Goal: Task Accomplishment & Management: Use online tool/utility

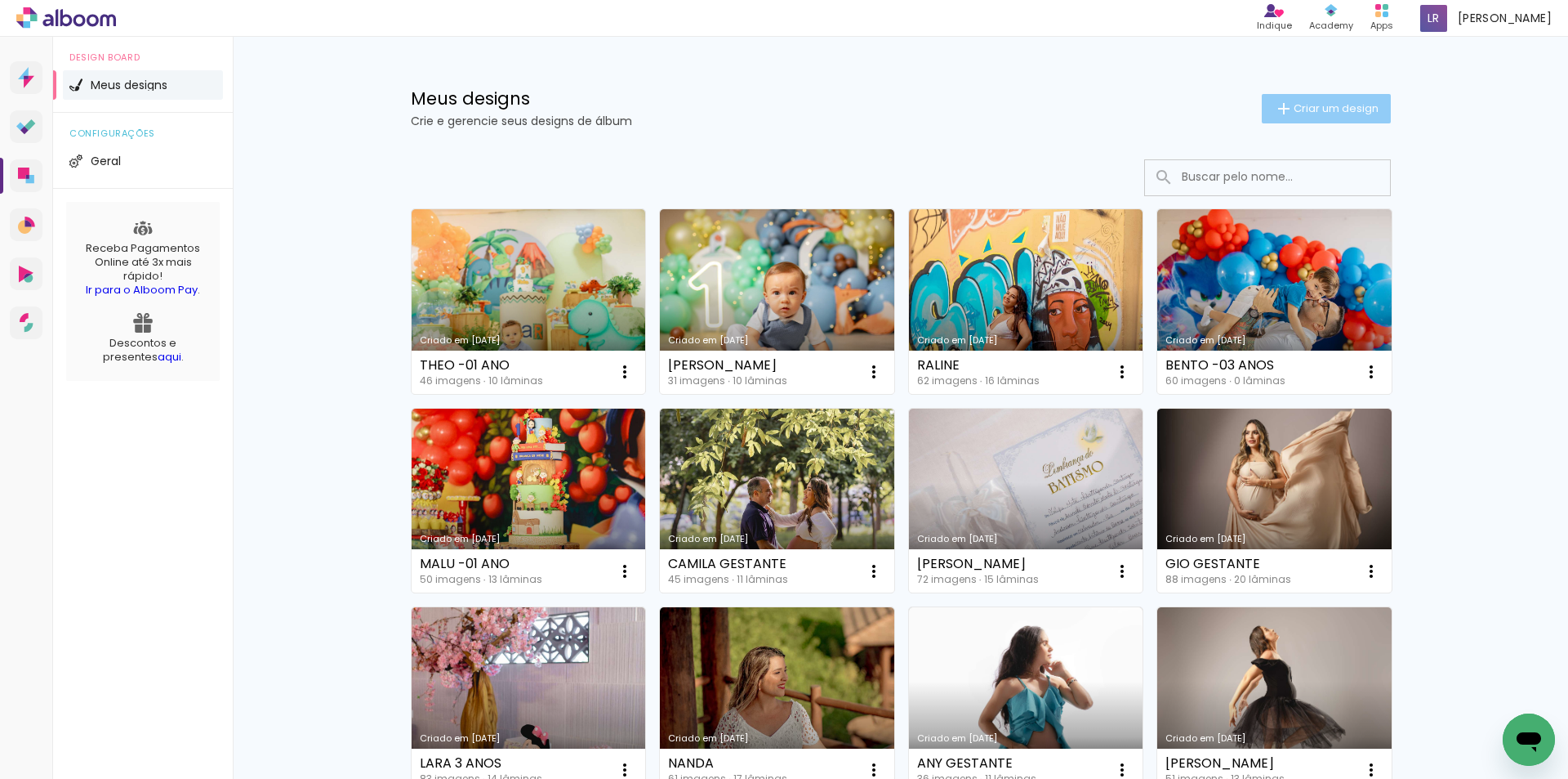
click at [1329, 106] on span "Criar um design" at bounding box center [1335, 109] width 85 height 11
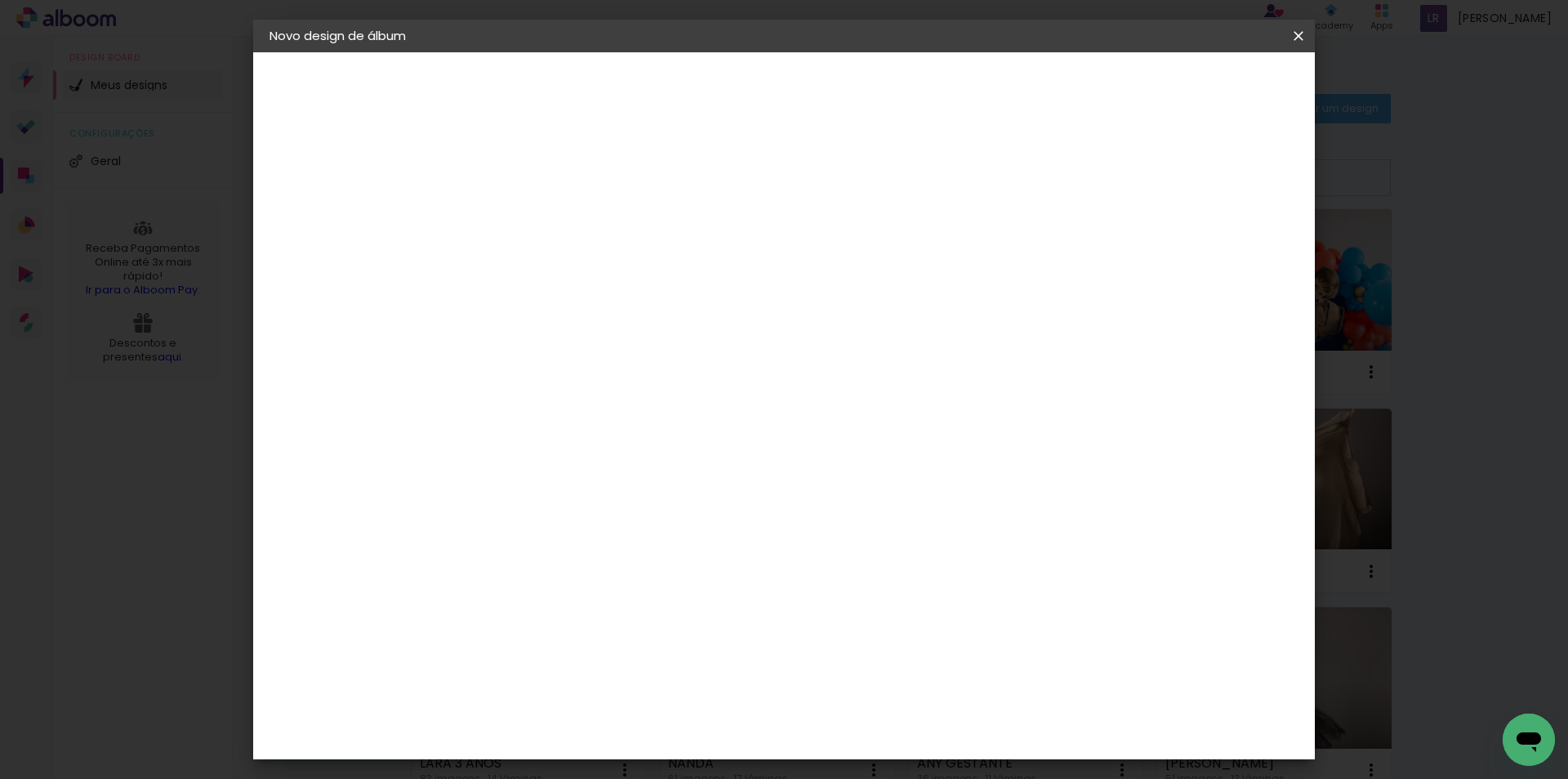
click at [536, 224] on input at bounding box center [536, 219] width 0 height 25
type input "APOLLO -01 ANO"
type paper-input "APOLLO -01 ANO"
click at [0, 0] on slot "Avançar" at bounding box center [0, 0] width 0 height 0
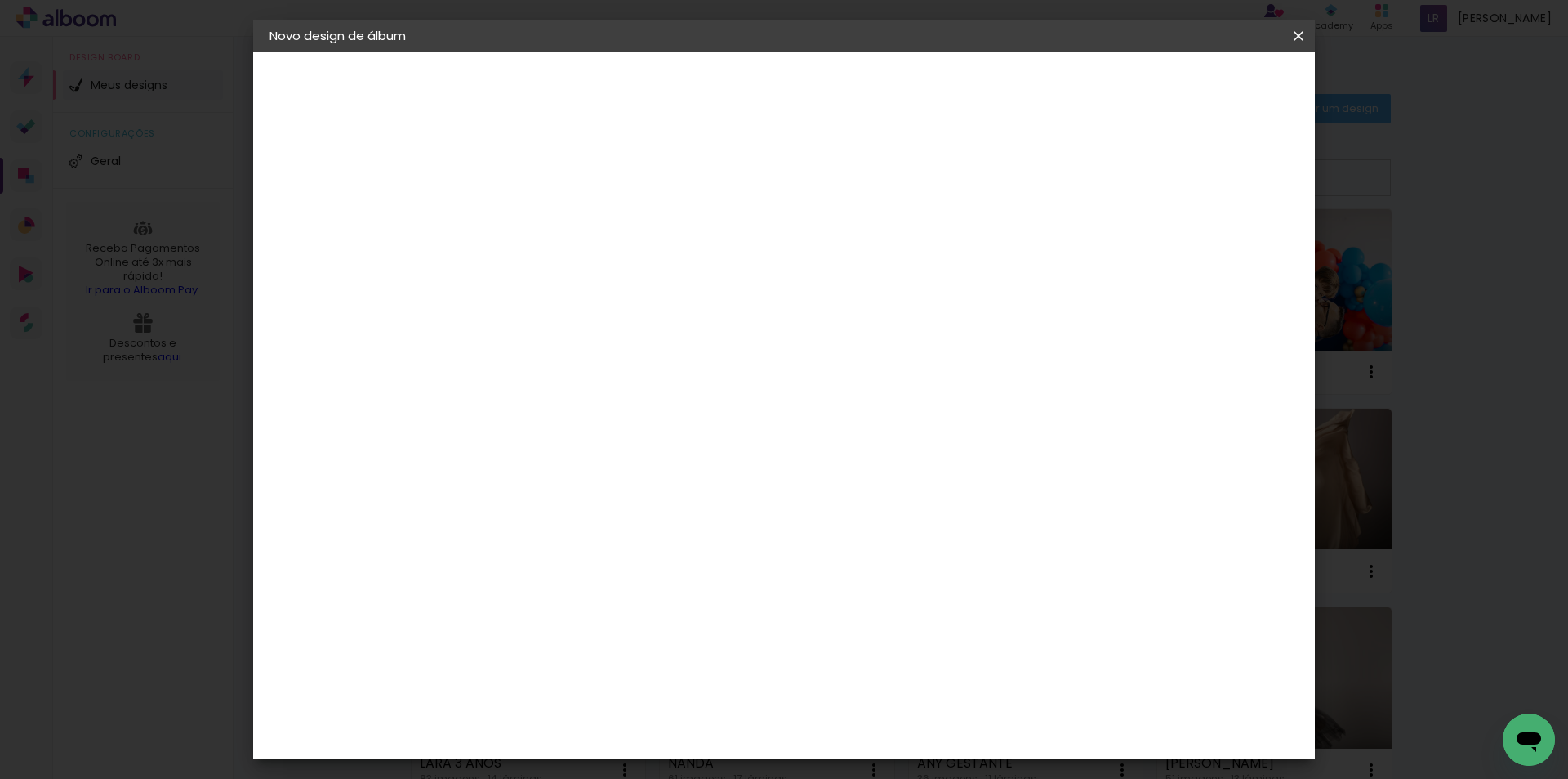
click at [595, 655] on div "Conceitual Álbuns" at bounding box center [560, 668] width 69 height 26
click at [0, 0] on slot "Avançar" at bounding box center [0, 0] width 0 height 0
click at [707, 754] on span "25 × 25 cm" at bounding box center [677, 775] width 61 height 44
click at [0, 0] on slot "Avançar" at bounding box center [0, 0] width 0 height 0
click at [1196, 93] on span "Iniciar design" at bounding box center [1159, 86] width 74 height 12
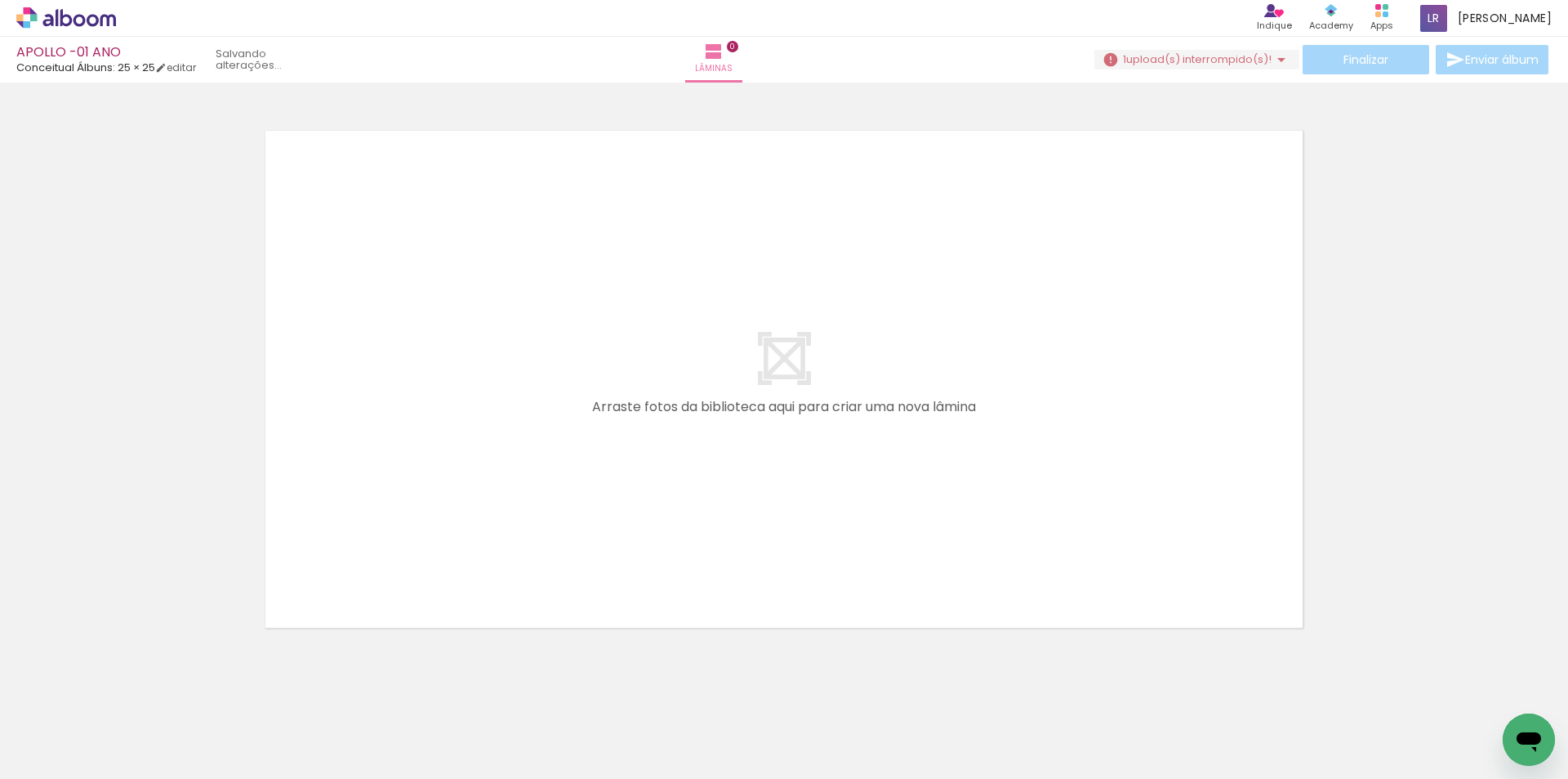
click at [1221, 58] on span "upload(s) interrompido(s)!" at bounding box center [1198, 59] width 145 height 15
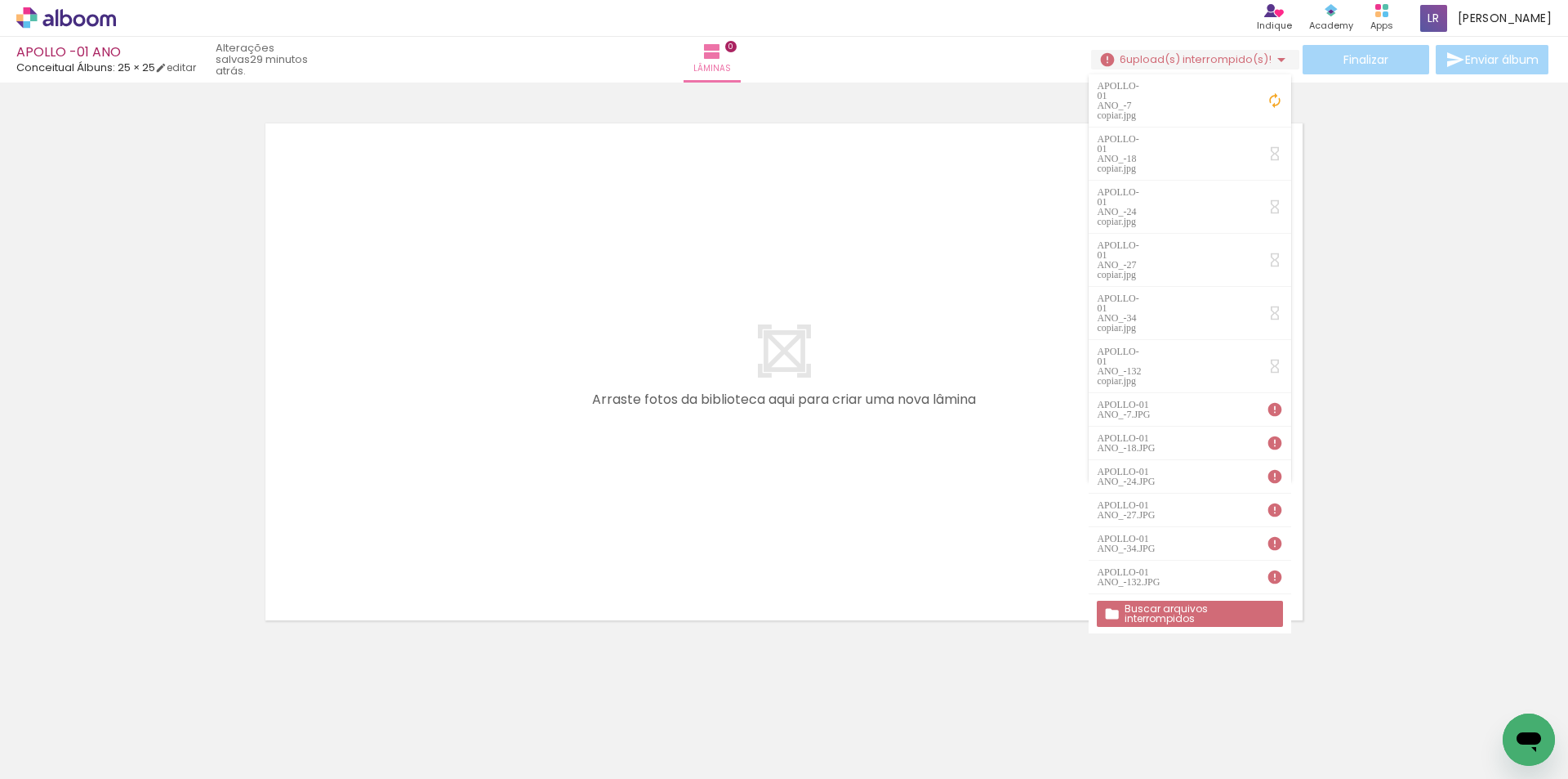
scroll to position [52, 0]
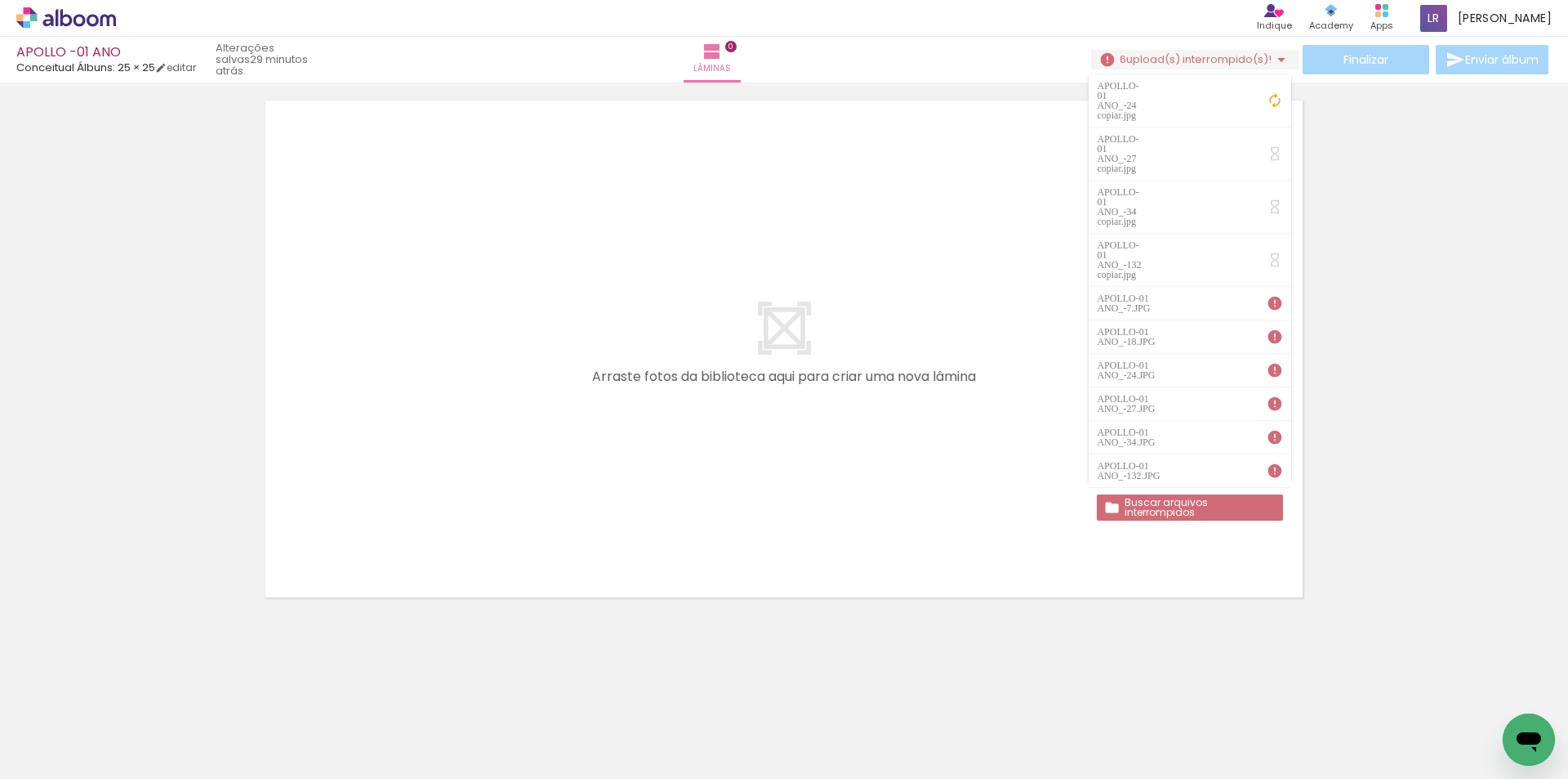
drag, startPoint x: 1276, startPoint y: 272, endPoint x: 1364, endPoint y: 300, distance: 92.3
click at [1364, 300] on div at bounding box center [784, 328] width 1568 height 583
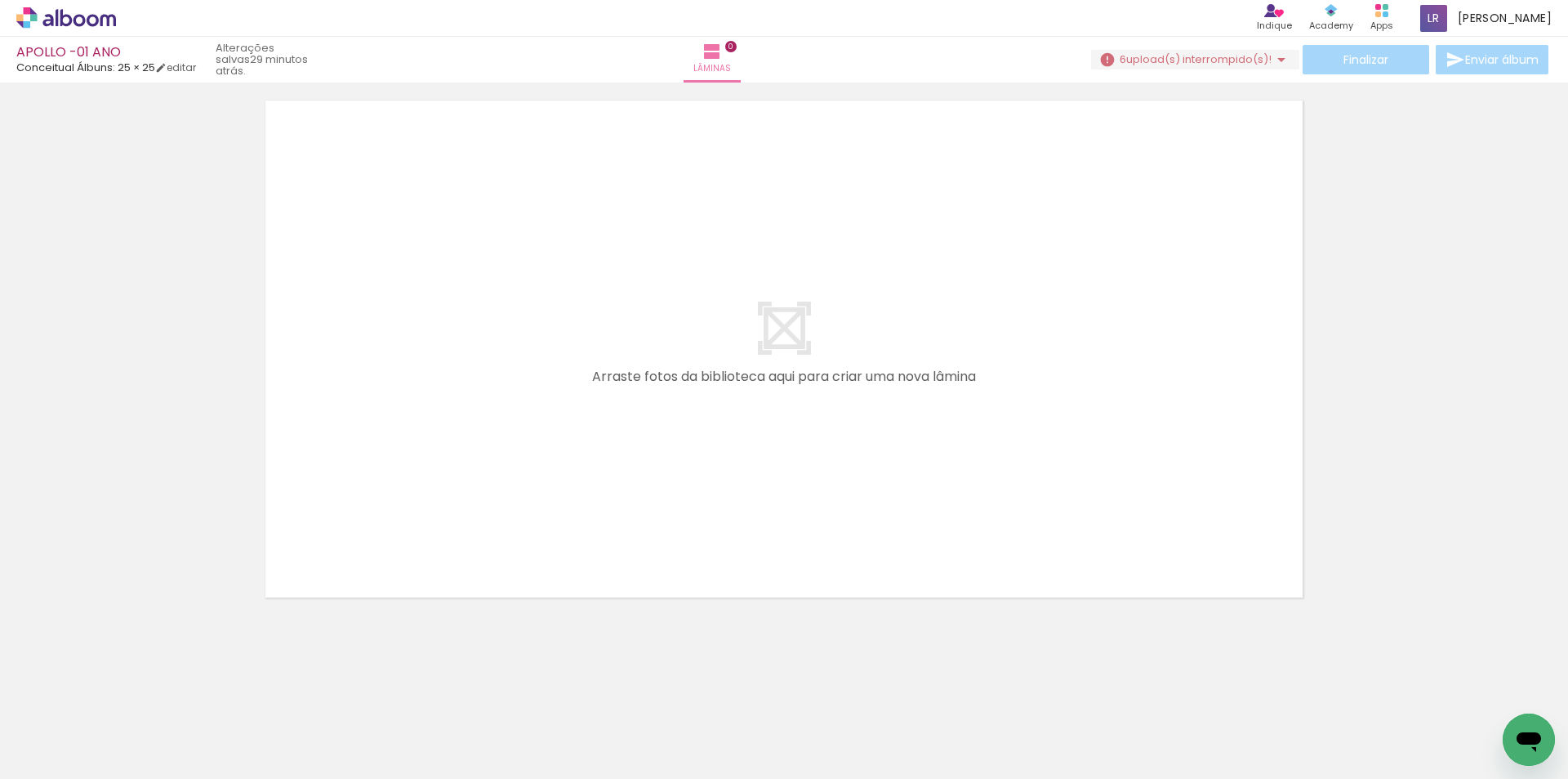
click at [1271, 61] on iron-icon at bounding box center [1281, 60] width 20 height 20
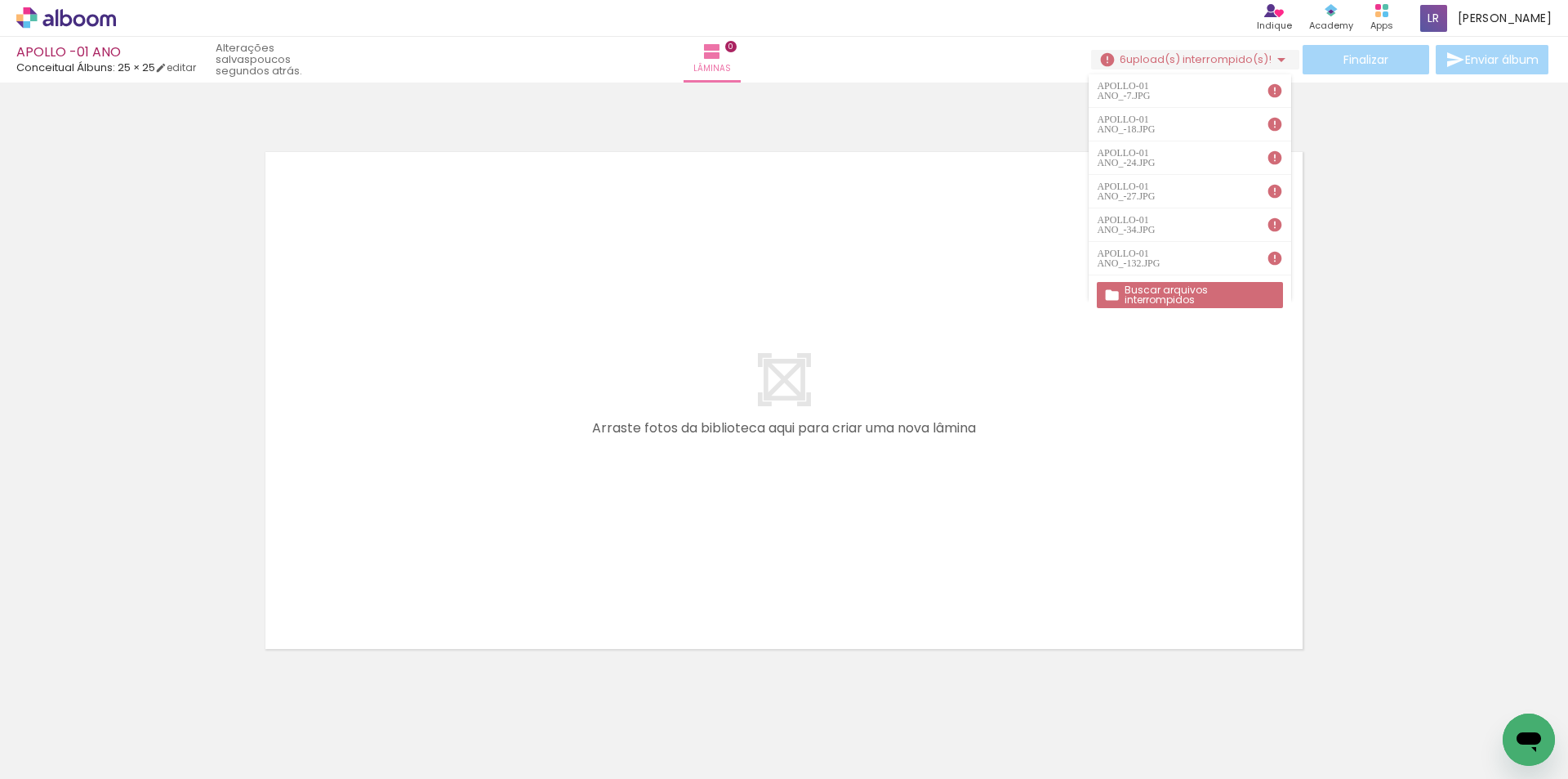
scroll to position [0, 0]
click at [394, 689] on iron-icon at bounding box center [402, 691] width 17 height 17
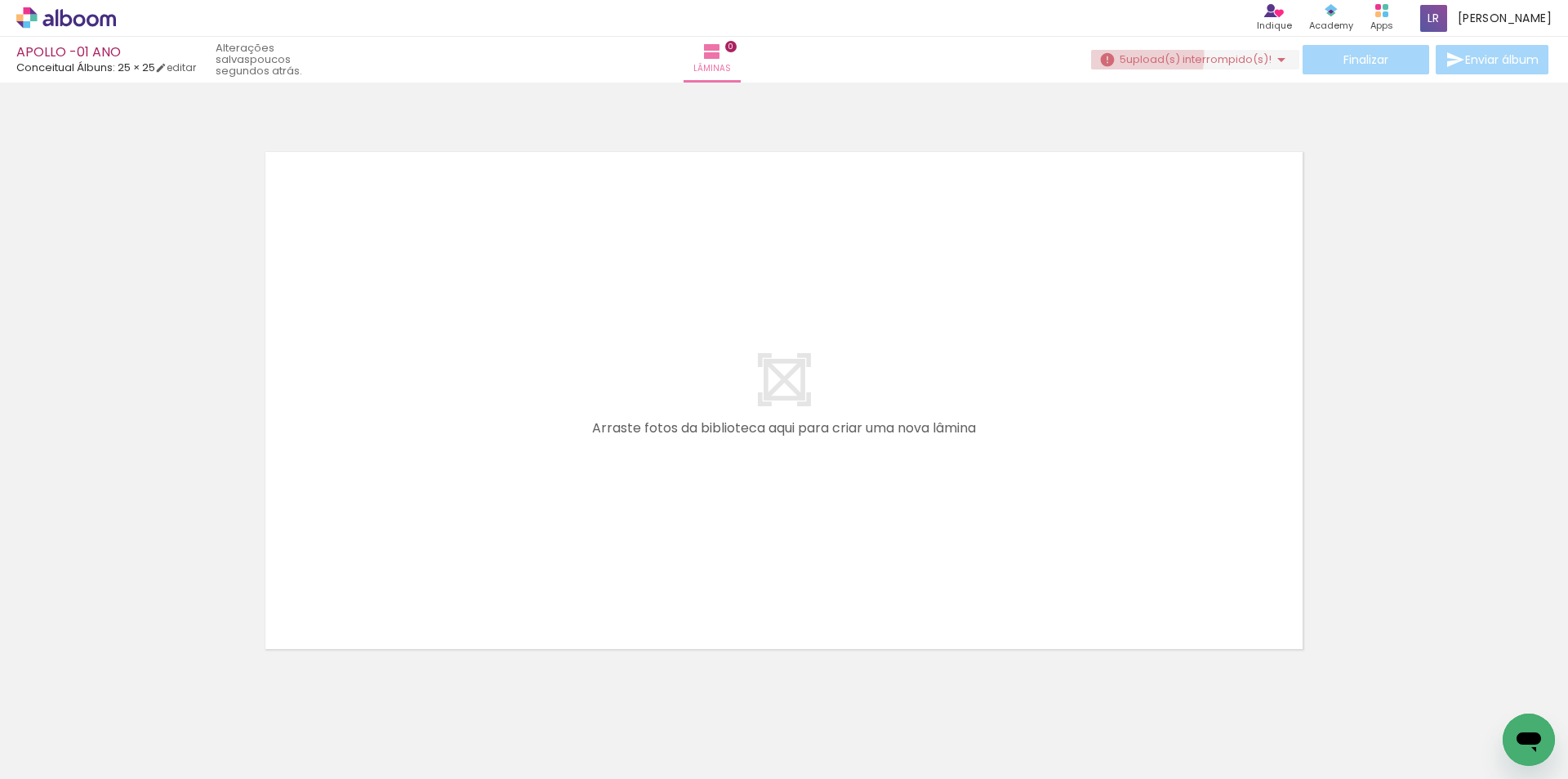
click at [1135, 56] on span "upload(s) interrompido(s)!" at bounding box center [1198, 59] width 145 height 15
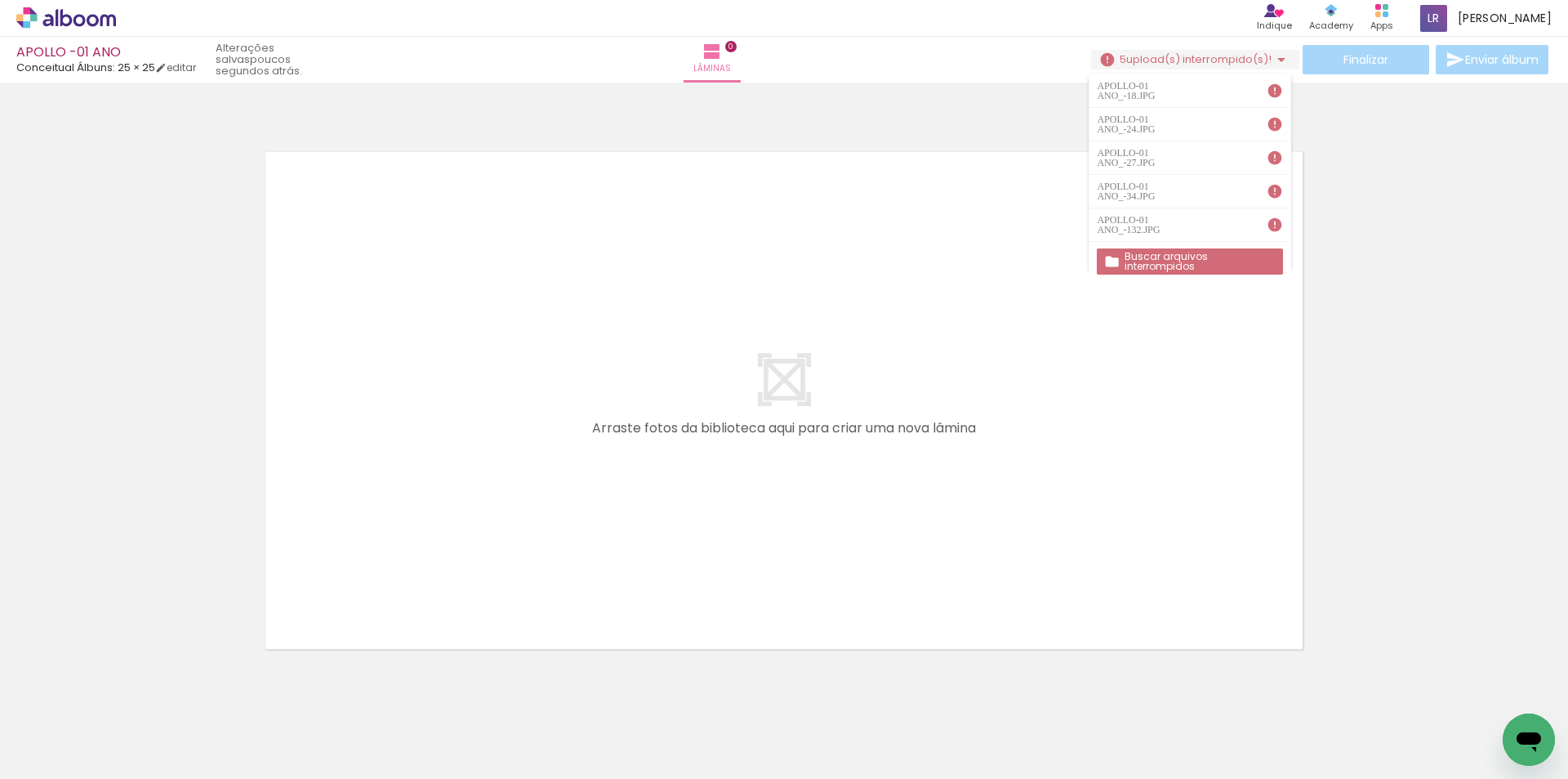
click at [317, 693] on iron-icon at bounding box center [310, 691] width 17 height 17
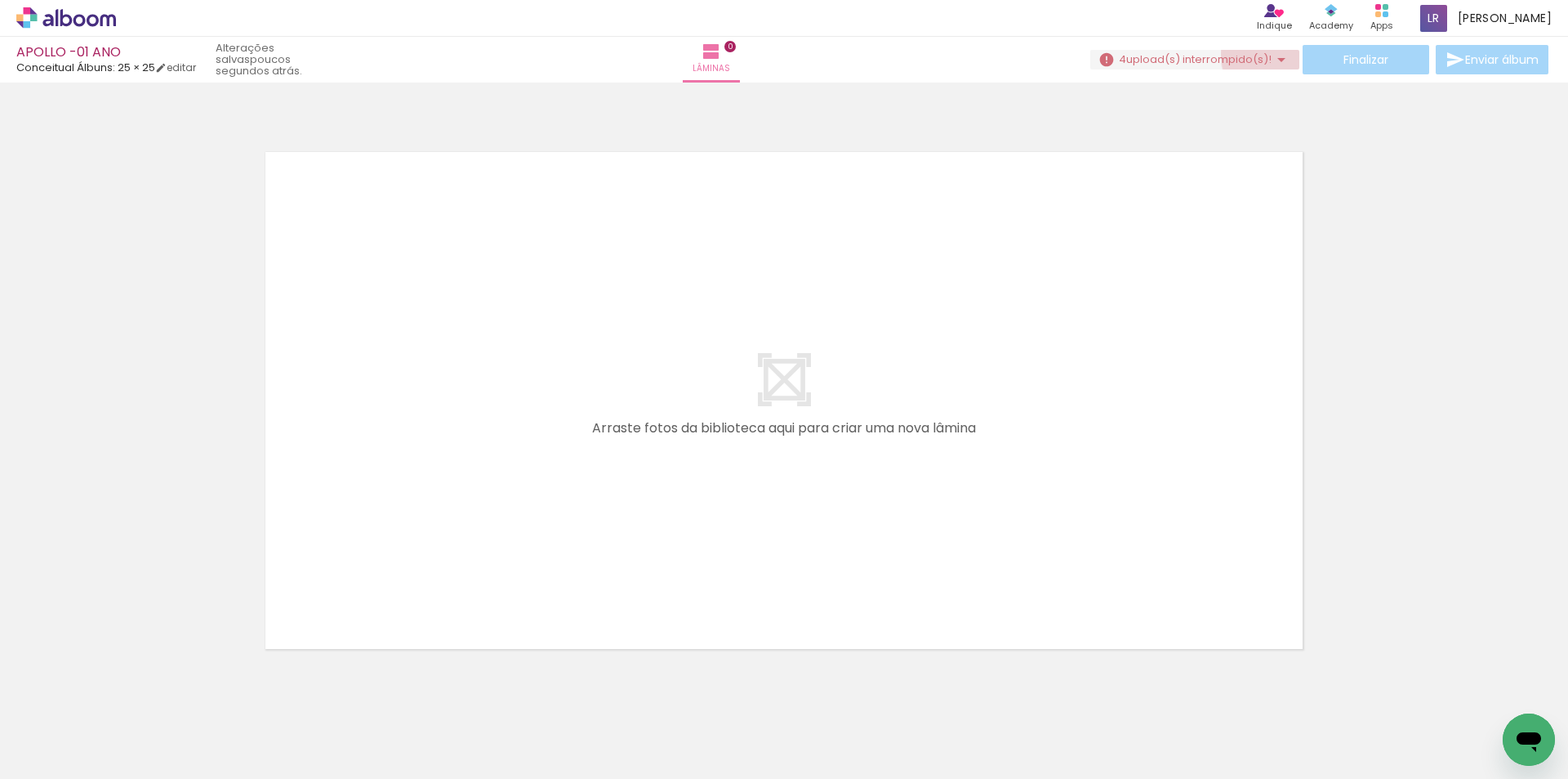
click at [1281, 54] on iron-icon at bounding box center [1281, 60] width 20 height 20
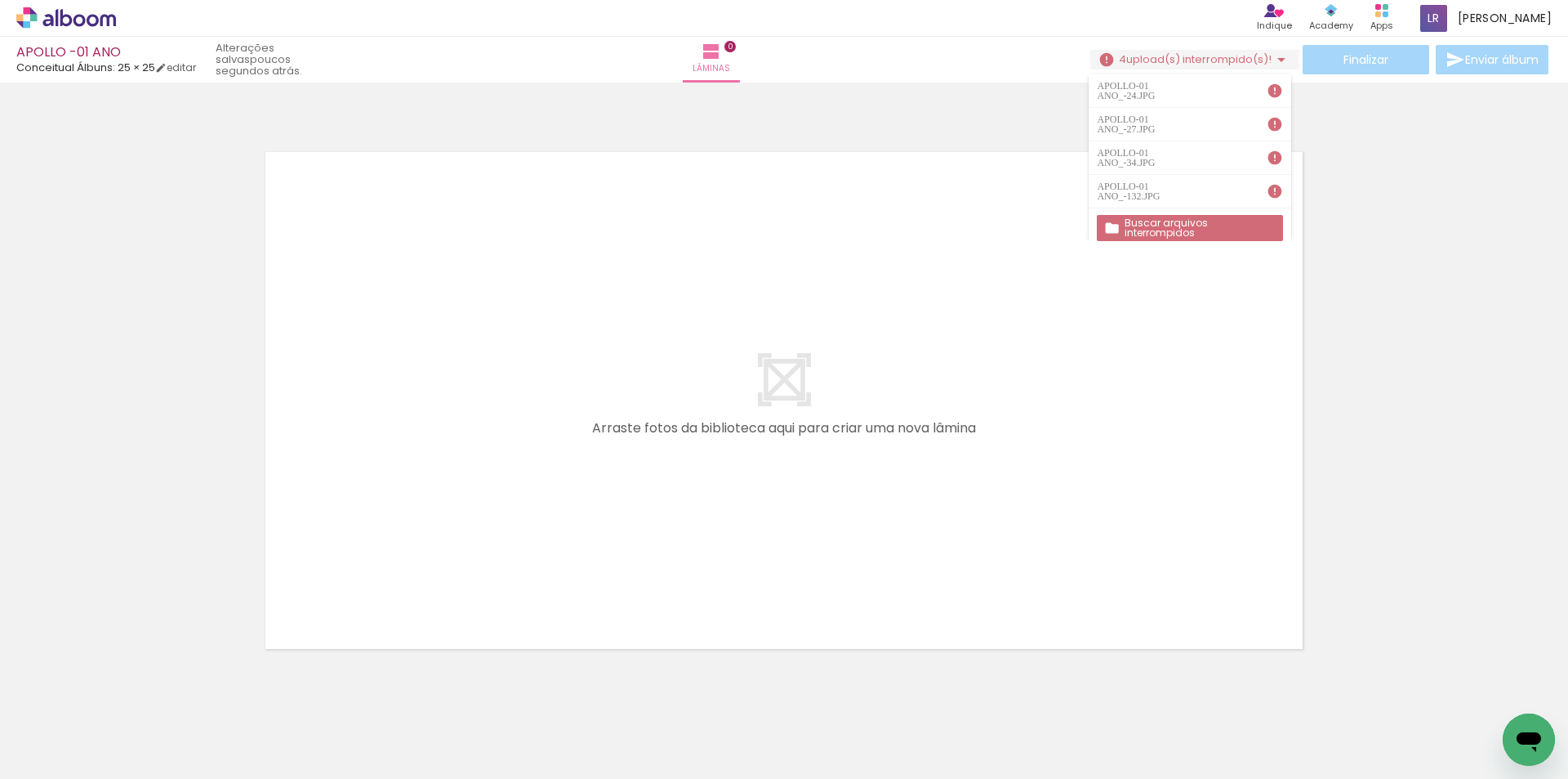
click at [496, 691] on iron-icon at bounding box center [494, 691] width 17 height 17
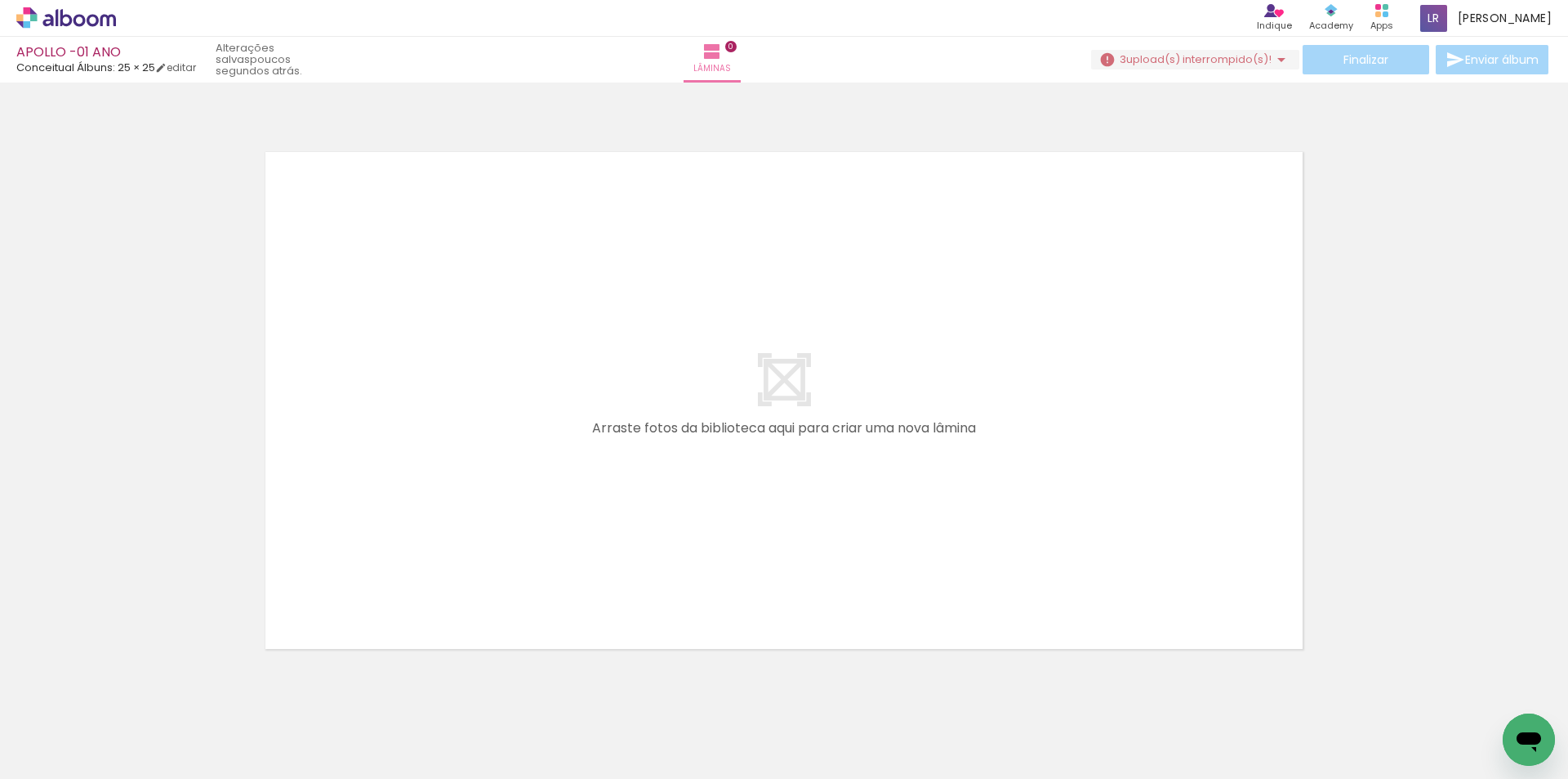
click at [1221, 55] on span "upload(s) interrompido(s)!" at bounding box center [1198, 59] width 145 height 15
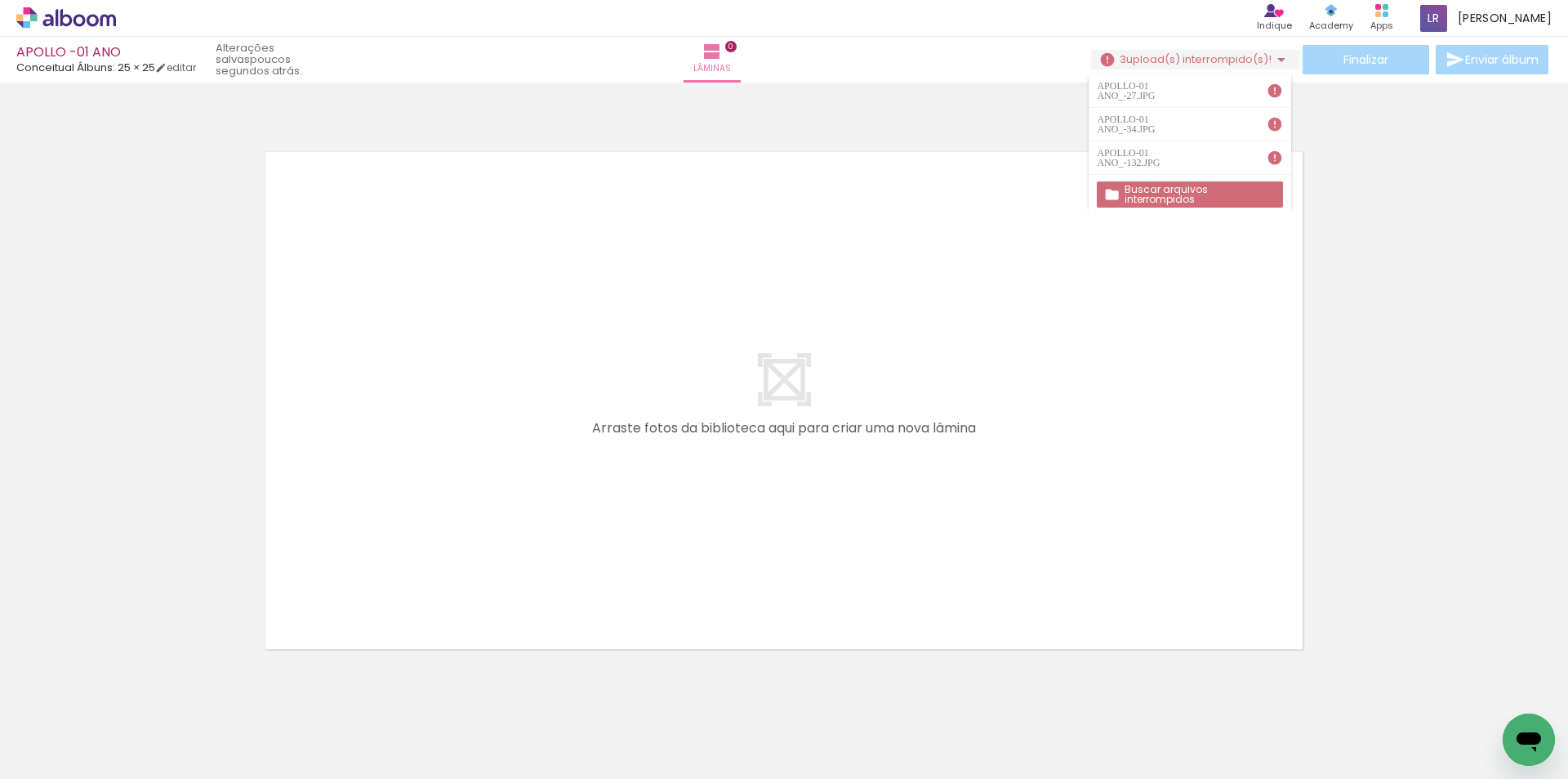
click at [501, 693] on iron-icon at bounding box center [494, 691] width 17 height 17
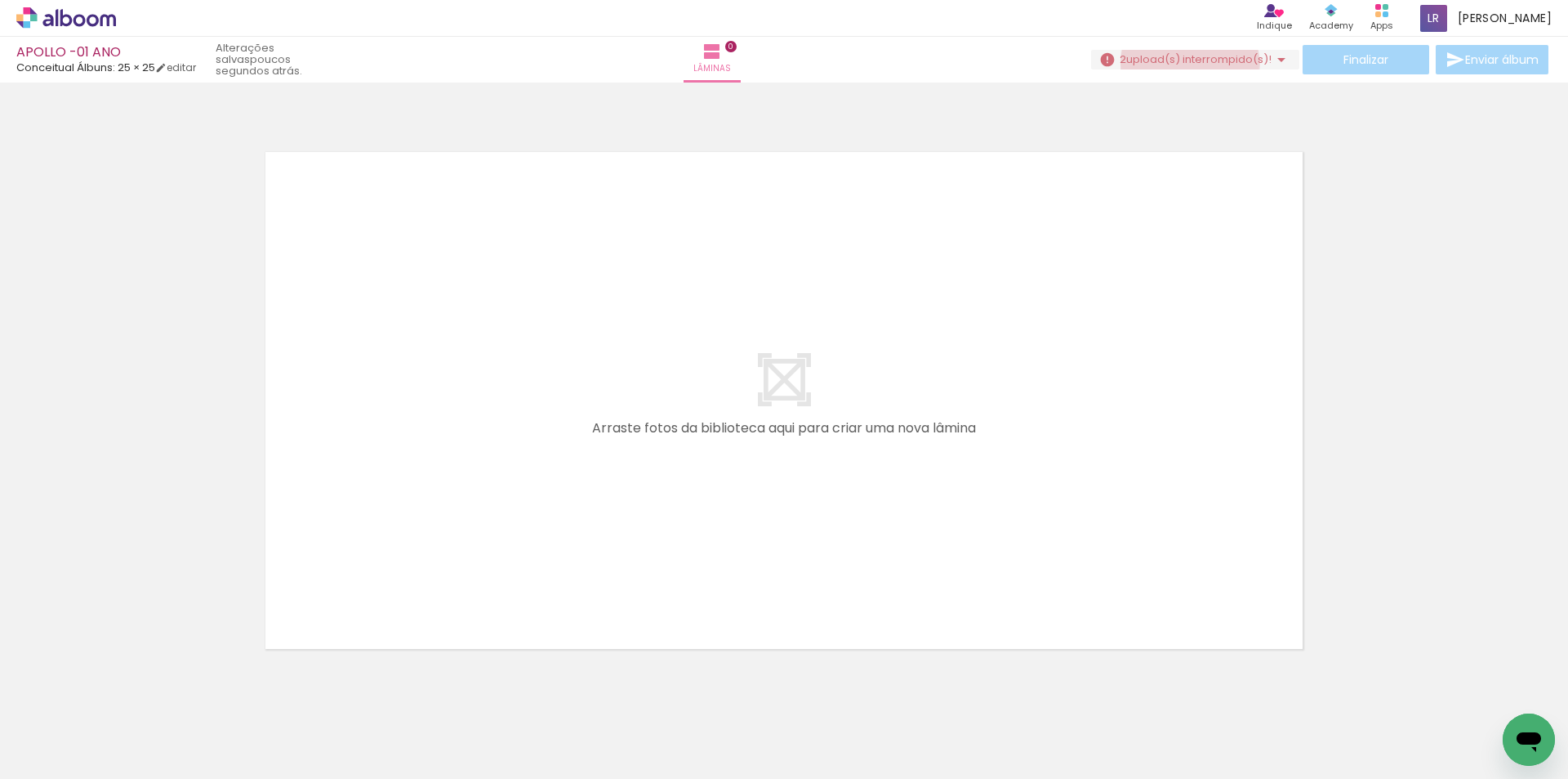
click at [1183, 64] on span "upload(s) interrompido(s)!" at bounding box center [1198, 59] width 145 height 15
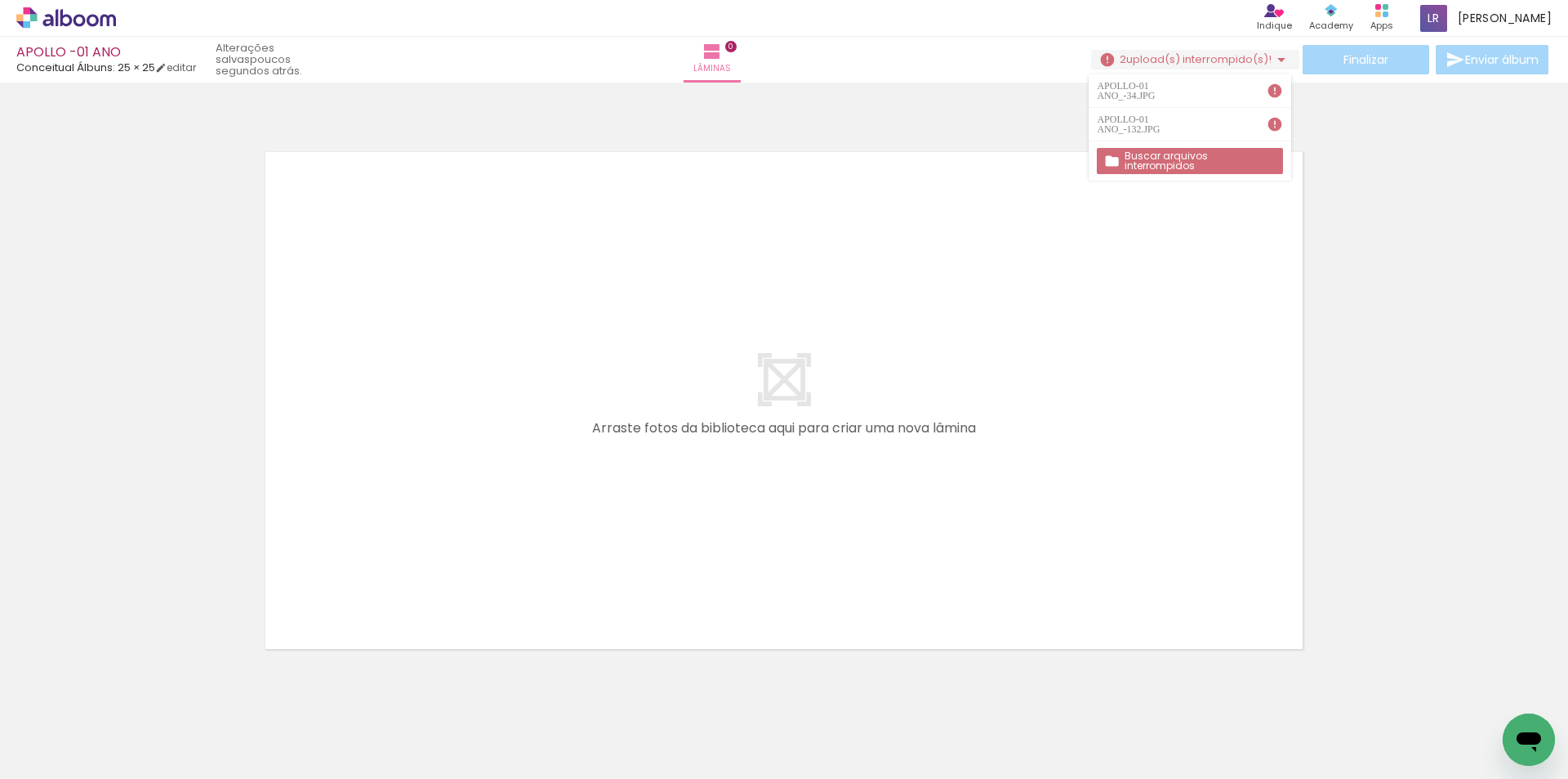
click at [501, 694] on iron-icon at bounding box center [494, 691] width 17 height 17
click at [1241, 46] on div "Finalizar Enviar álbum" at bounding box center [1322, 59] width 457 height 29
click at [1221, 62] on span "upload(s) interrompido(s)!" at bounding box center [1198, 59] width 145 height 15
click at [603, 692] on iron-icon at bounding box center [595, 691] width 17 height 17
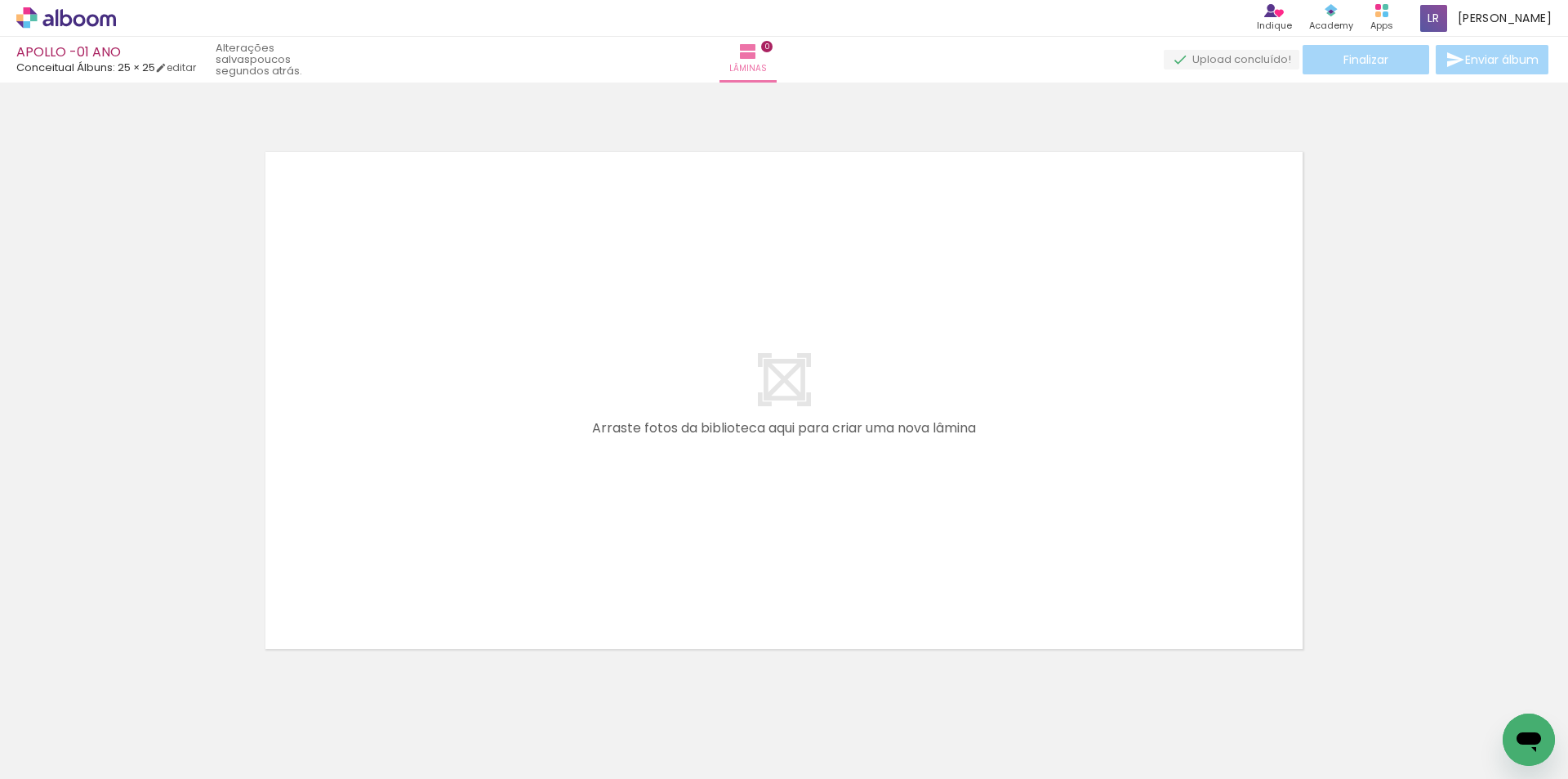
scroll to position [0, 5340]
drag, startPoint x: 1061, startPoint y: 732, endPoint x: 707, endPoint y: 311, distance: 550.1
click at [700, 307] on quentale-workspace at bounding box center [784, 390] width 1568 height 779
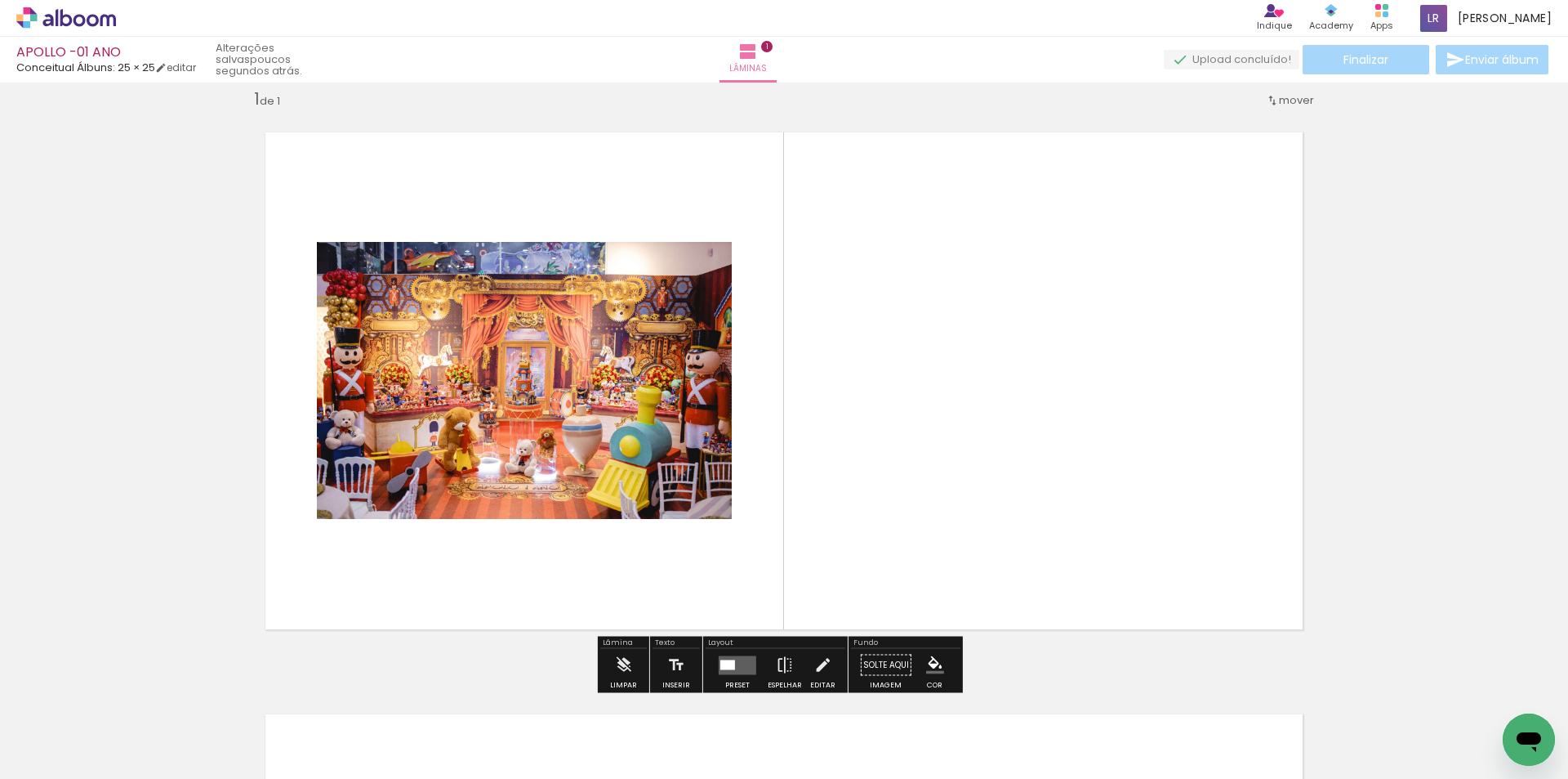
scroll to position [21, 0]
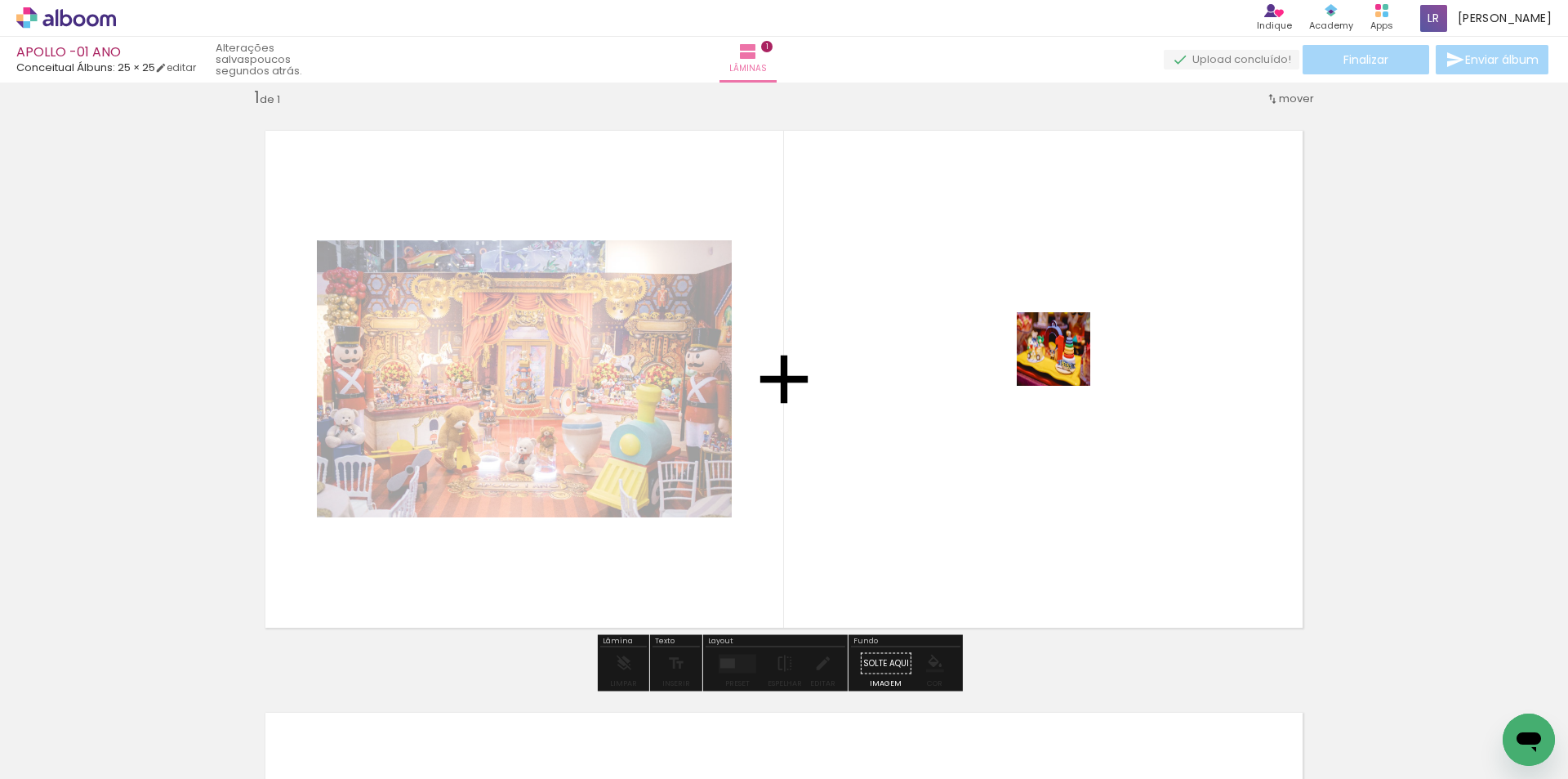
drag, startPoint x: 1084, startPoint y: 541, endPoint x: 1225, endPoint y: 715, distance: 224.0
click at [1067, 356] on quentale-workspace at bounding box center [784, 390] width 1568 height 779
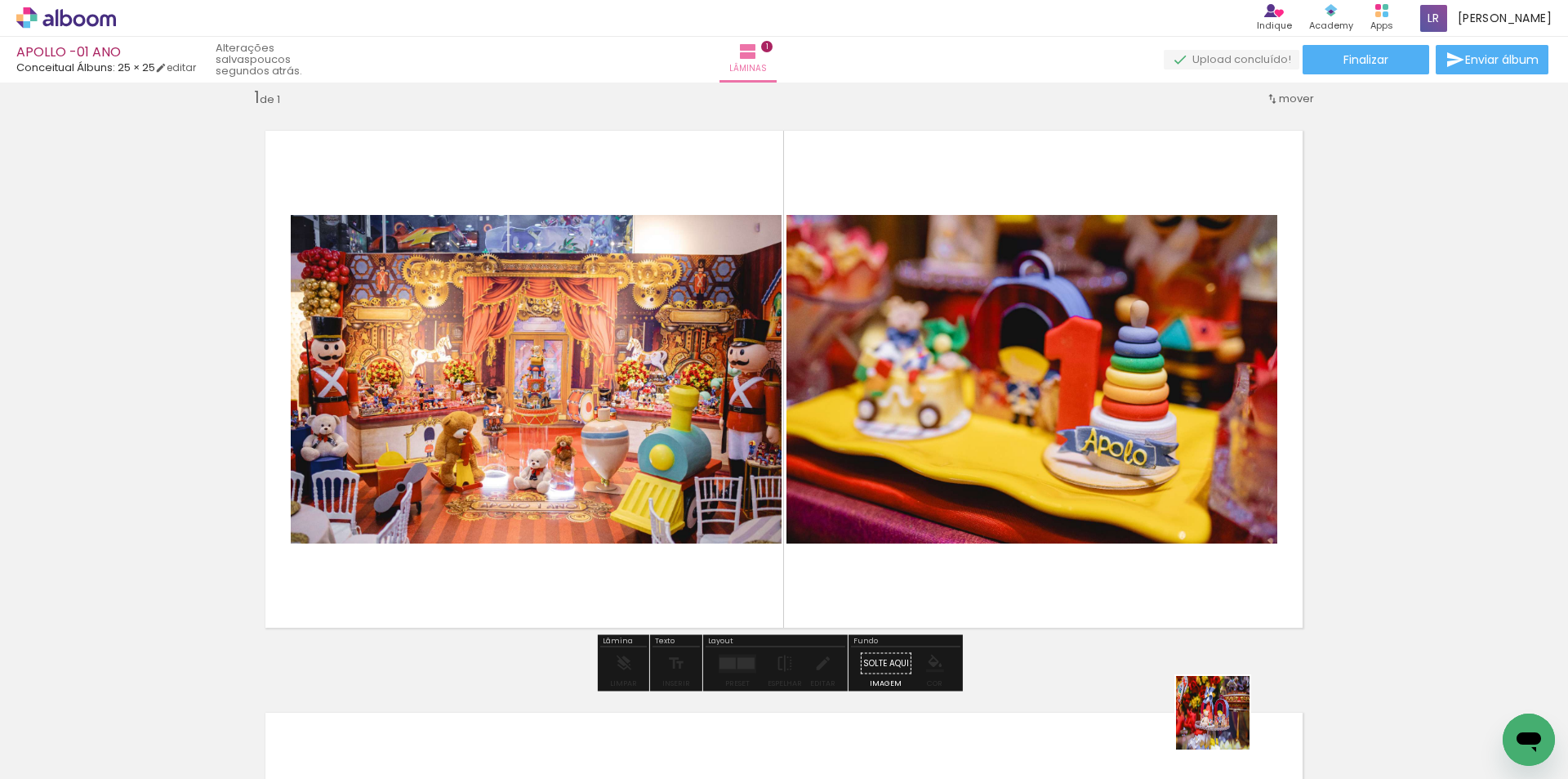
drag, startPoint x: 1225, startPoint y: 725, endPoint x: 1343, endPoint y: 703, distance: 120.0
click at [1188, 367] on quentale-workspace at bounding box center [784, 390] width 1568 height 779
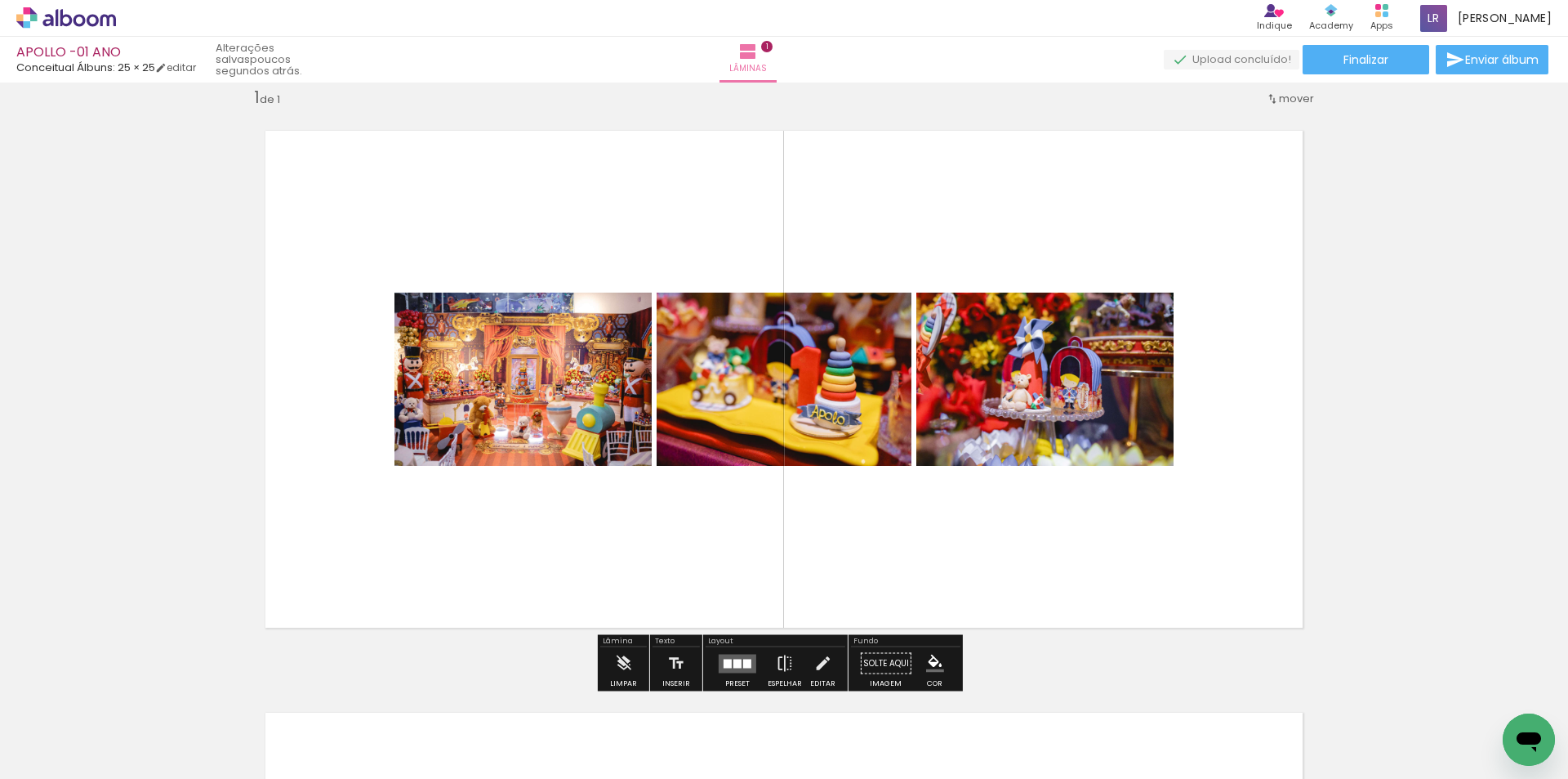
drag, startPoint x: 1323, startPoint y: 742, endPoint x: 1448, endPoint y: 730, distance: 125.6
click at [1152, 438] on quentale-workspace at bounding box center [784, 390] width 1568 height 779
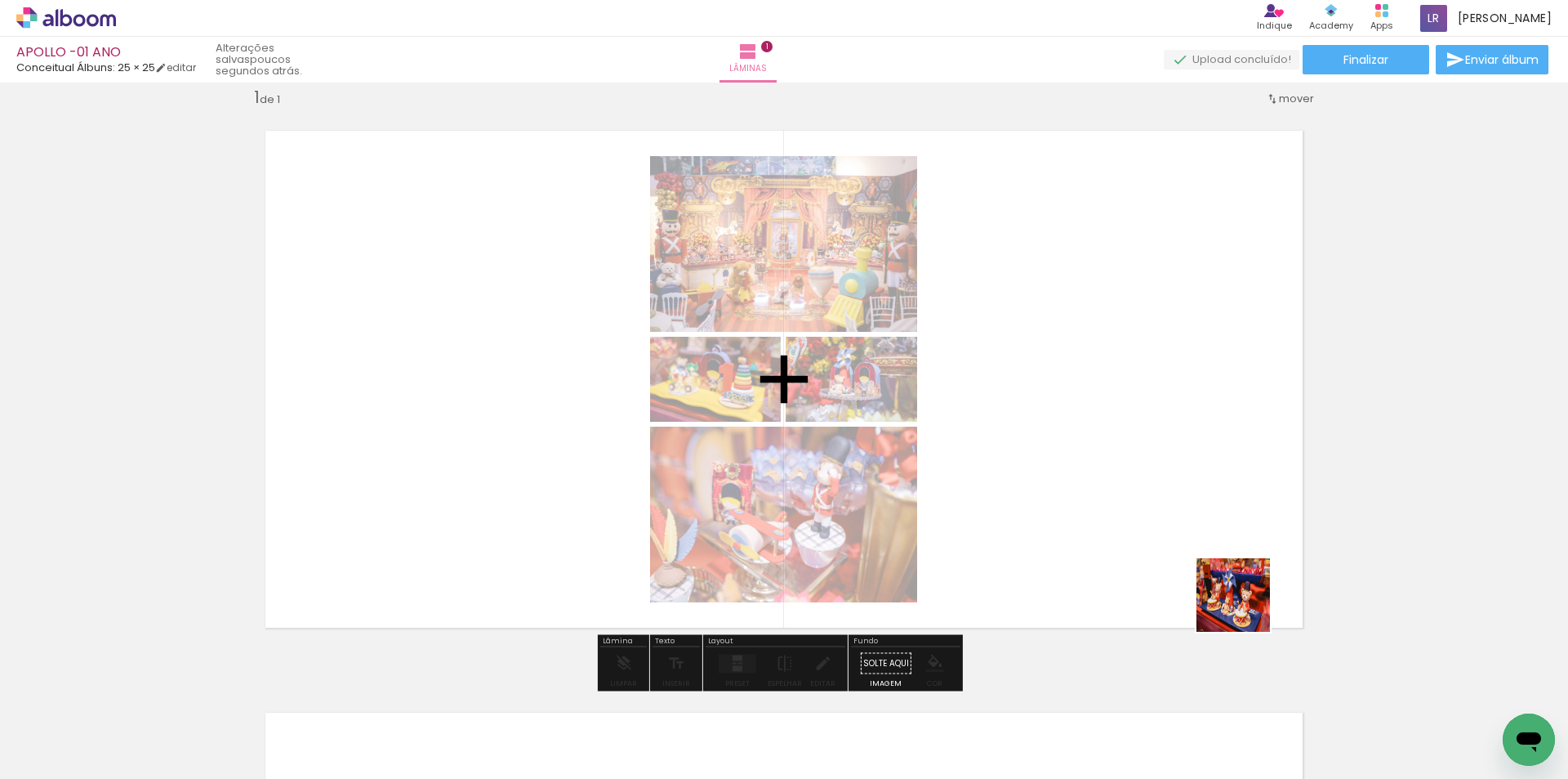
drag, startPoint x: 1319, startPoint y: 661, endPoint x: 1401, endPoint y: 682, distance: 84.6
click at [1060, 392] on quentale-workspace at bounding box center [784, 390] width 1568 height 779
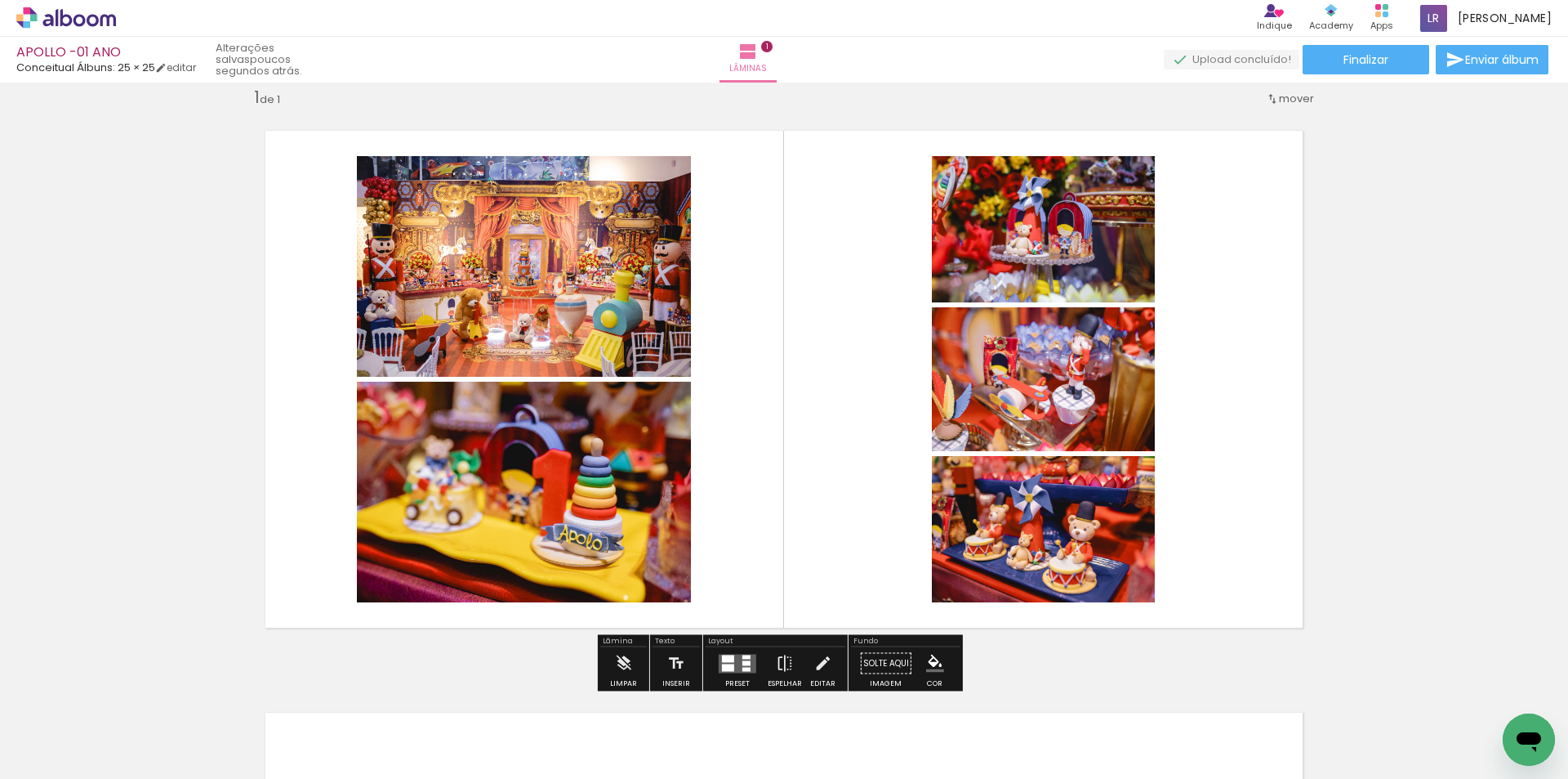
scroll to position [0, 0]
drag, startPoint x: 274, startPoint y: 750, endPoint x: 845, endPoint y: 313, distance: 719.0
click at [786, 317] on quentale-workspace at bounding box center [784, 390] width 1568 height 779
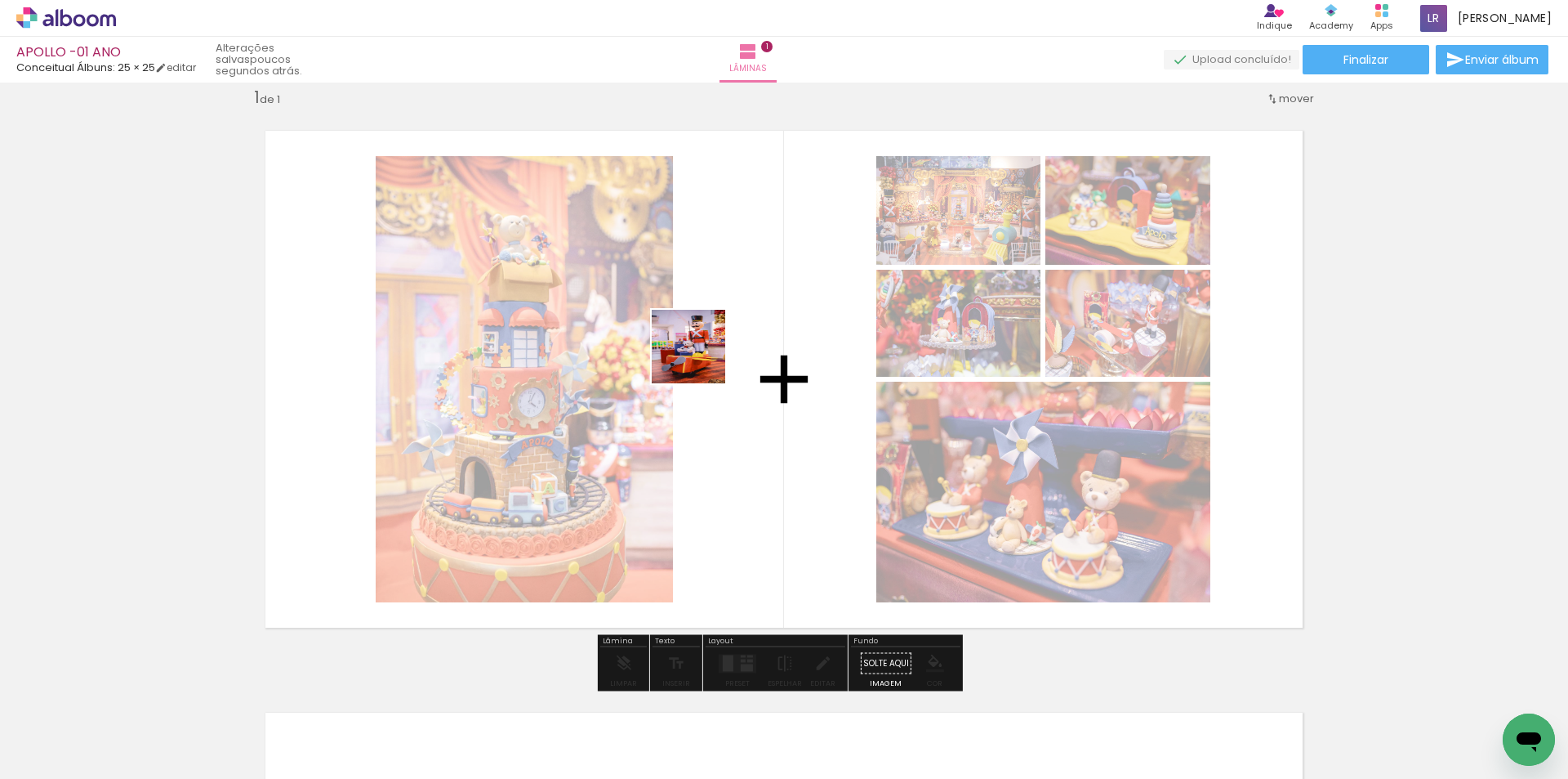
drag, startPoint x: 176, startPoint y: 734, endPoint x: 529, endPoint y: 596, distance: 379.0
click at [719, 354] on quentale-workspace at bounding box center [784, 390] width 1568 height 779
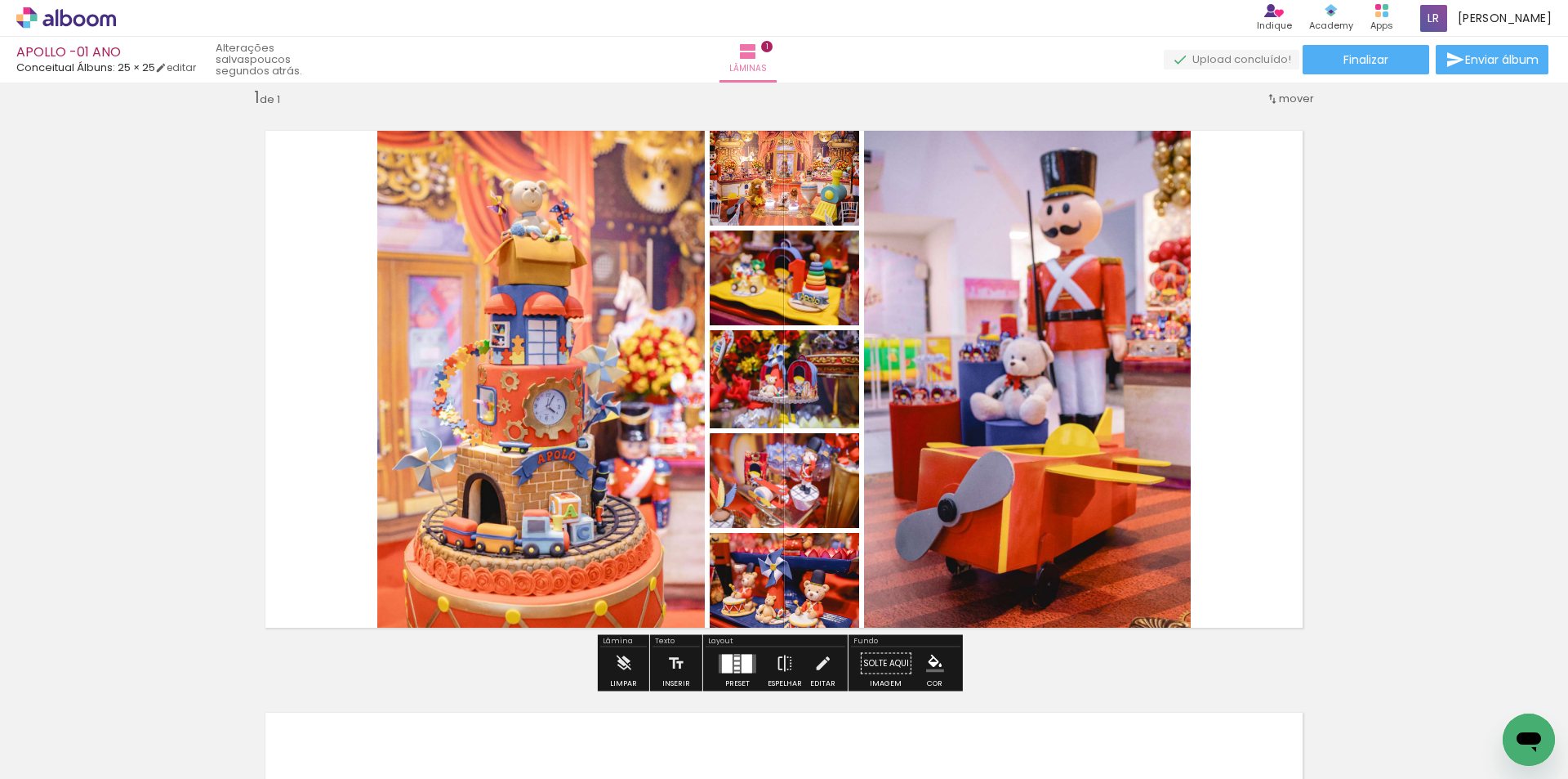
drag, startPoint x: 348, startPoint y: 726, endPoint x: 472, endPoint y: 642, distance: 149.8
click at [513, 359] on quentale-workspace at bounding box center [784, 390] width 1568 height 779
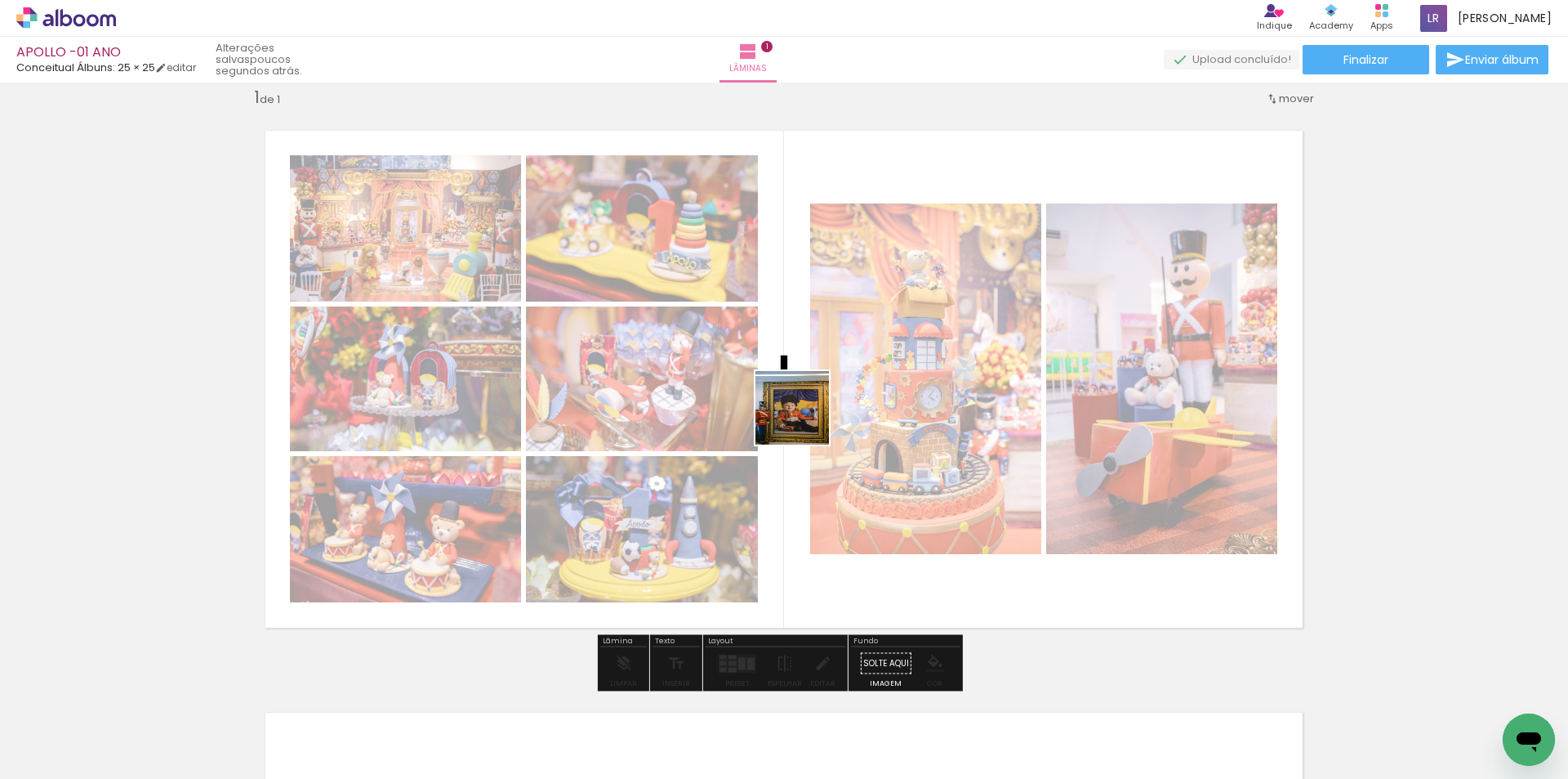
drag, startPoint x: 804, startPoint y: 420, endPoint x: 976, endPoint y: 361, distance: 181.8
click at [862, 385] on quentale-workspace at bounding box center [784, 390] width 1568 height 779
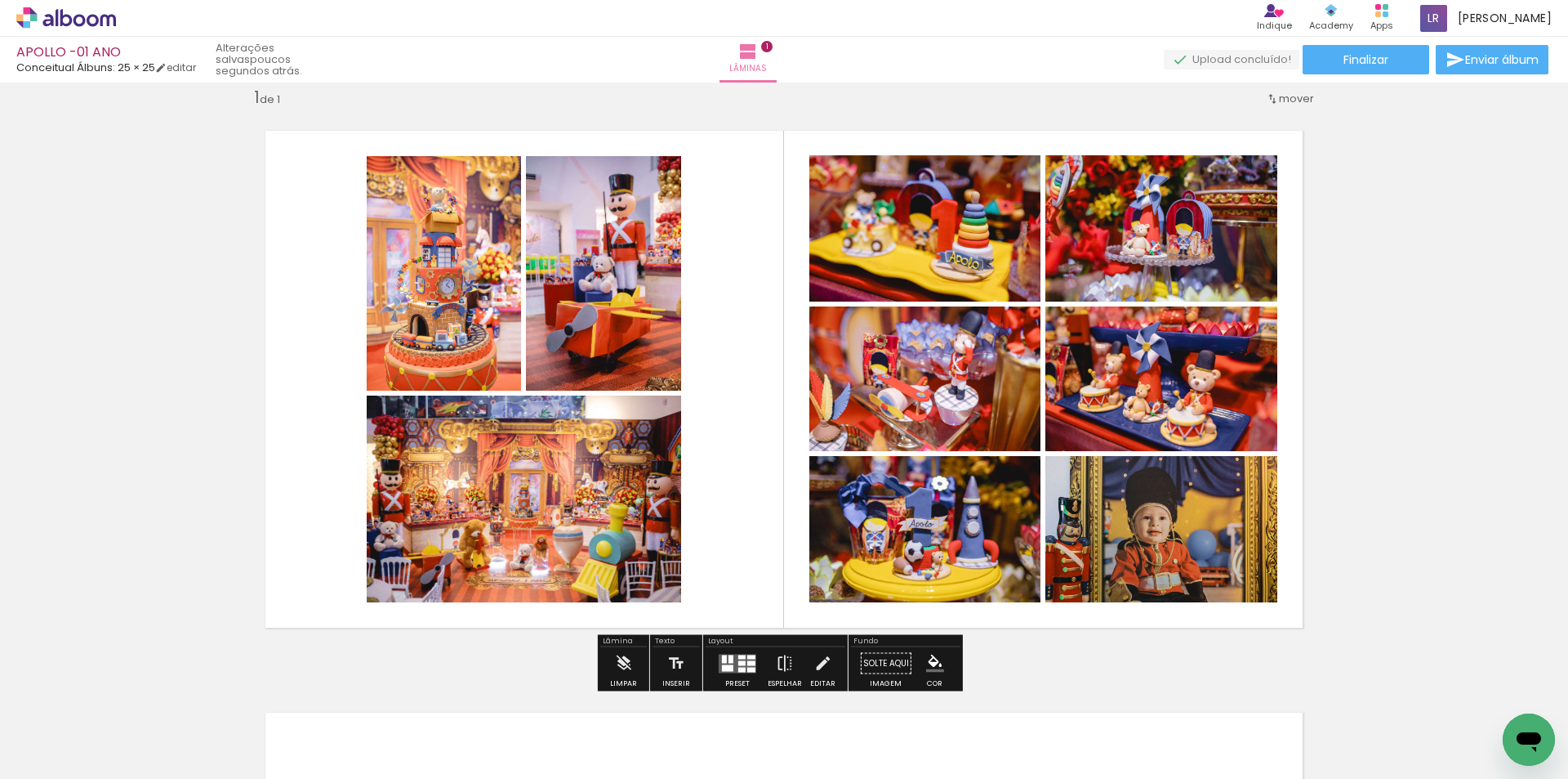
drag, startPoint x: 652, startPoint y: 554, endPoint x: 802, endPoint y: 391, distance: 221.5
click at [802, 387] on quentale-workspace at bounding box center [784, 390] width 1568 height 779
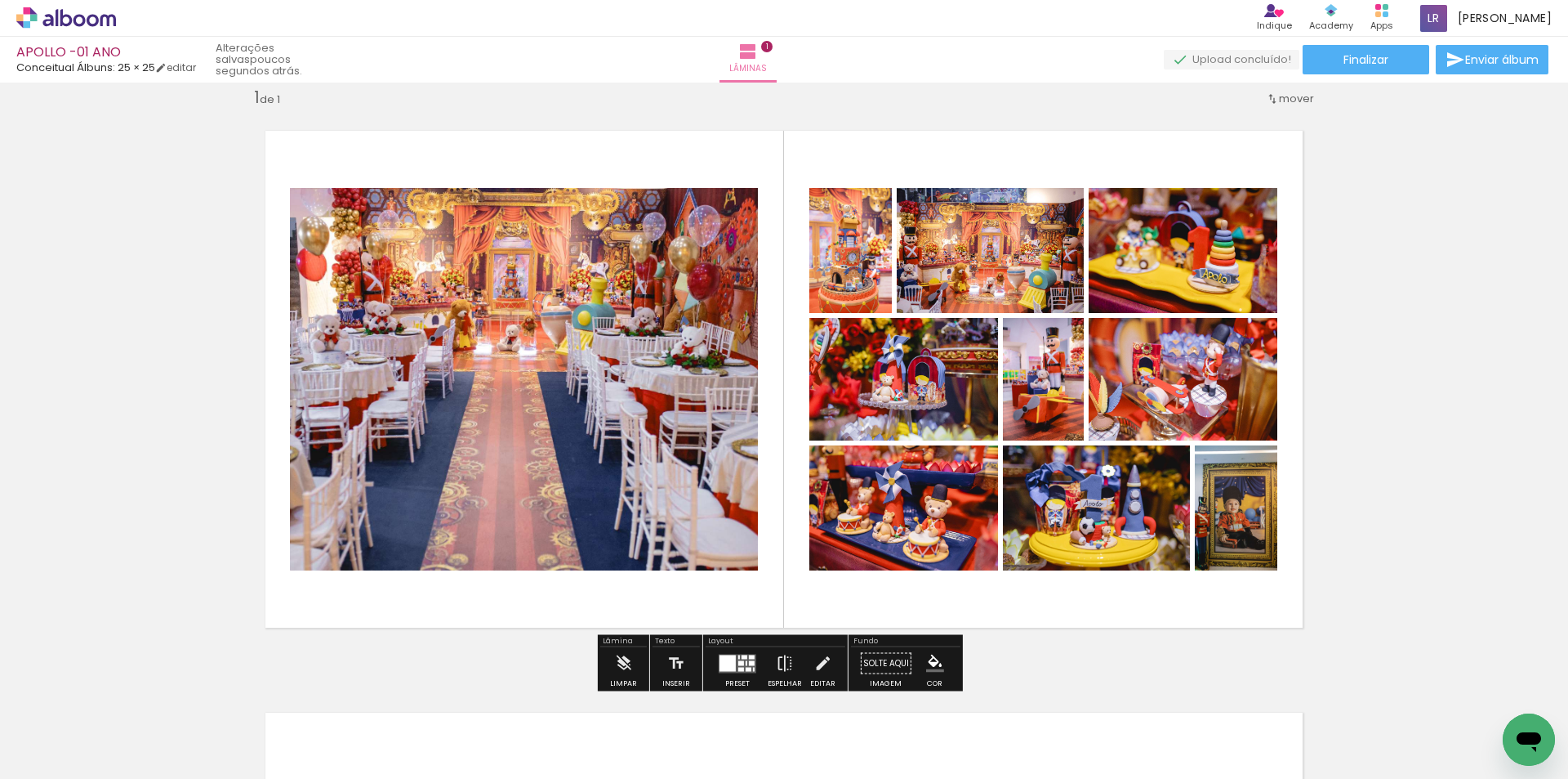
drag, startPoint x: 453, startPoint y: 734, endPoint x: 853, endPoint y: 447, distance: 492.3
click at [819, 453] on quentale-workspace at bounding box center [784, 390] width 1568 height 779
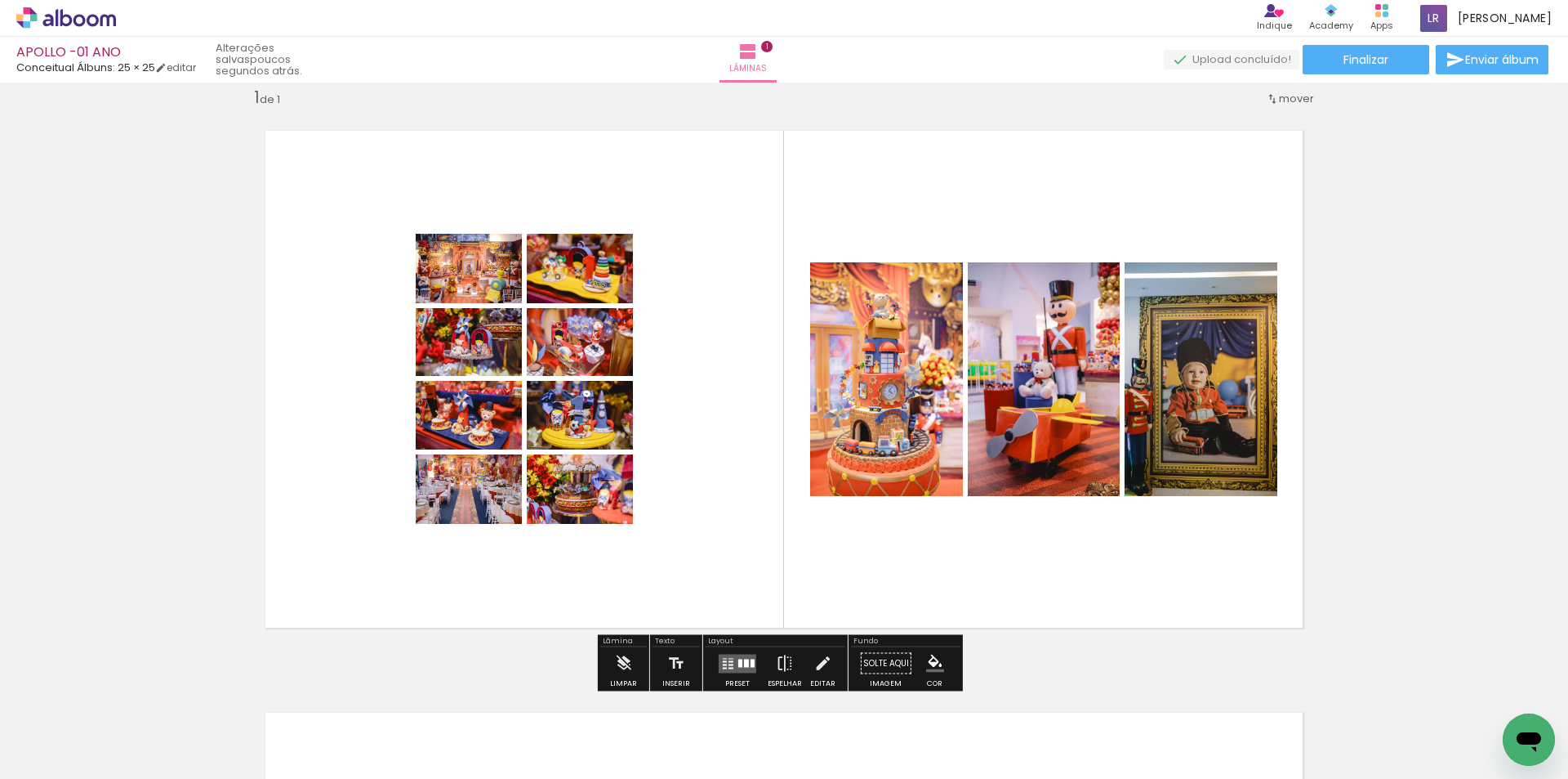
click at [727, 662] on quentale-layouter at bounding box center [738, 662] width 37 height 19
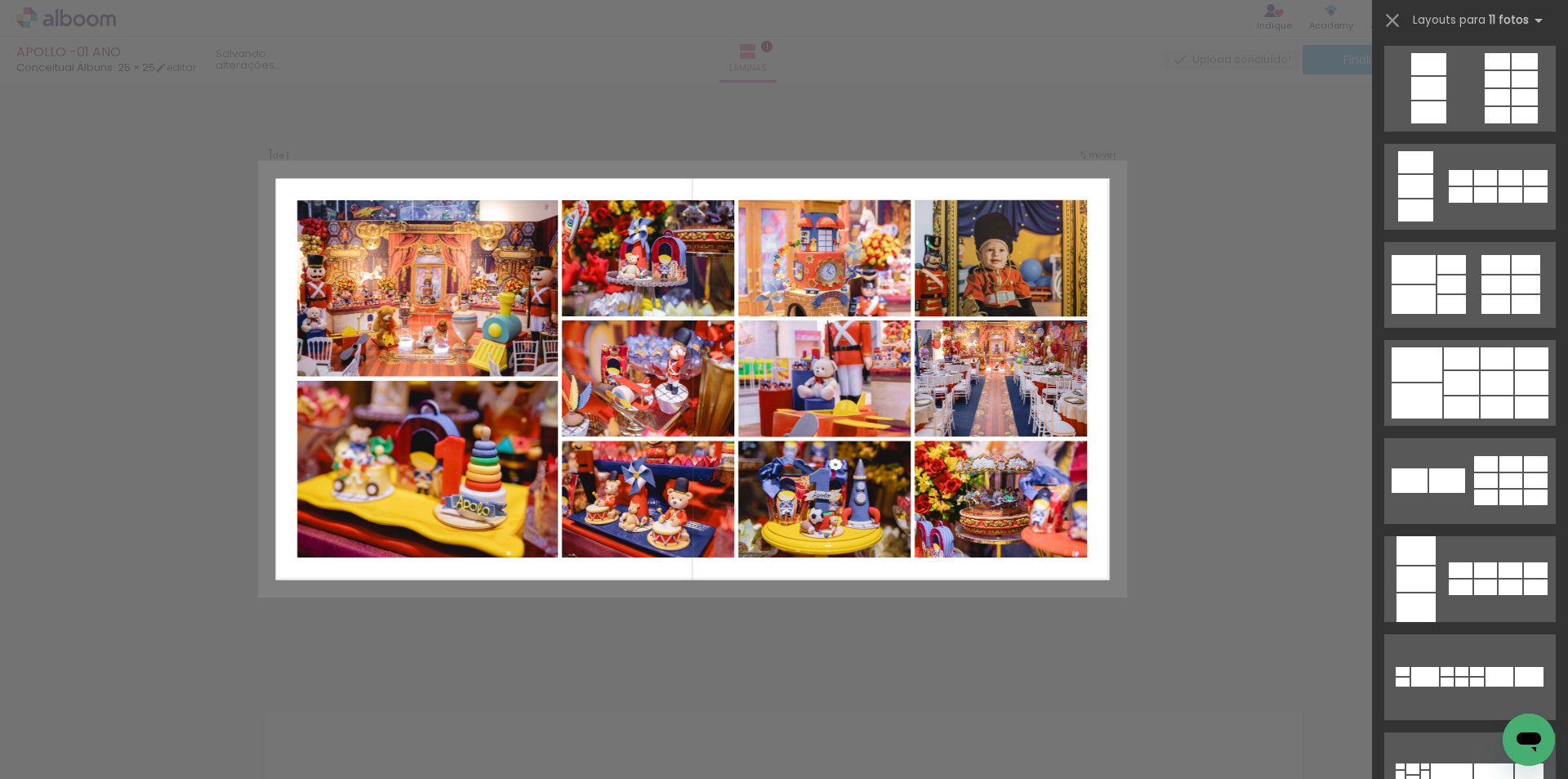
scroll to position [898, 0]
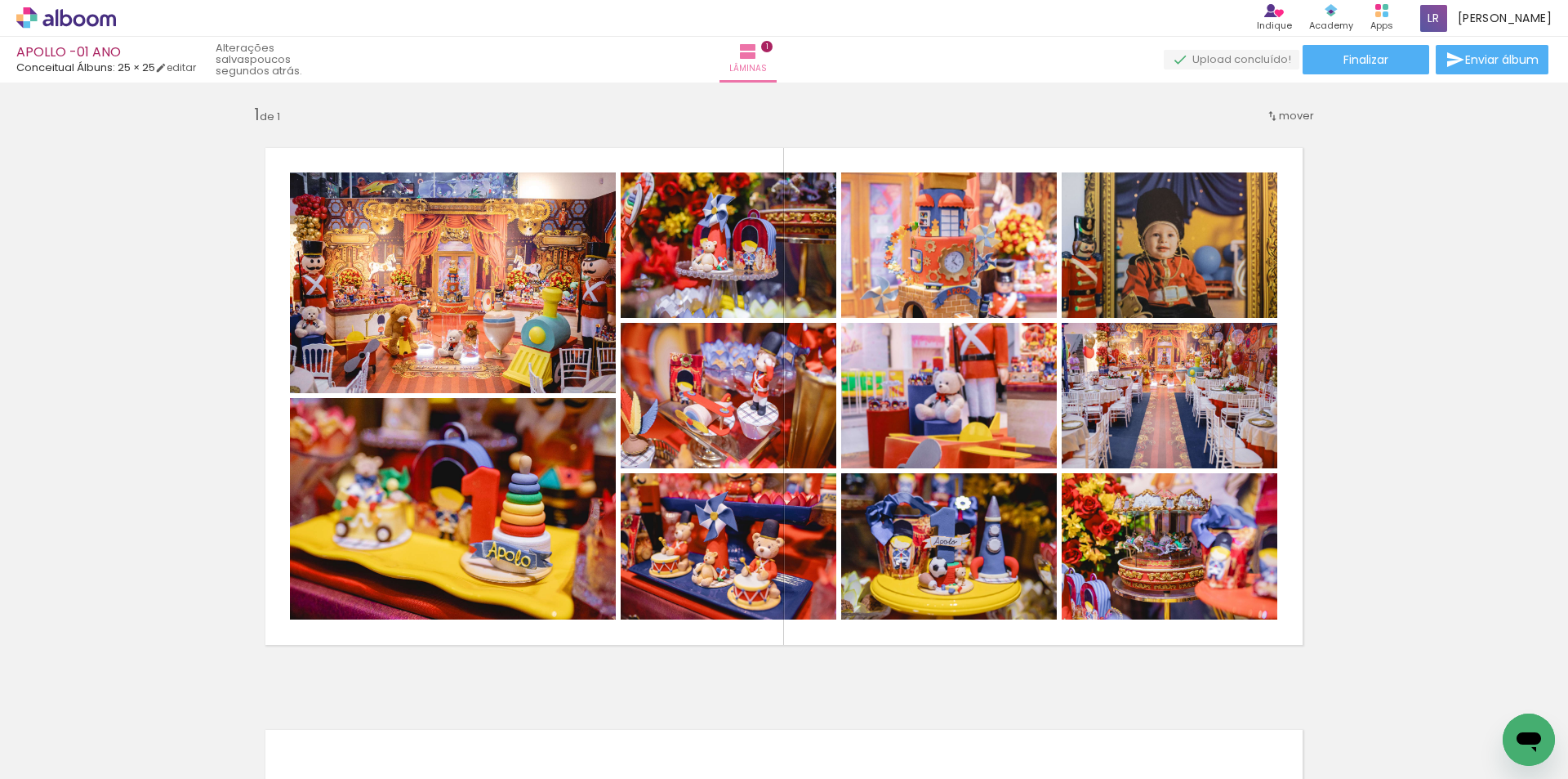
scroll to position [0, 0]
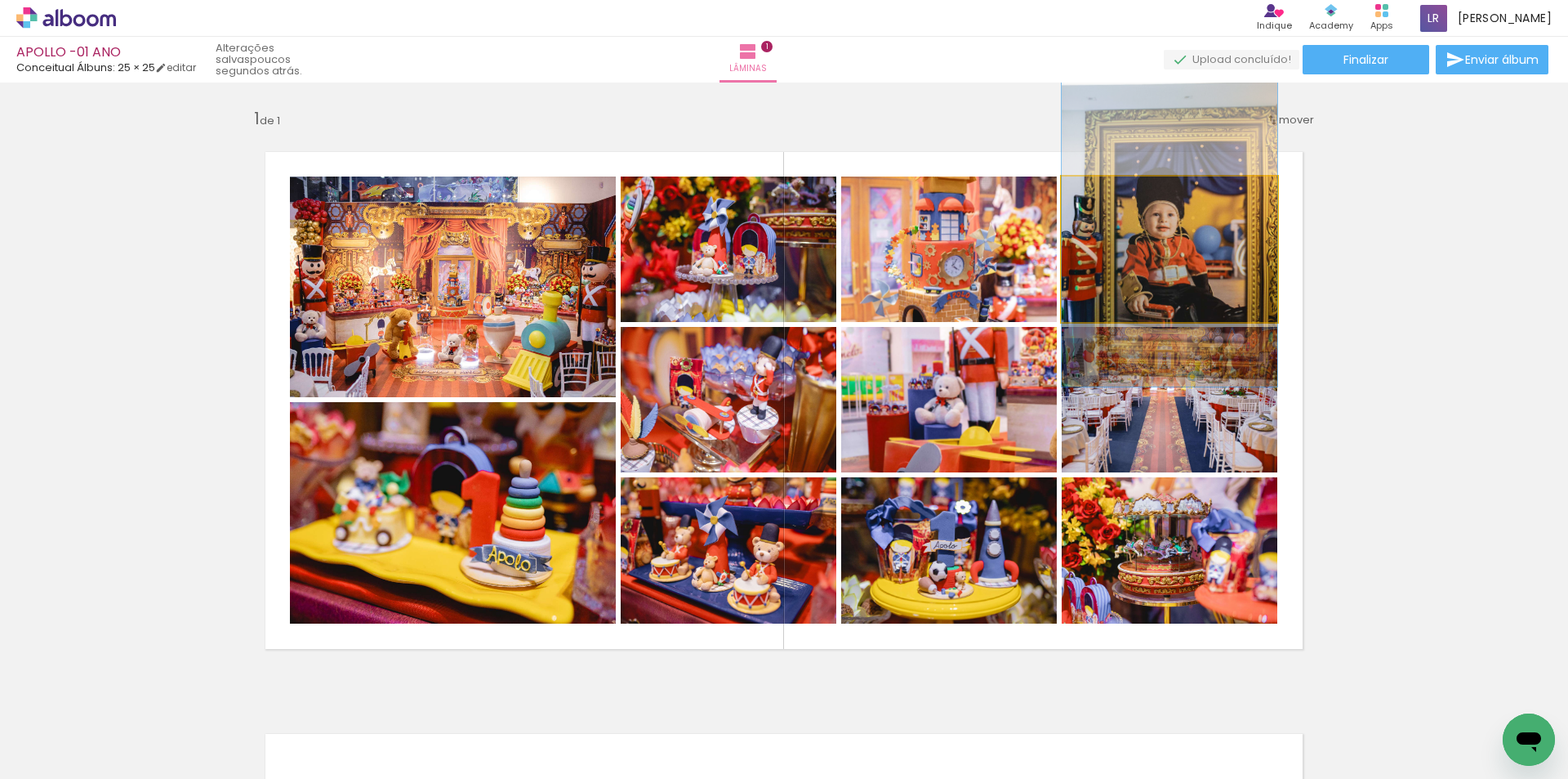
drag, startPoint x: 1205, startPoint y: 270, endPoint x: 1206, endPoint y: 260, distance: 10.0
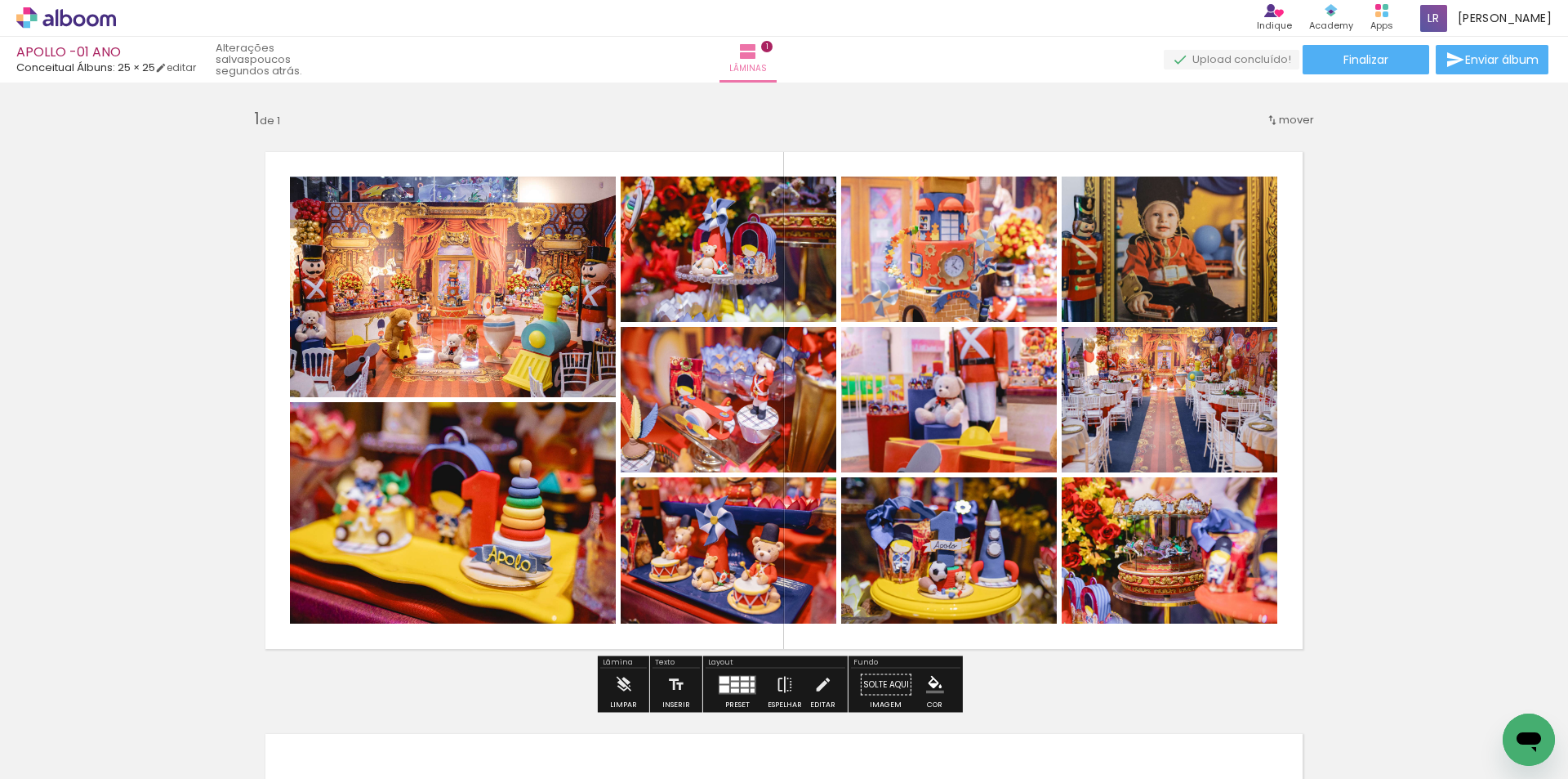
click at [1222, 411] on quentale-photo at bounding box center [1170, 399] width 216 height 145
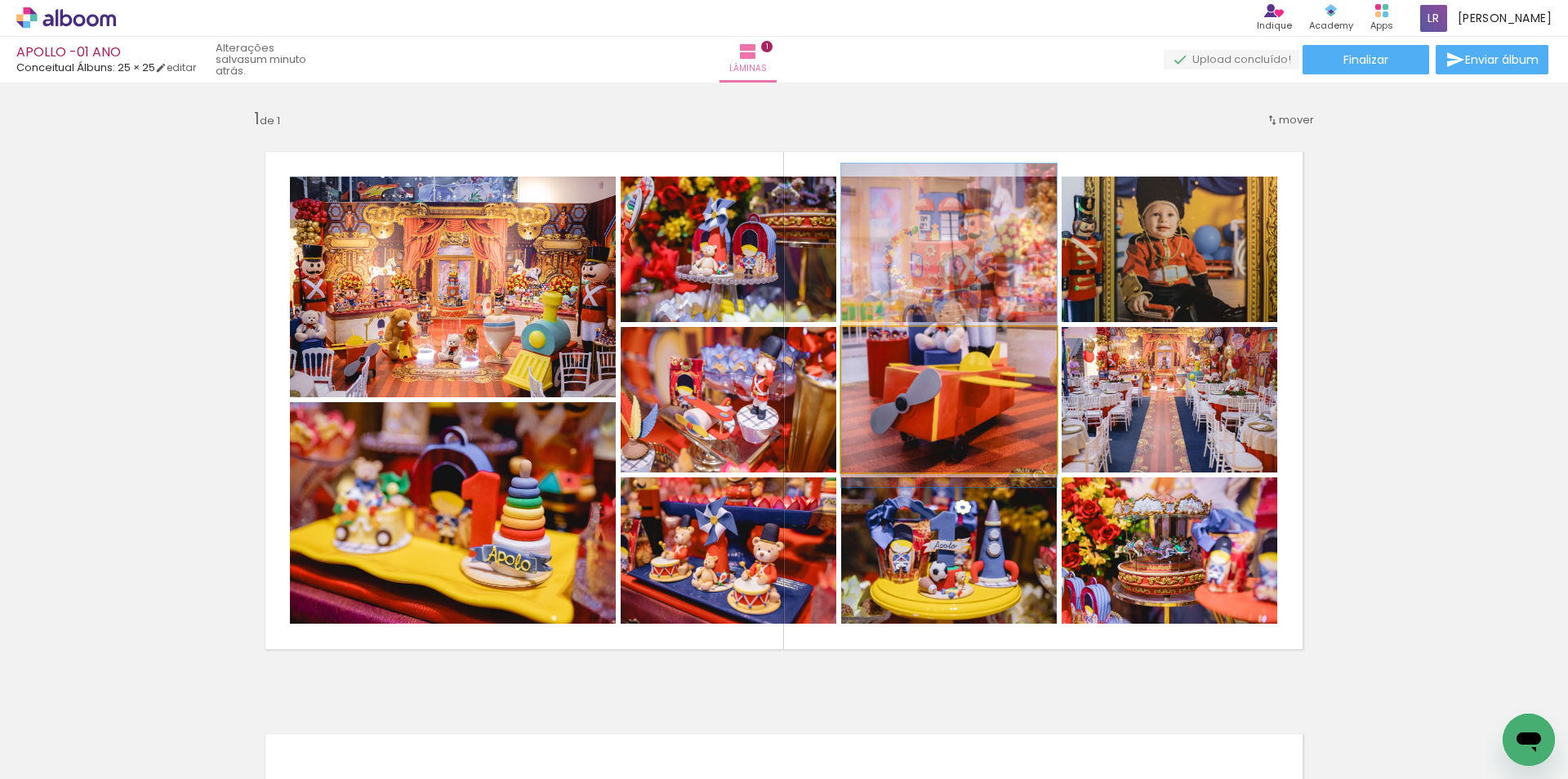
drag, startPoint x: 956, startPoint y: 416, endPoint x: 984, endPoint y: 341, distance: 80.1
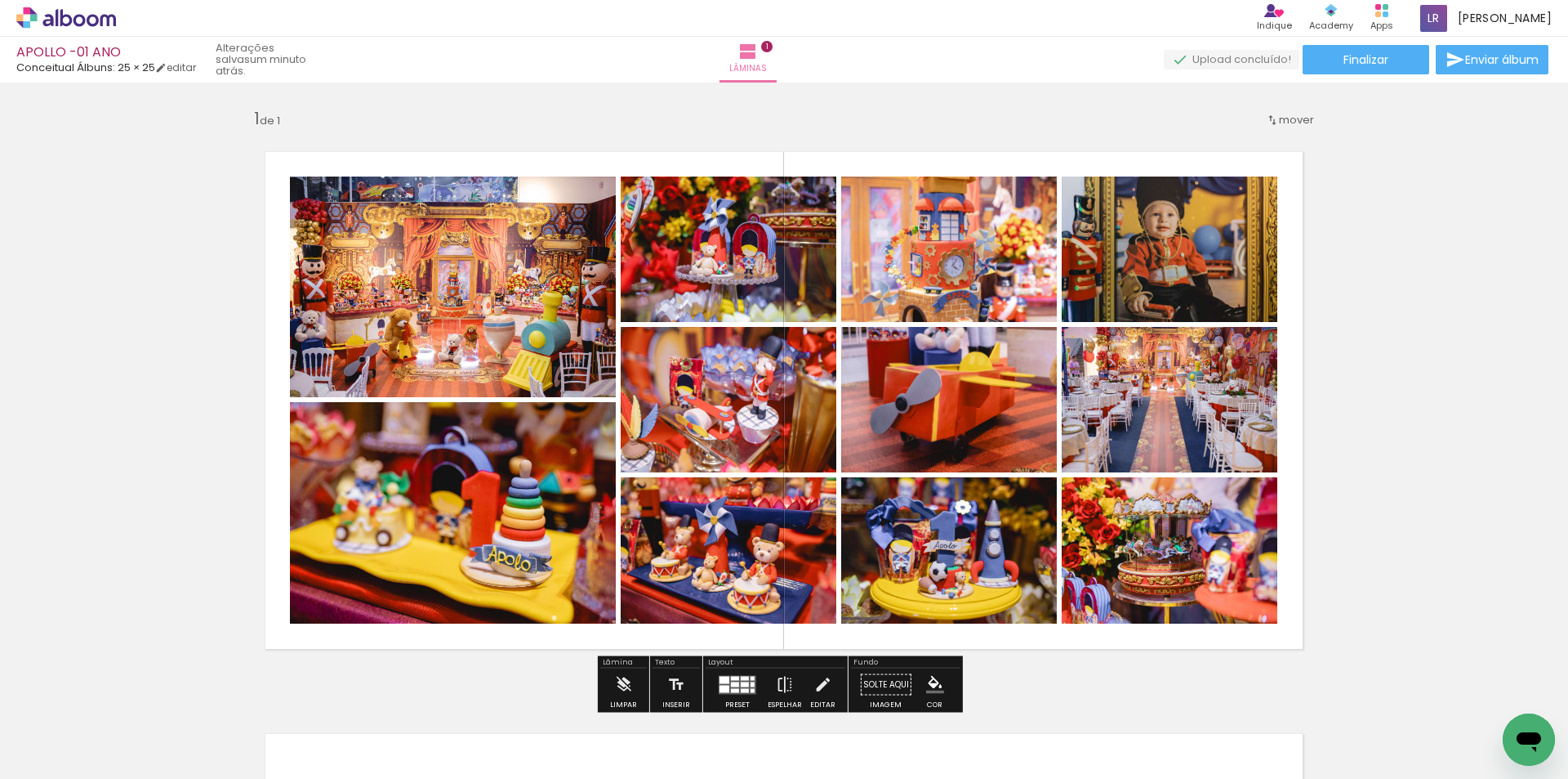
click at [1165, 394] on quentale-photo at bounding box center [1170, 399] width 216 height 145
click at [1174, 275] on quentale-photo at bounding box center [1170, 249] width 216 height 145
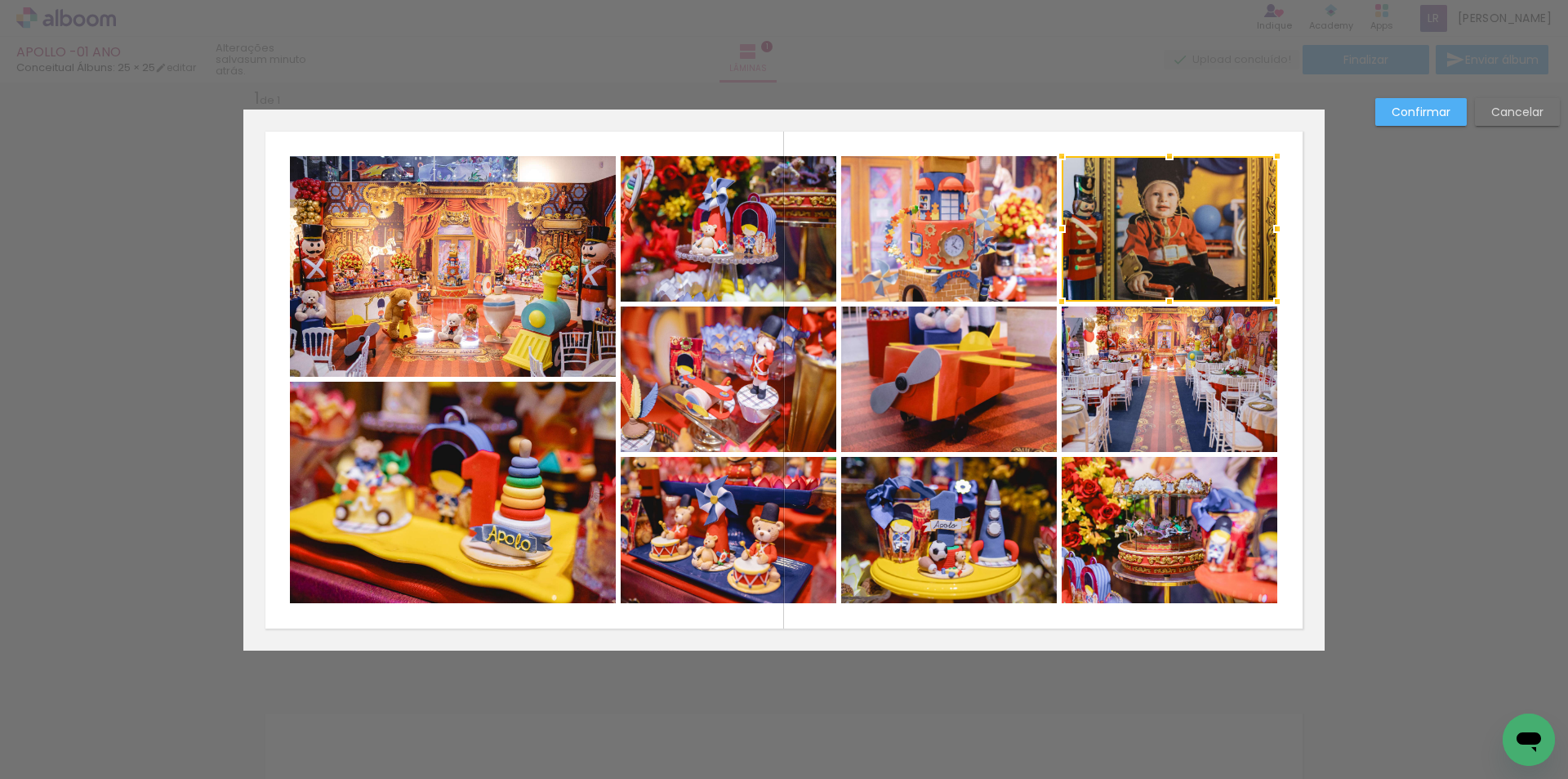
scroll to position [21, 0]
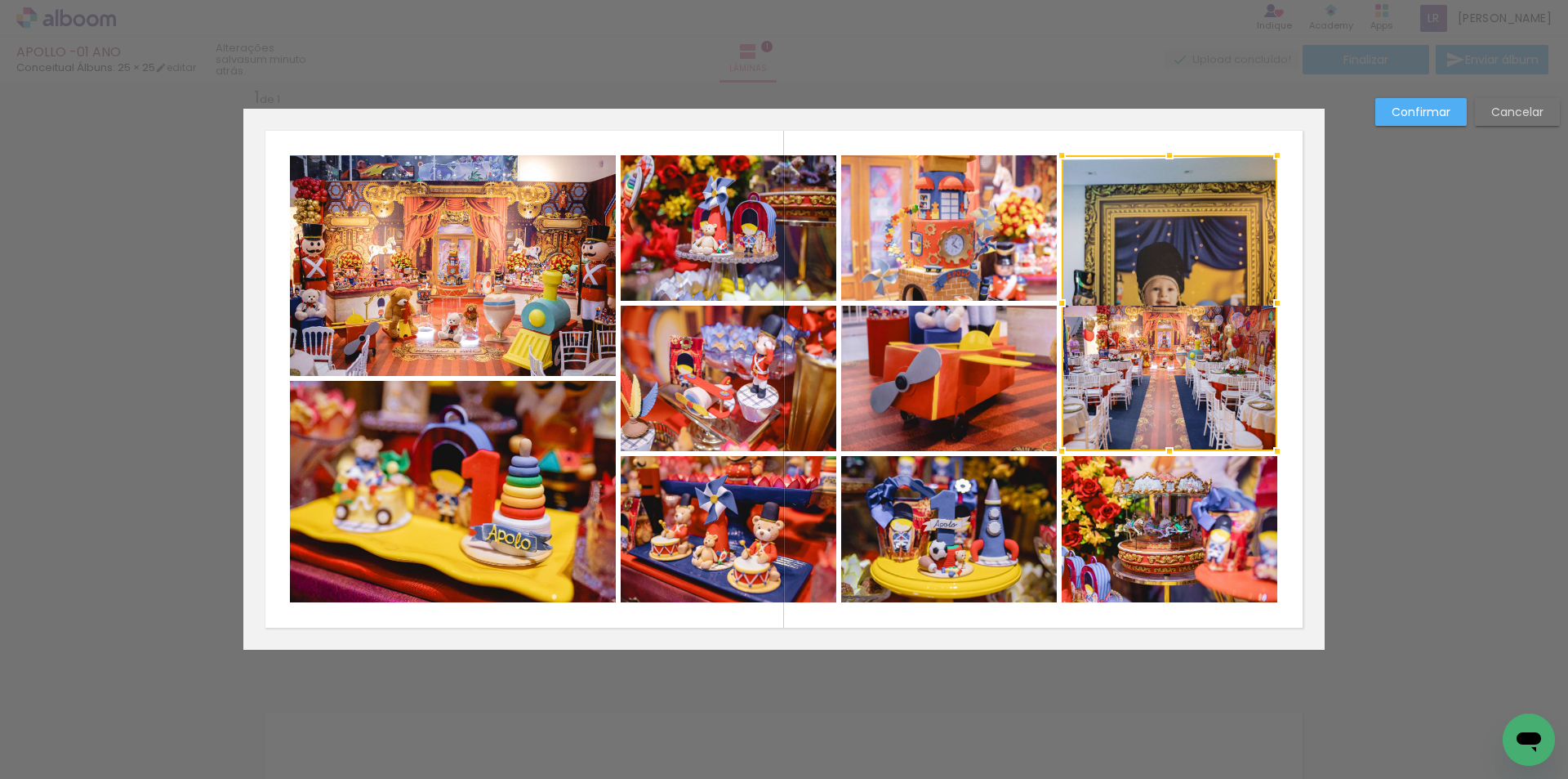
drag, startPoint x: 1165, startPoint y: 299, endPoint x: 1154, endPoint y: 450, distance: 151.4
click at [1154, 450] on div at bounding box center [1169, 451] width 33 height 33
click at [1433, 100] on paper-button "Confirmar" at bounding box center [1421, 111] width 92 height 28
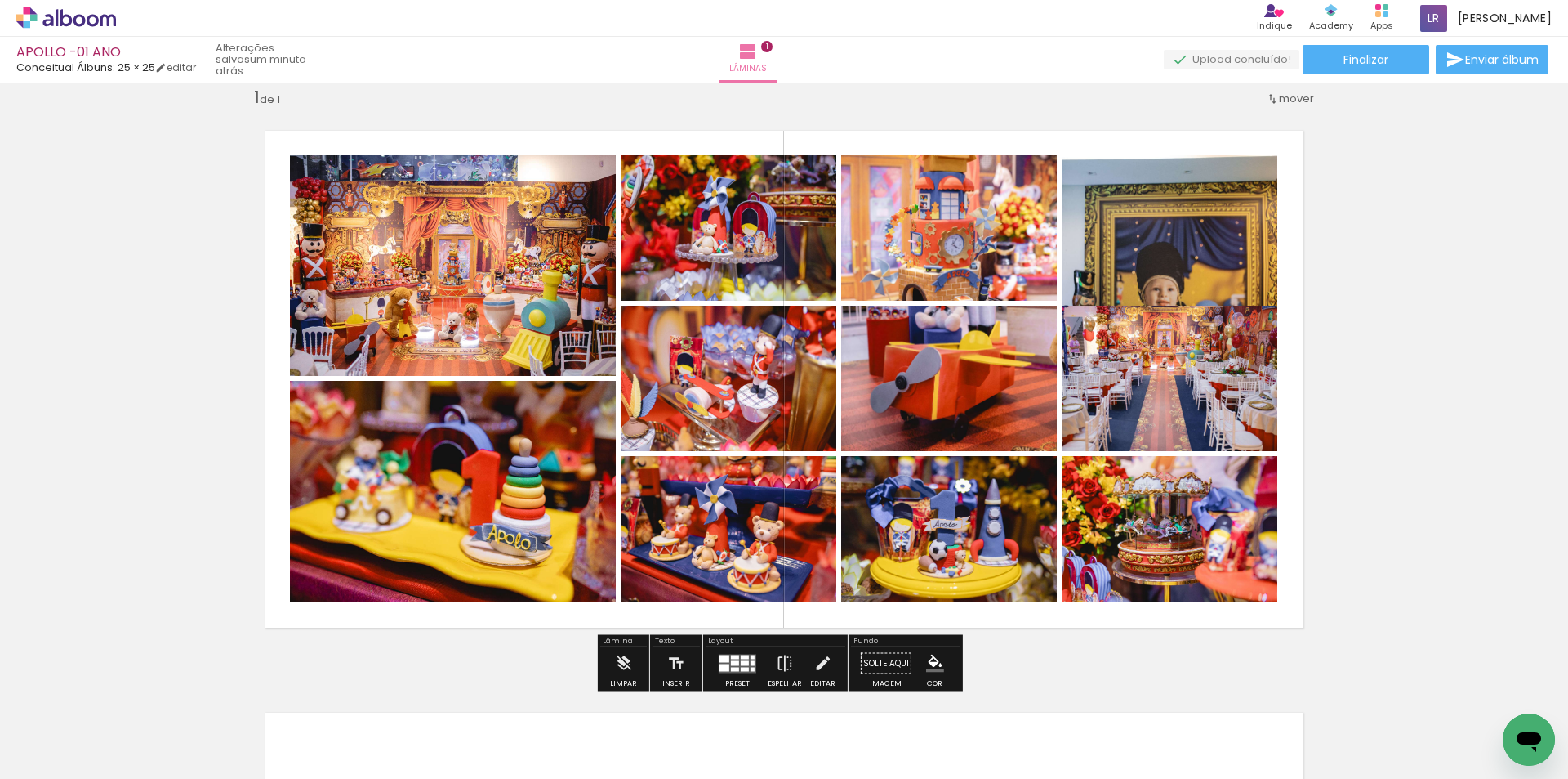
drag, startPoint x: 1406, startPoint y: 391, endPoint x: 1238, endPoint y: 369, distance: 169.4
click at [1403, 391] on div "Inserir lâmina 1 de 1" at bounding box center [784, 649] width 1568 height 1164
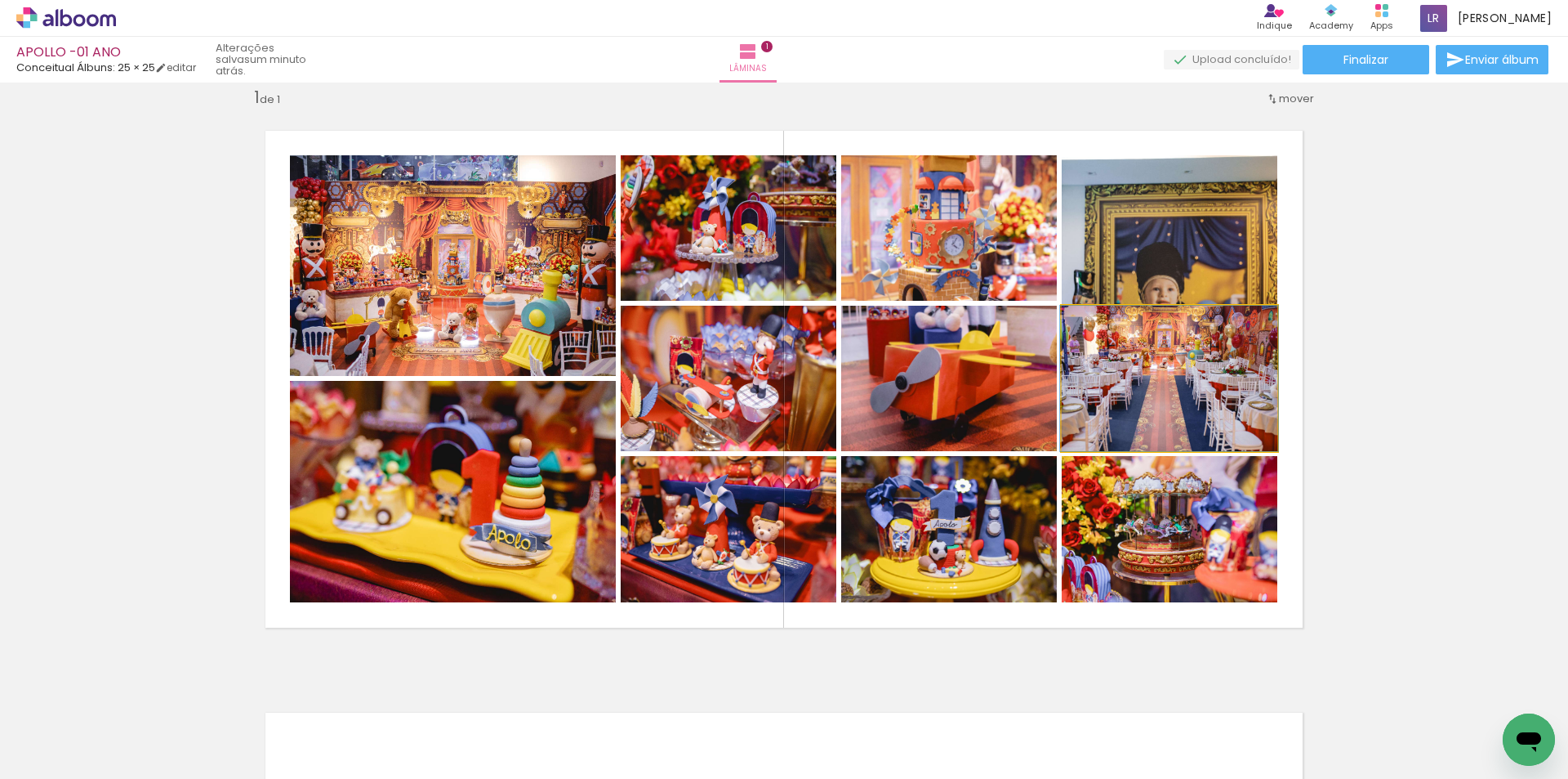
click at [1172, 378] on quentale-photo at bounding box center [1170, 378] width 216 height 145
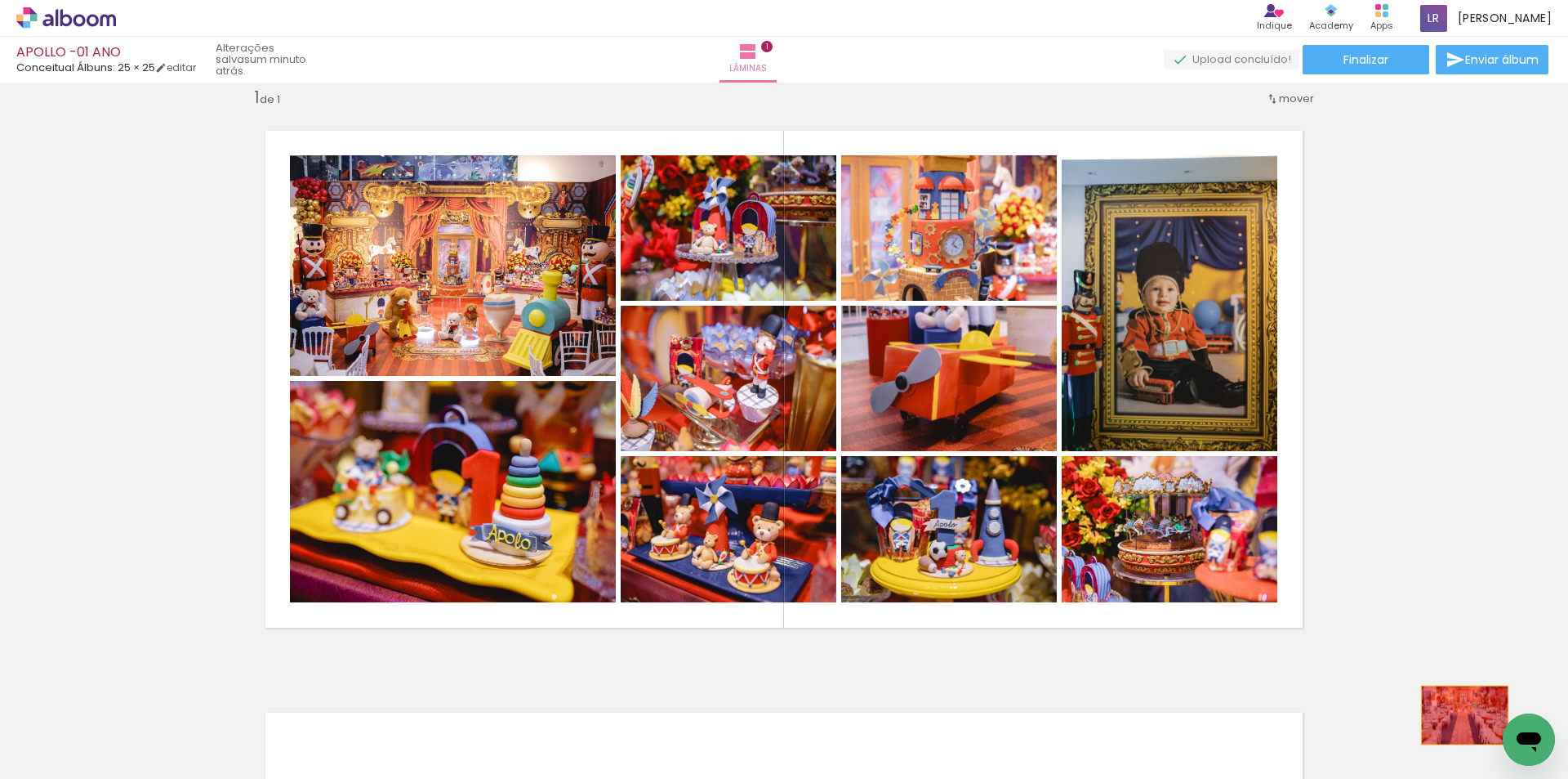
drag, startPoint x: 1182, startPoint y: 375, endPoint x: 1459, endPoint y: 705, distance: 430.8
click at [1459, 716] on quentale-workspace at bounding box center [784, 390] width 1568 height 779
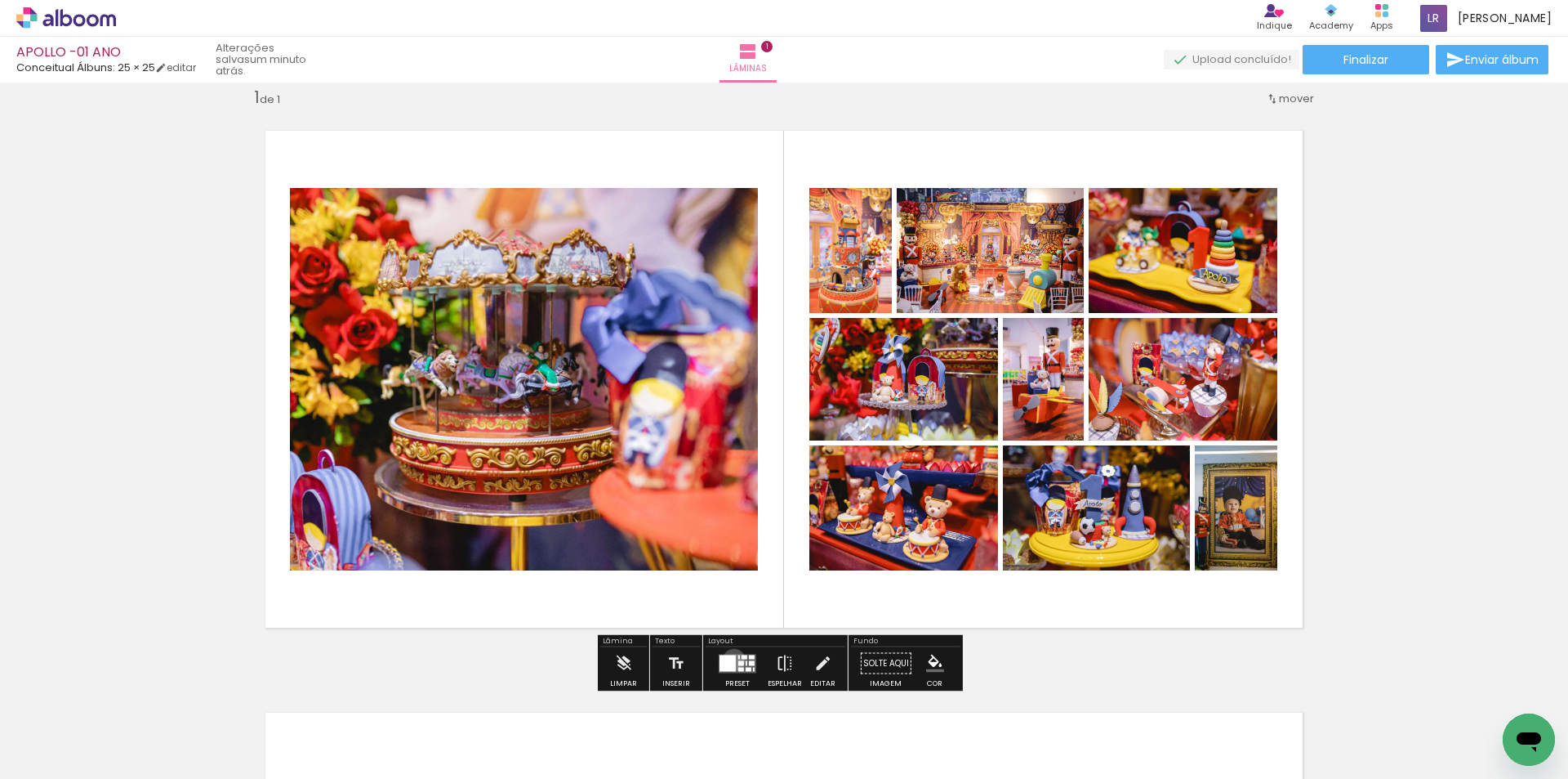
click at [731, 660] on div at bounding box center [728, 662] width 16 height 16
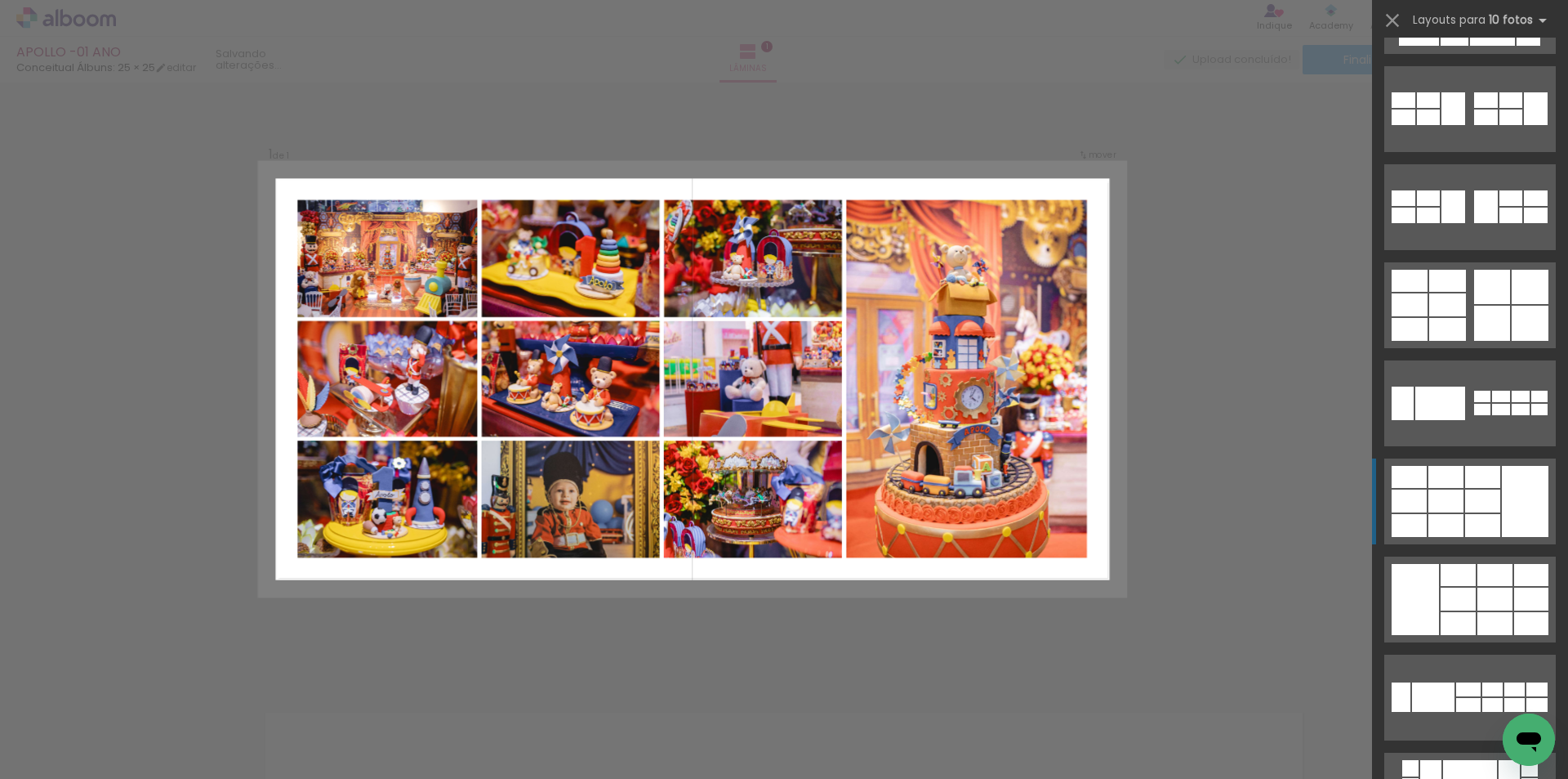
scroll to position [653, 0]
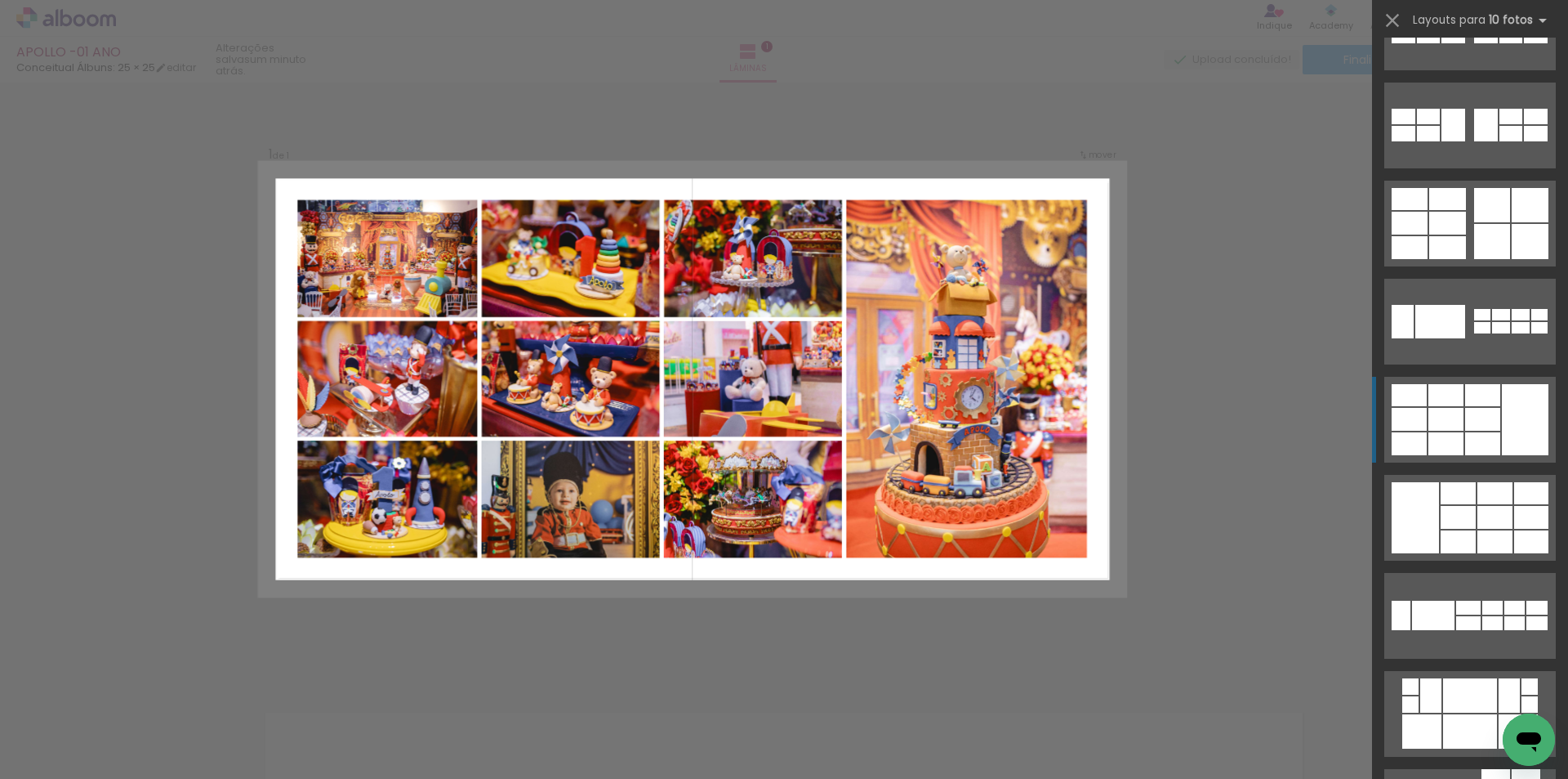
click at [1466, 434] on div at bounding box center [1482, 444] width 35 height 23
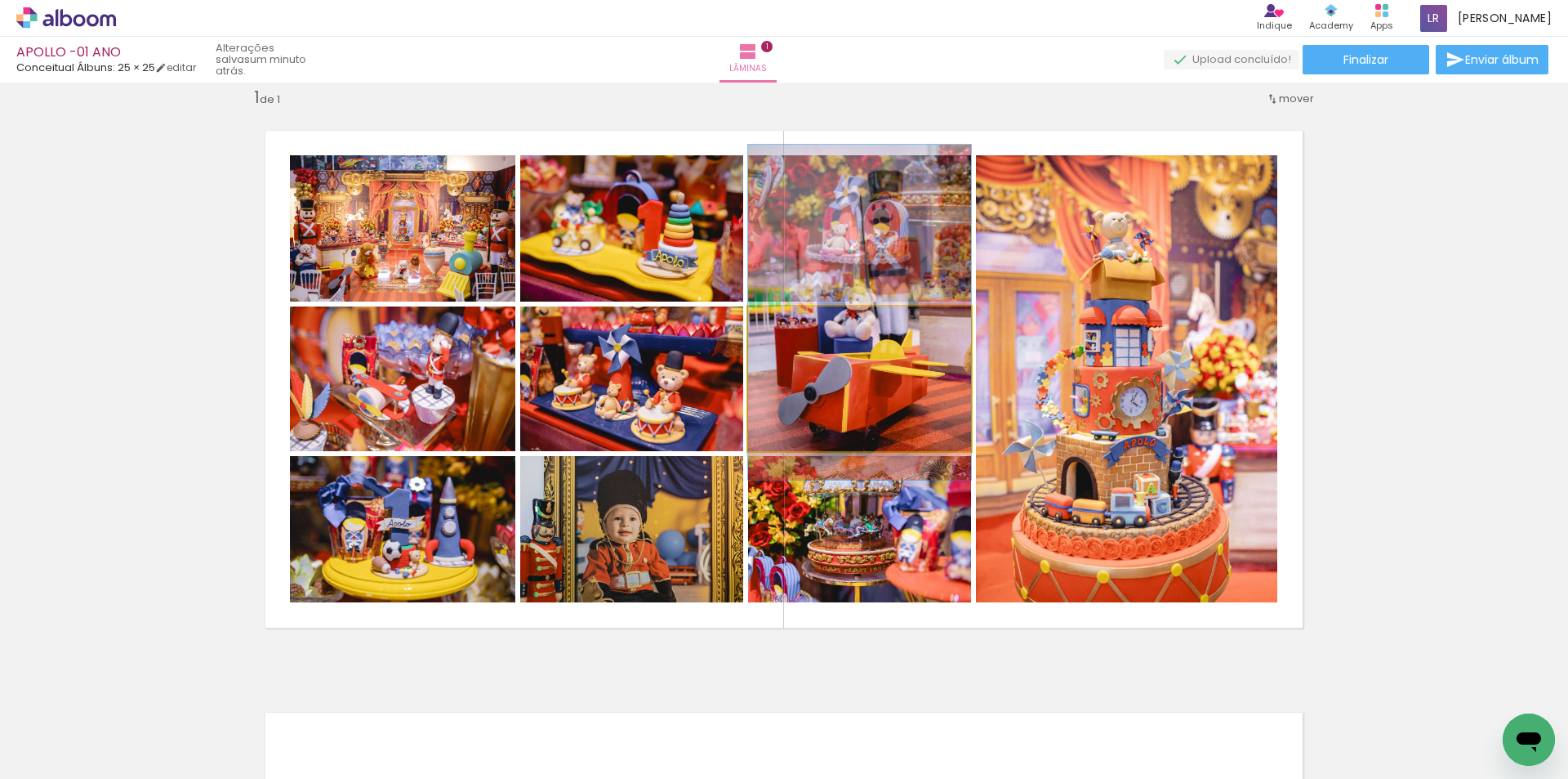
drag, startPoint x: 886, startPoint y: 388, endPoint x: 898, endPoint y: 321, distance: 68.1
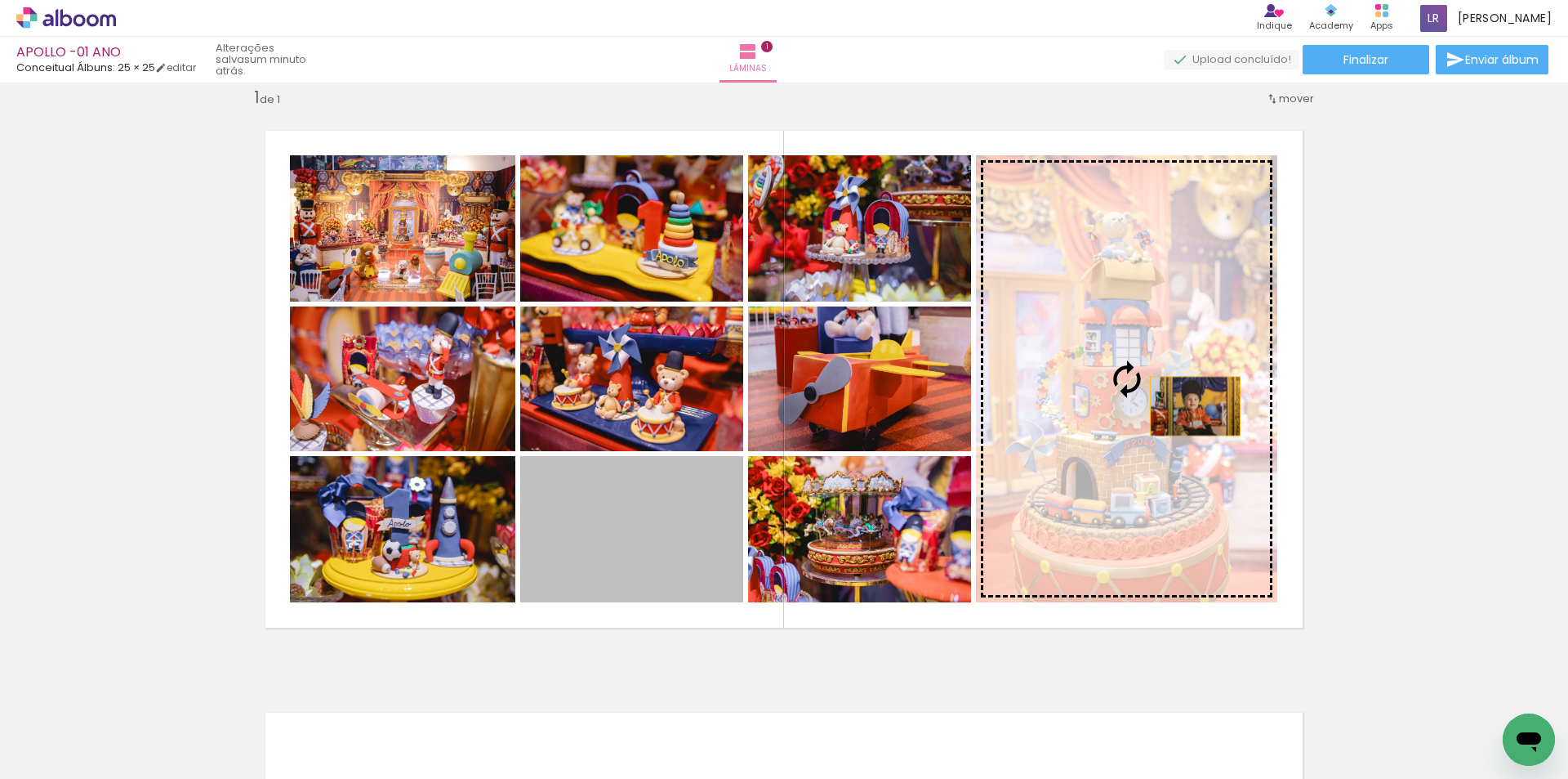
drag, startPoint x: 655, startPoint y: 537, endPoint x: 1182, endPoint y: 404, distance: 543.5
click at [0, 0] on slot at bounding box center [0, 0] width 0 height 0
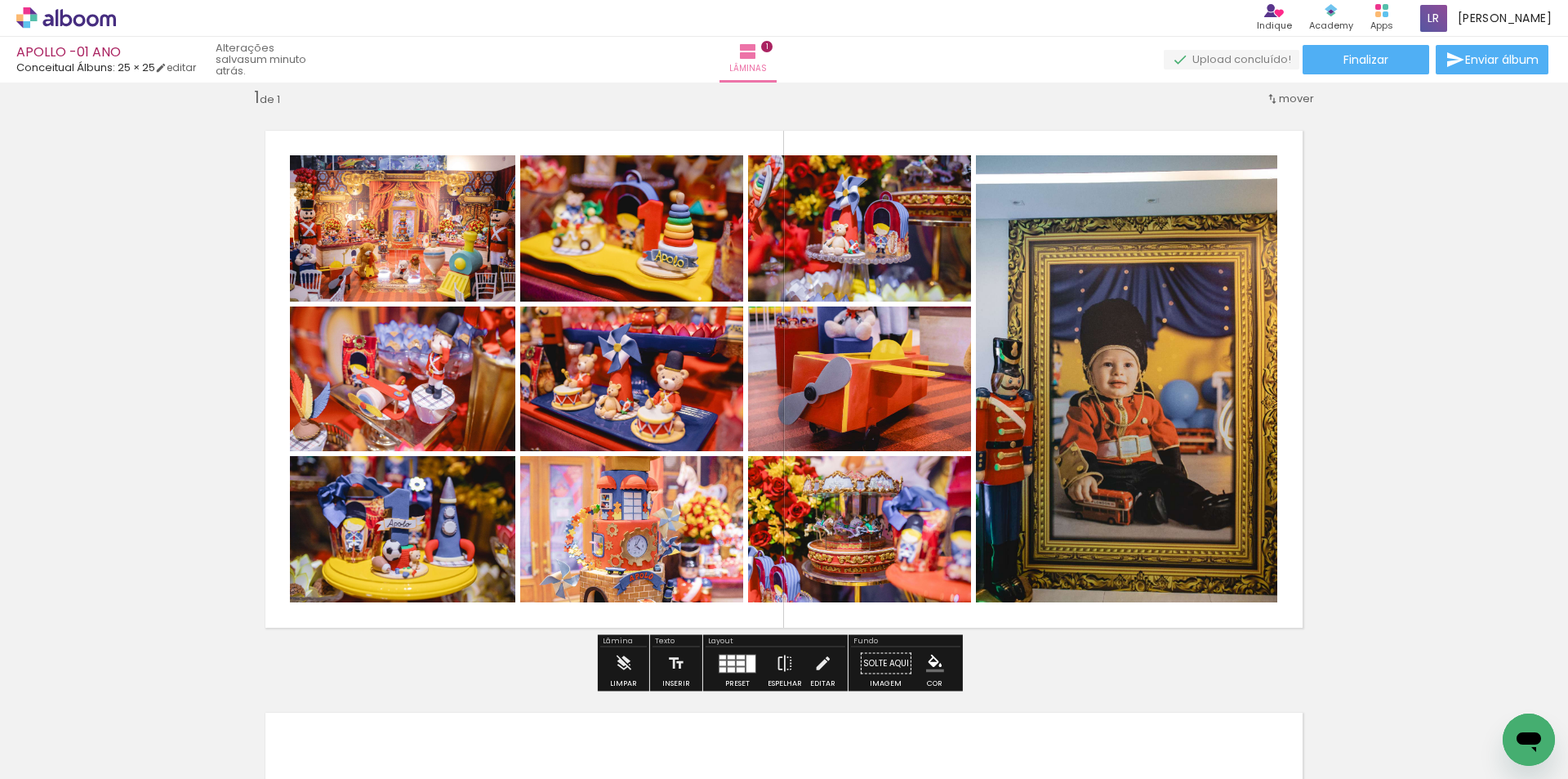
click at [728, 669] on div at bounding box center [731, 669] width 7 height 5
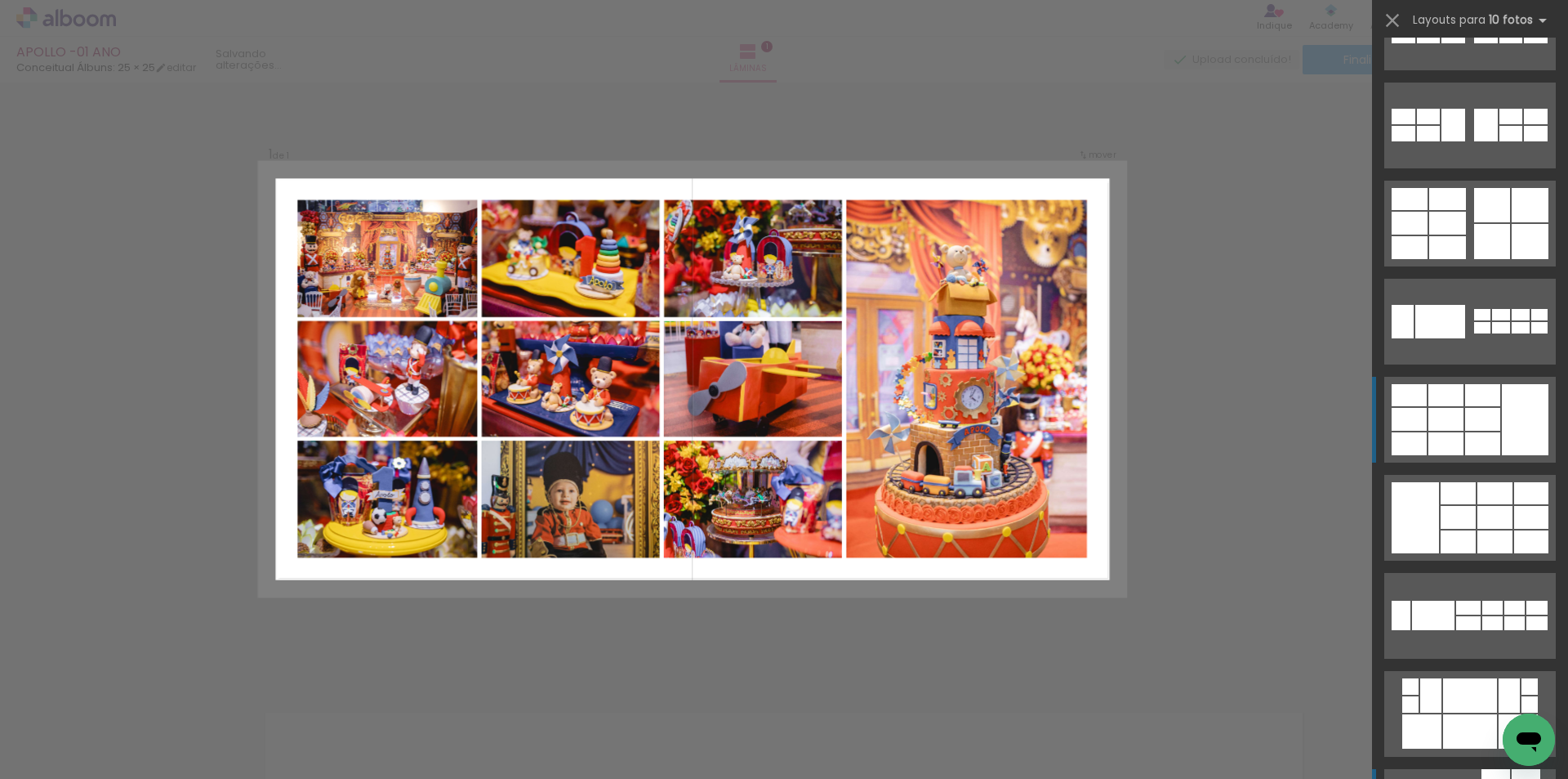
scroll to position [980, 0]
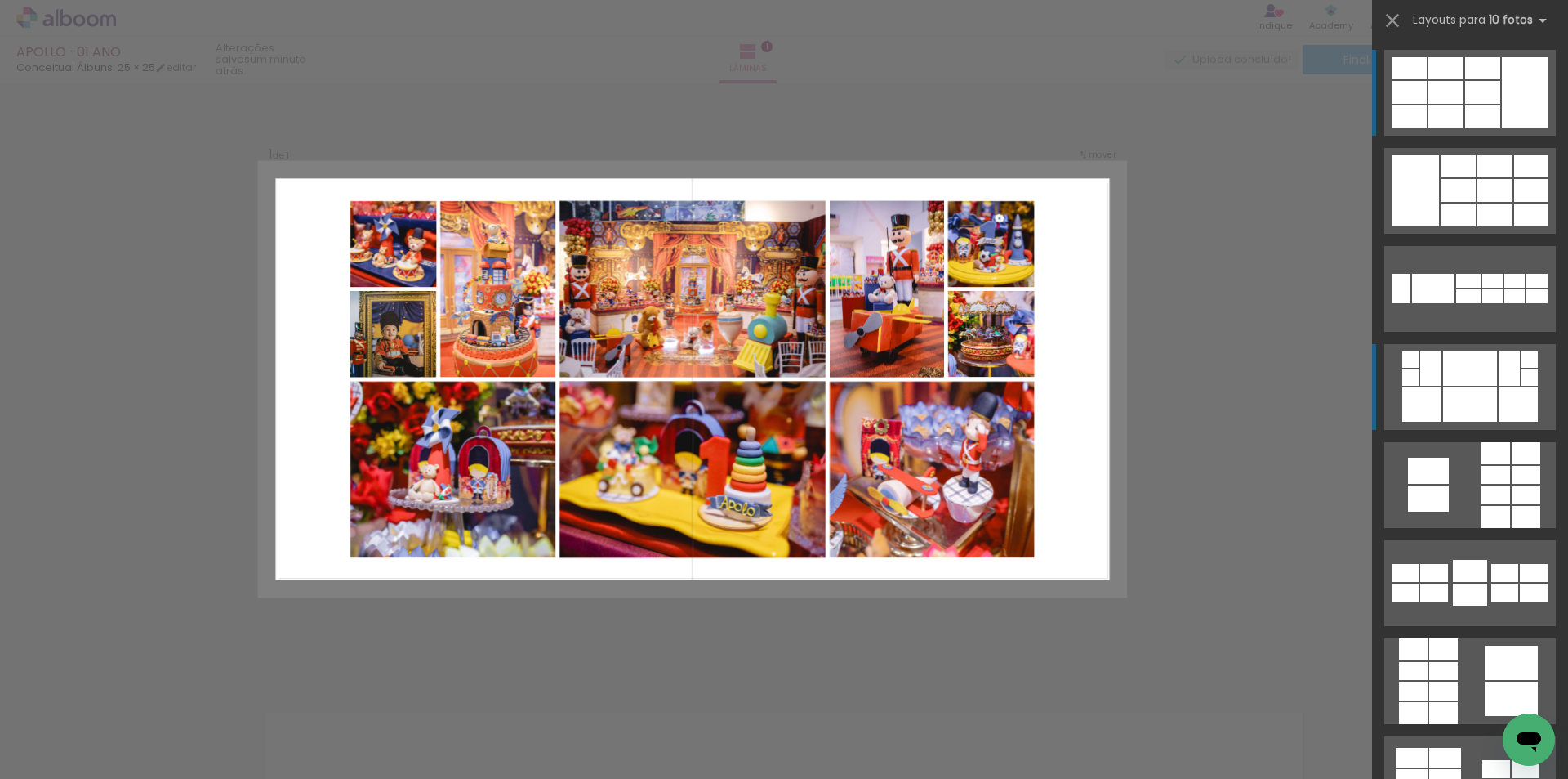
click at [1444, 413] on div at bounding box center [1470, 405] width 54 height 35
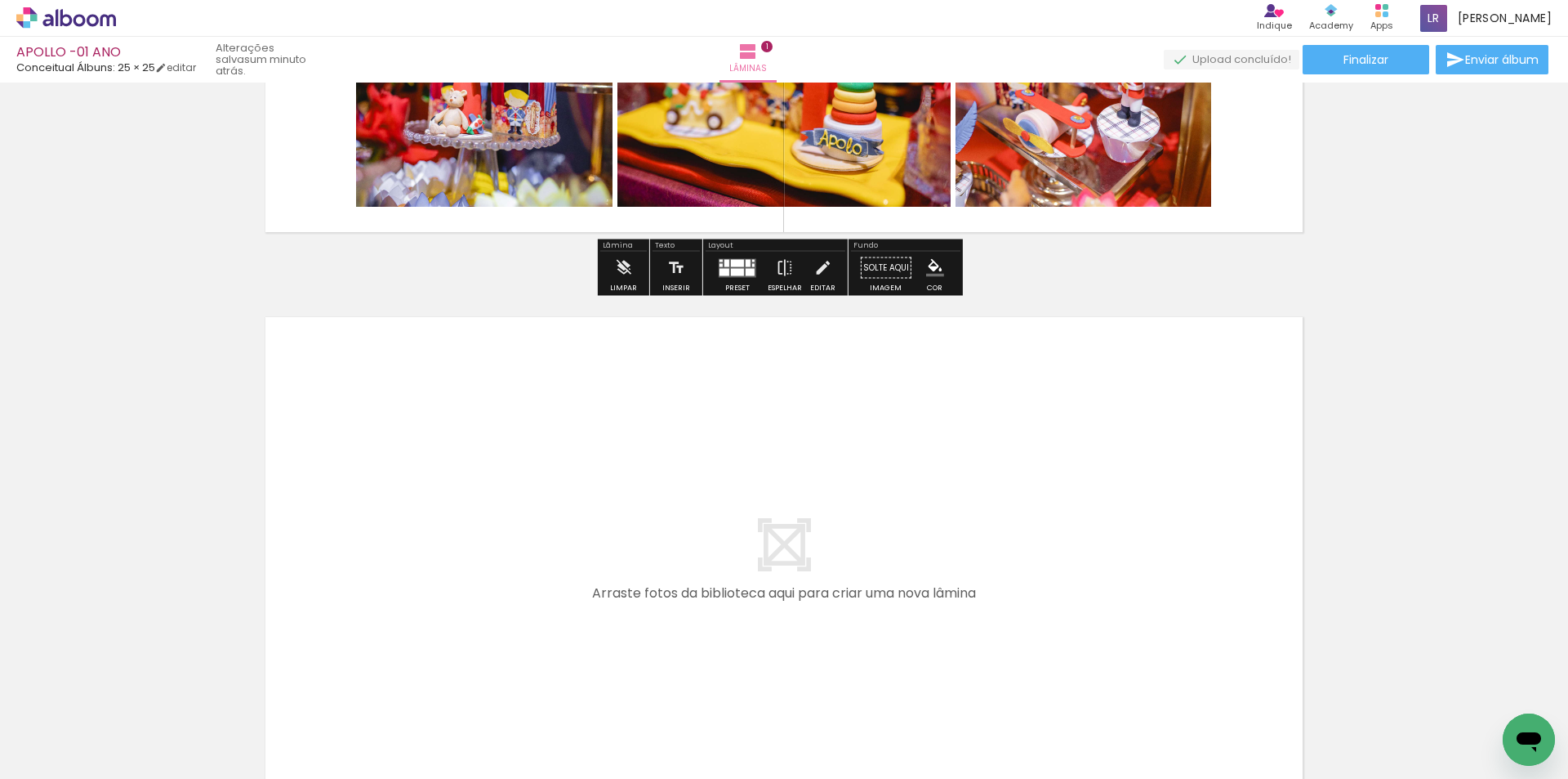
scroll to position [512, 0]
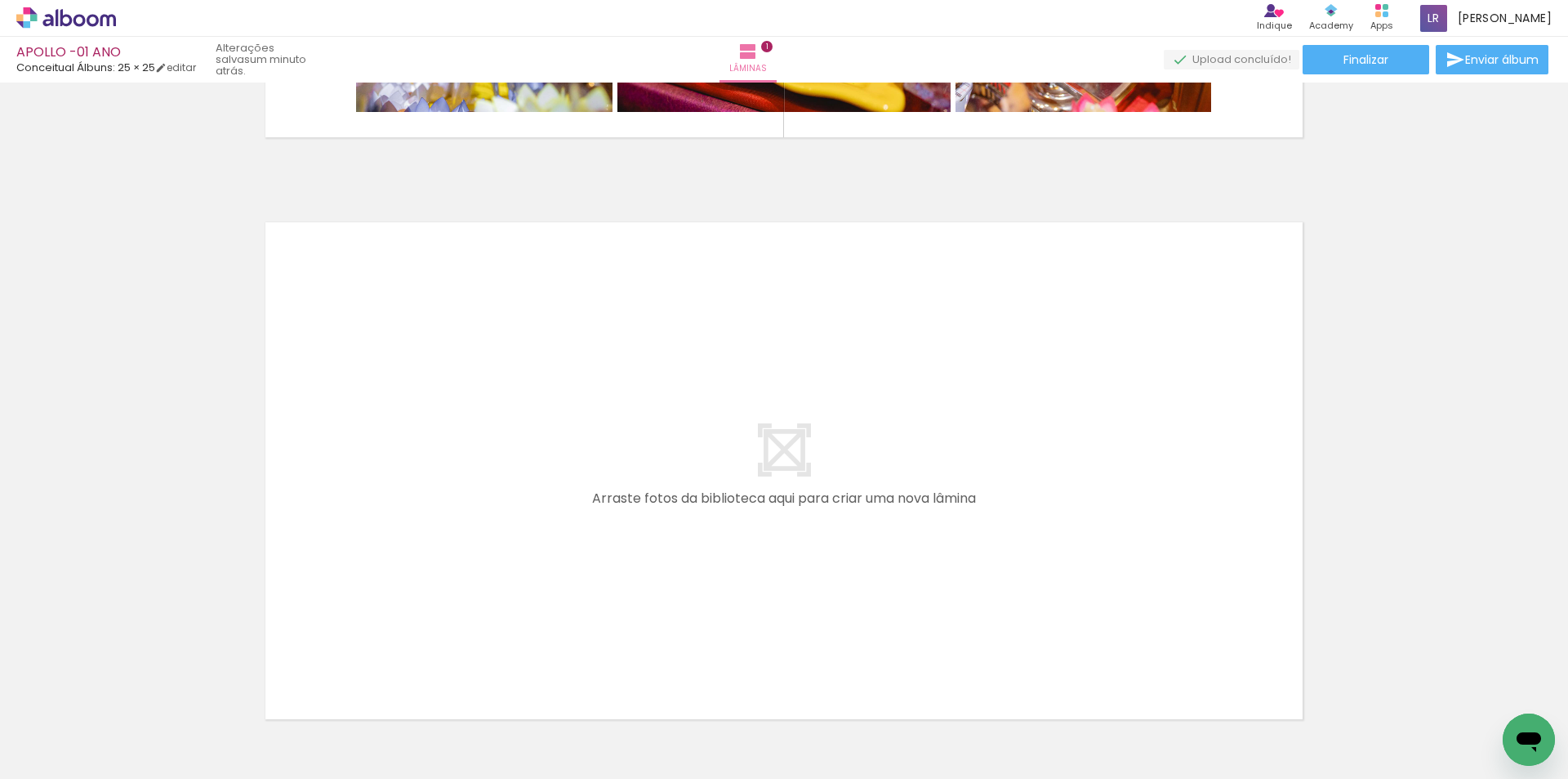
click at [228, 691] on iron-icon at bounding box center [219, 691] width 17 height 17
drag, startPoint x: 624, startPoint y: 727, endPoint x: 540, endPoint y: 431, distance: 307.7
click at [540, 431] on quentale-workspace at bounding box center [784, 390] width 1568 height 779
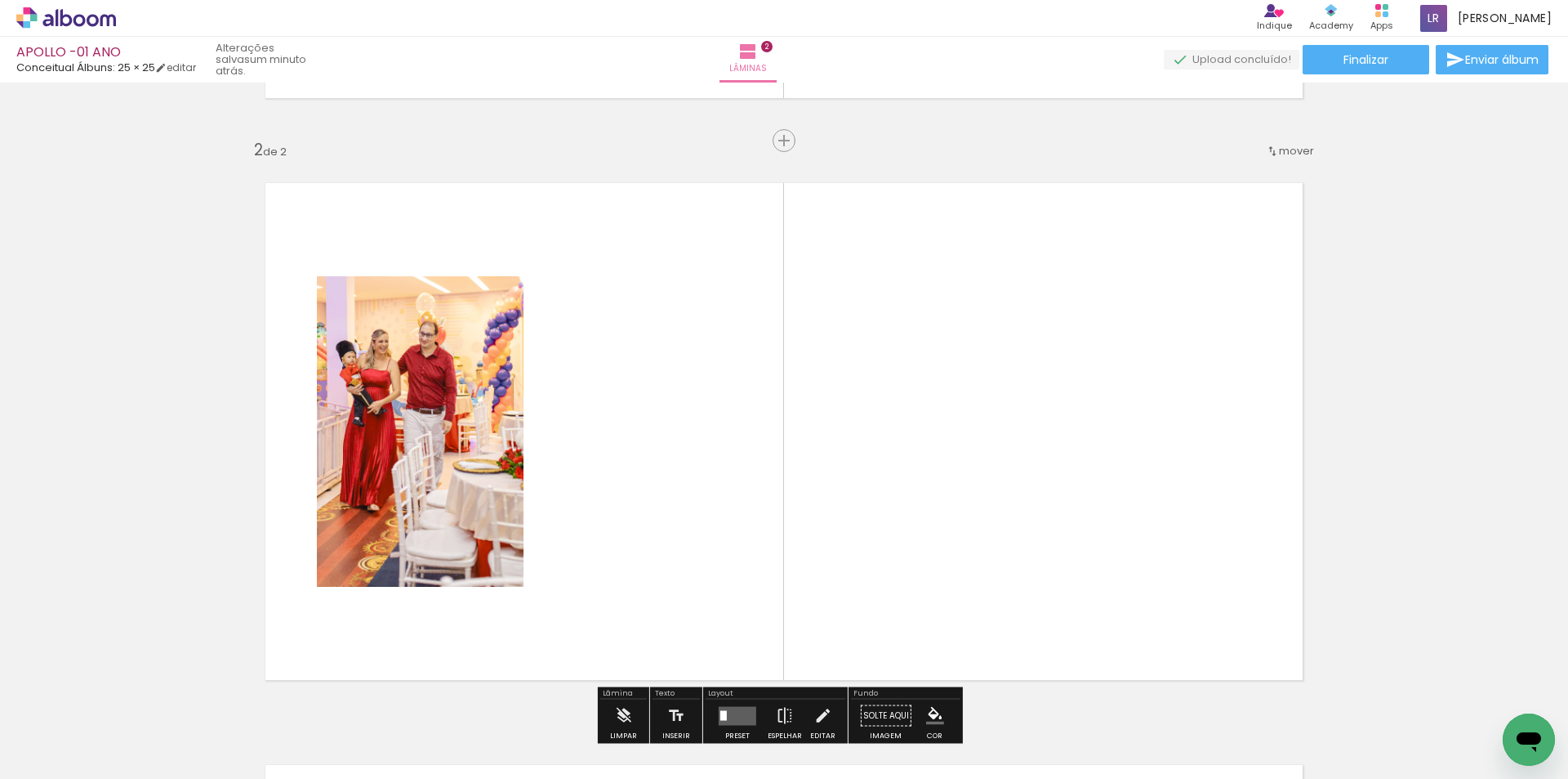
scroll to position [603, 0]
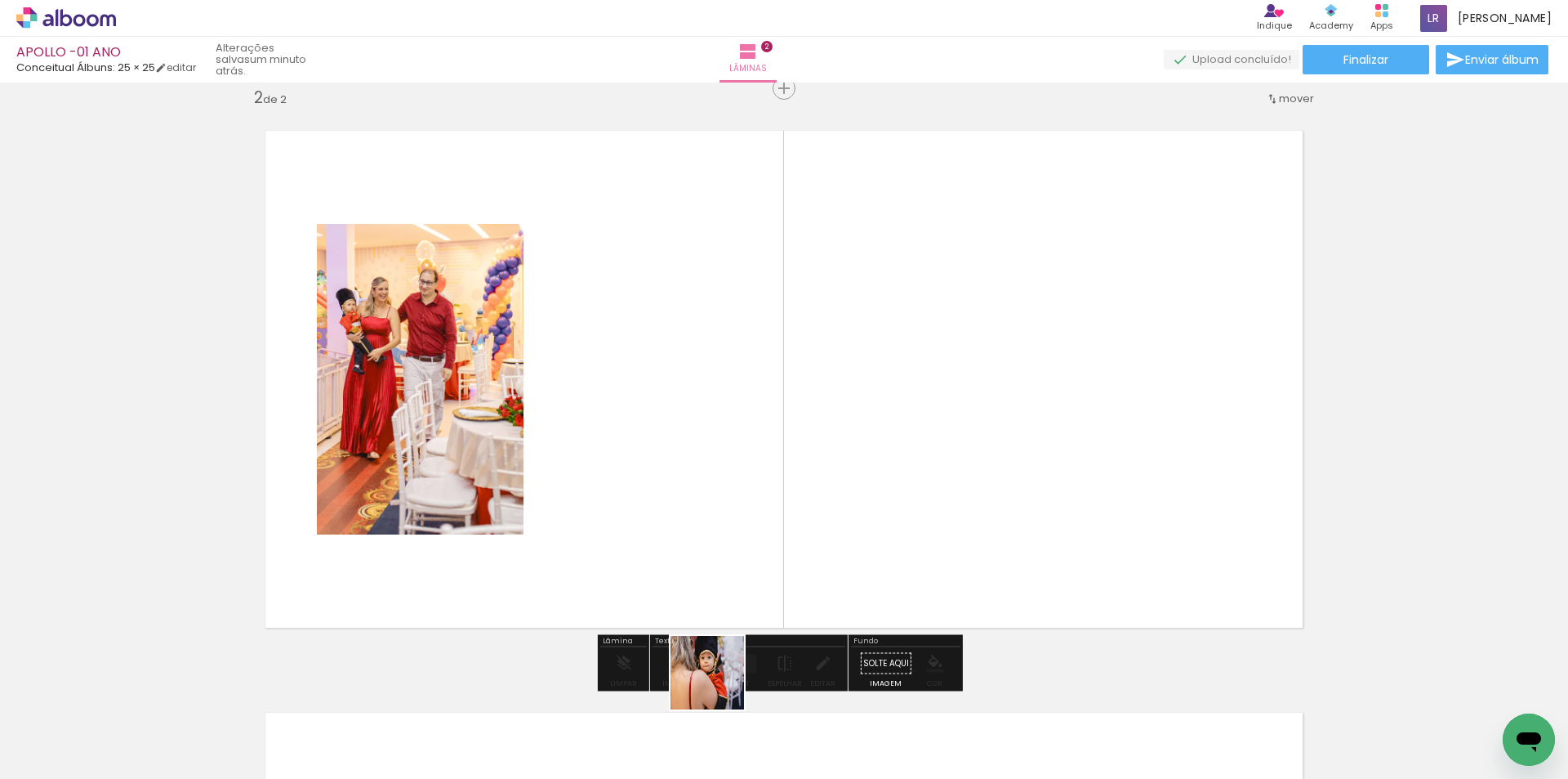
drag, startPoint x: 715, startPoint y: 740, endPoint x: 772, endPoint y: 445, distance: 300.5
click at [772, 445] on quentale-workspace at bounding box center [784, 390] width 1568 height 779
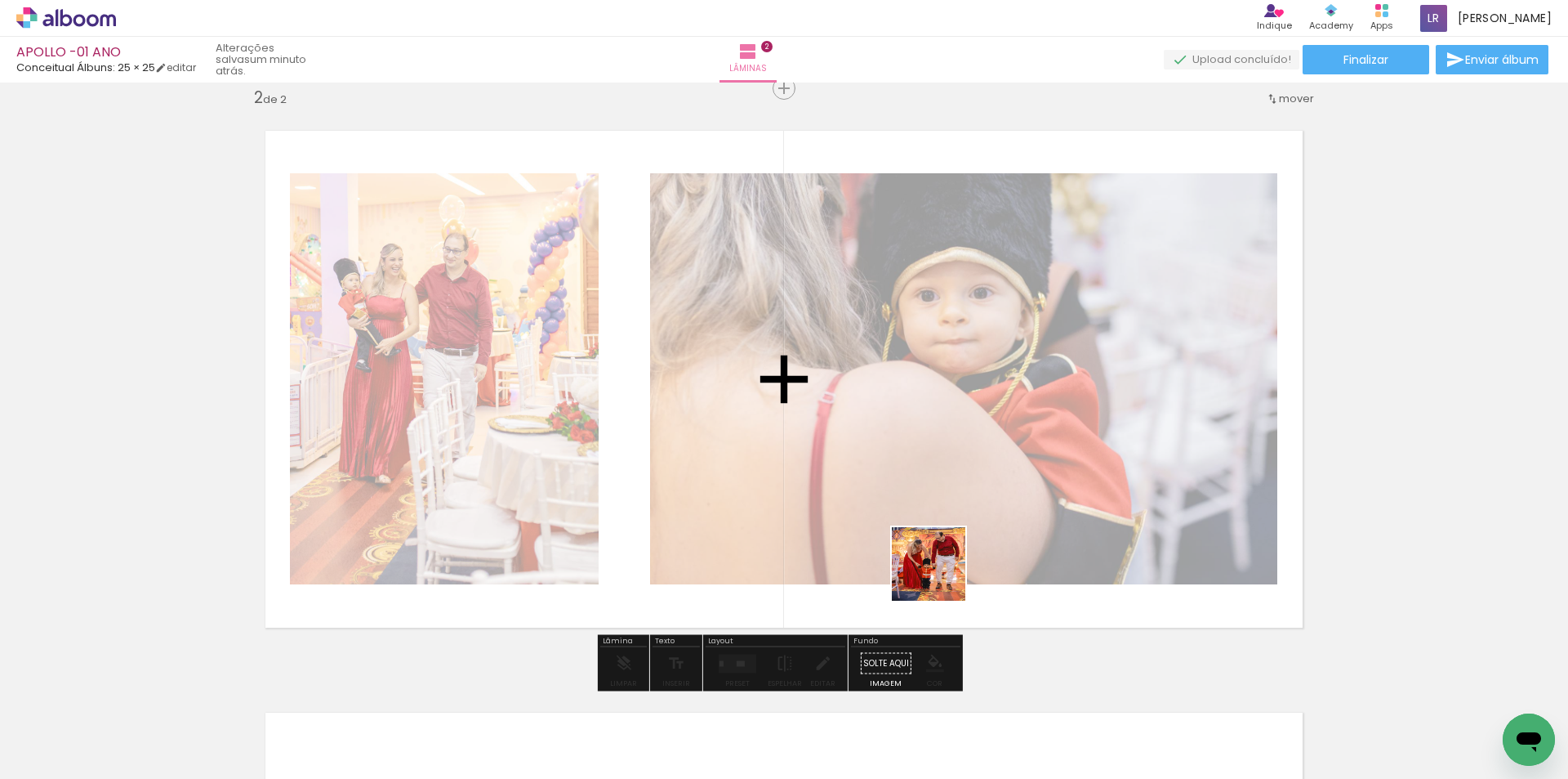
drag, startPoint x: 998, startPoint y: 741, endPoint x: 670, endPoint y: 436, distance: 447.9
click at [690, 435] on quentale-workspace at bounding box center [784, 390] width 1568 height 779
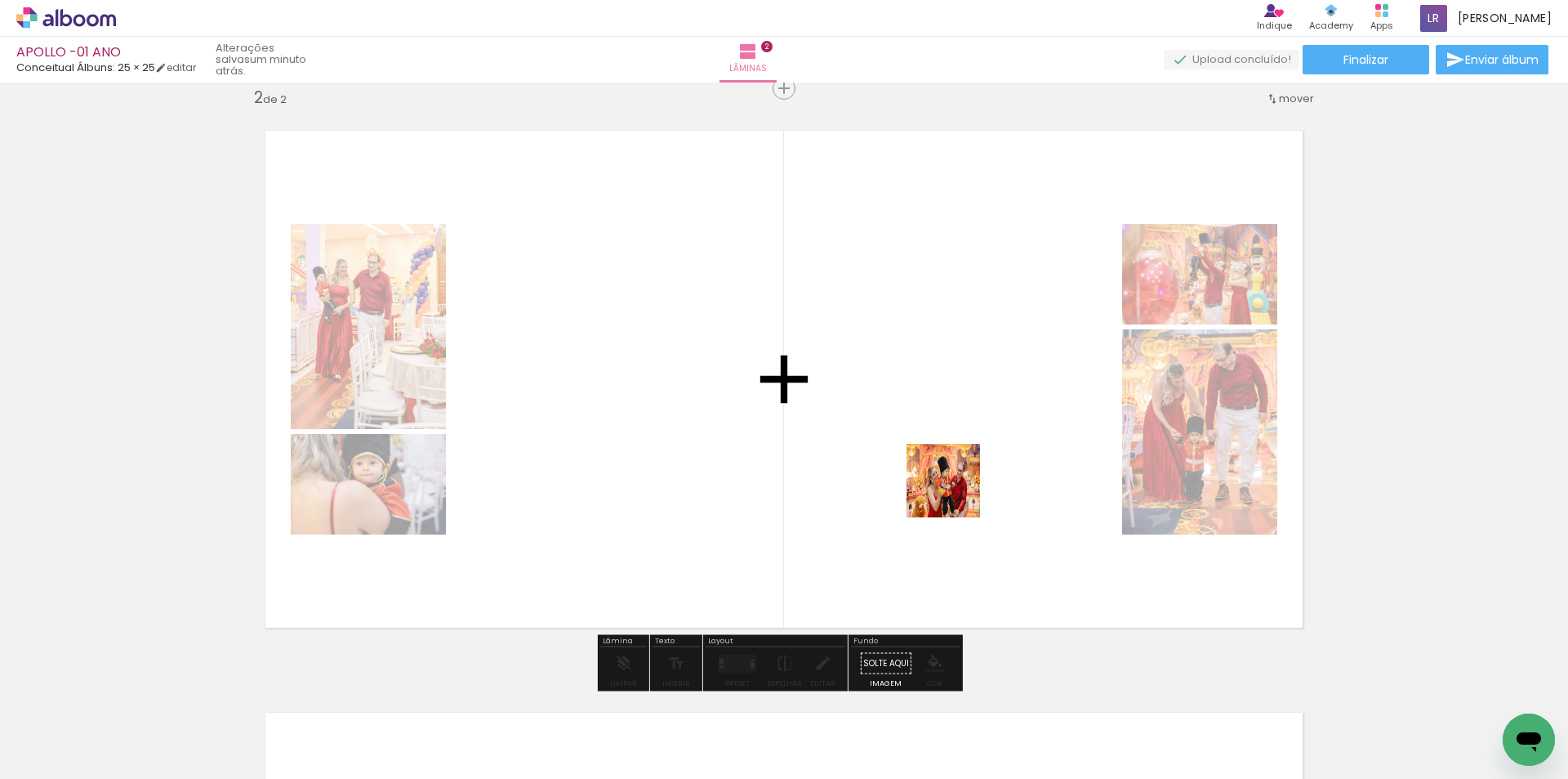
drag, startPoint x: 906, startPoint y: 731, endPoint x: 959, endPoint y: 432, distance: 303.7
click at [959, 432] on quentale-workspace at bounding box center [784, 390] width 1568 height 779
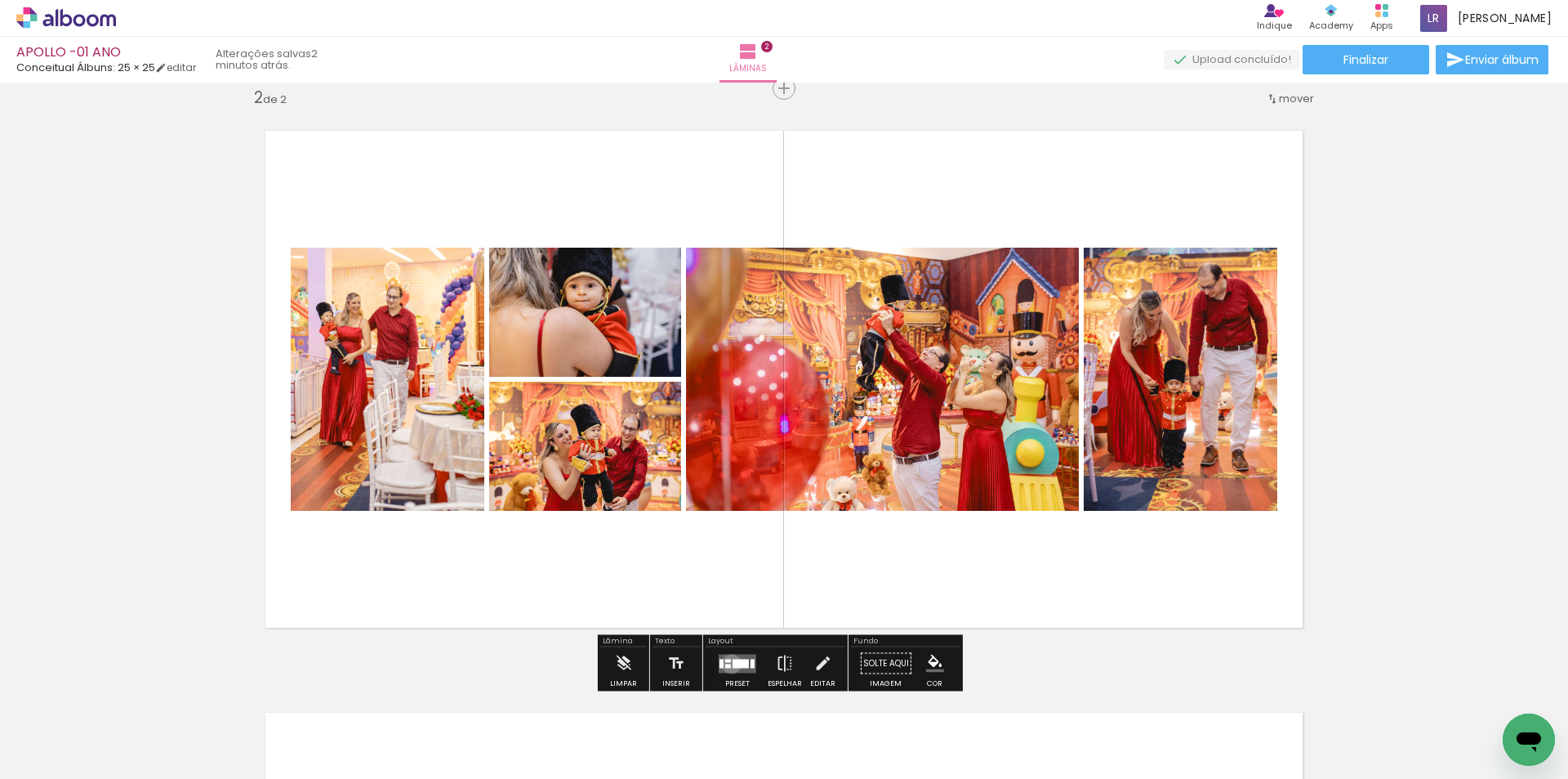
click at [728, 663] on quentale-layouter at bounding box center [738, 662] width 37 height 19
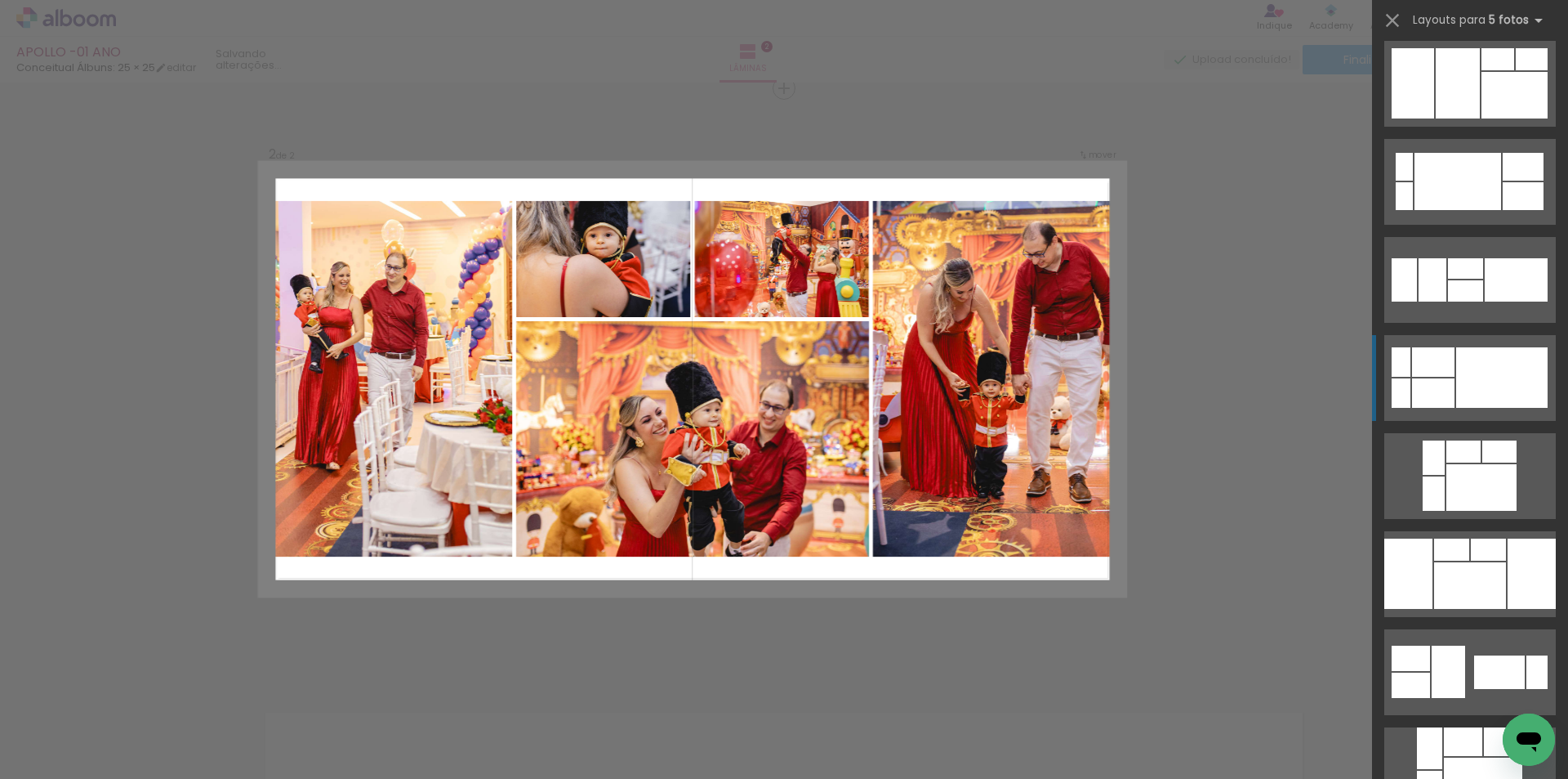
scroll to position [408, 0]
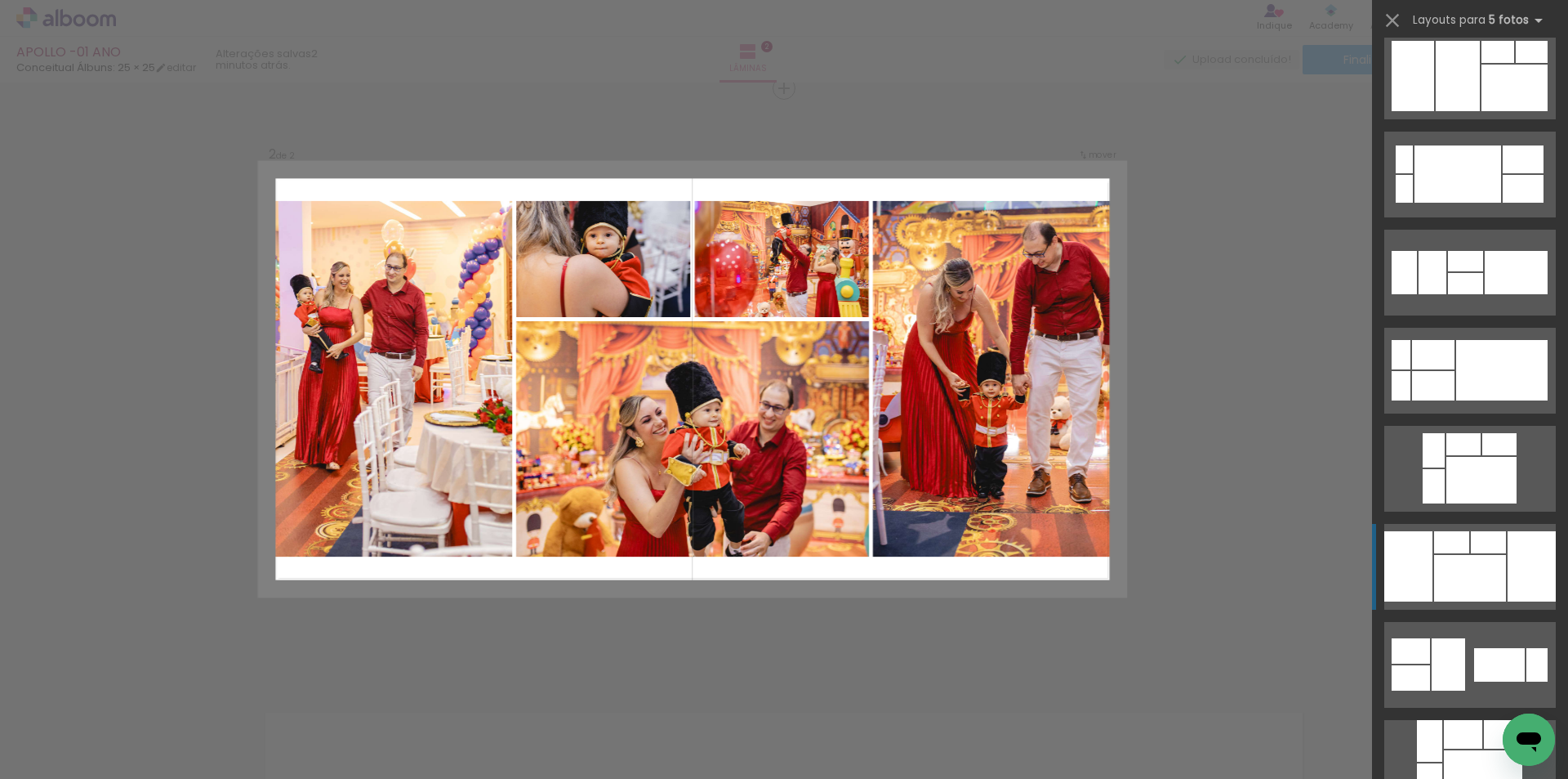
click at [1464, 294] on div at bounding box center [1465, 283] width 35 height 21
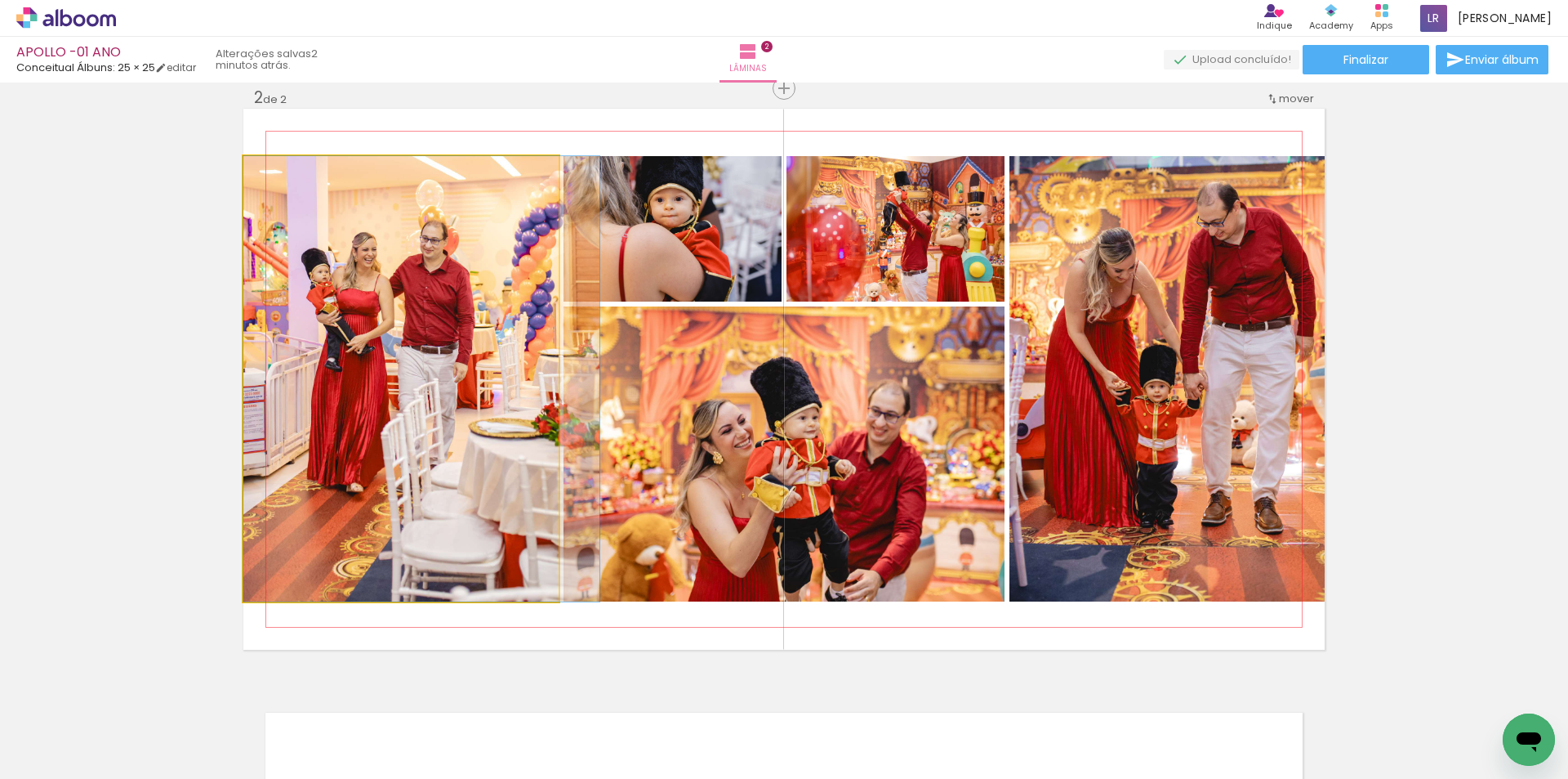
drag, startPoint x: 451, startPoint y: 423, endPoint x: 495, endPoint y: 422, distance: 44.0
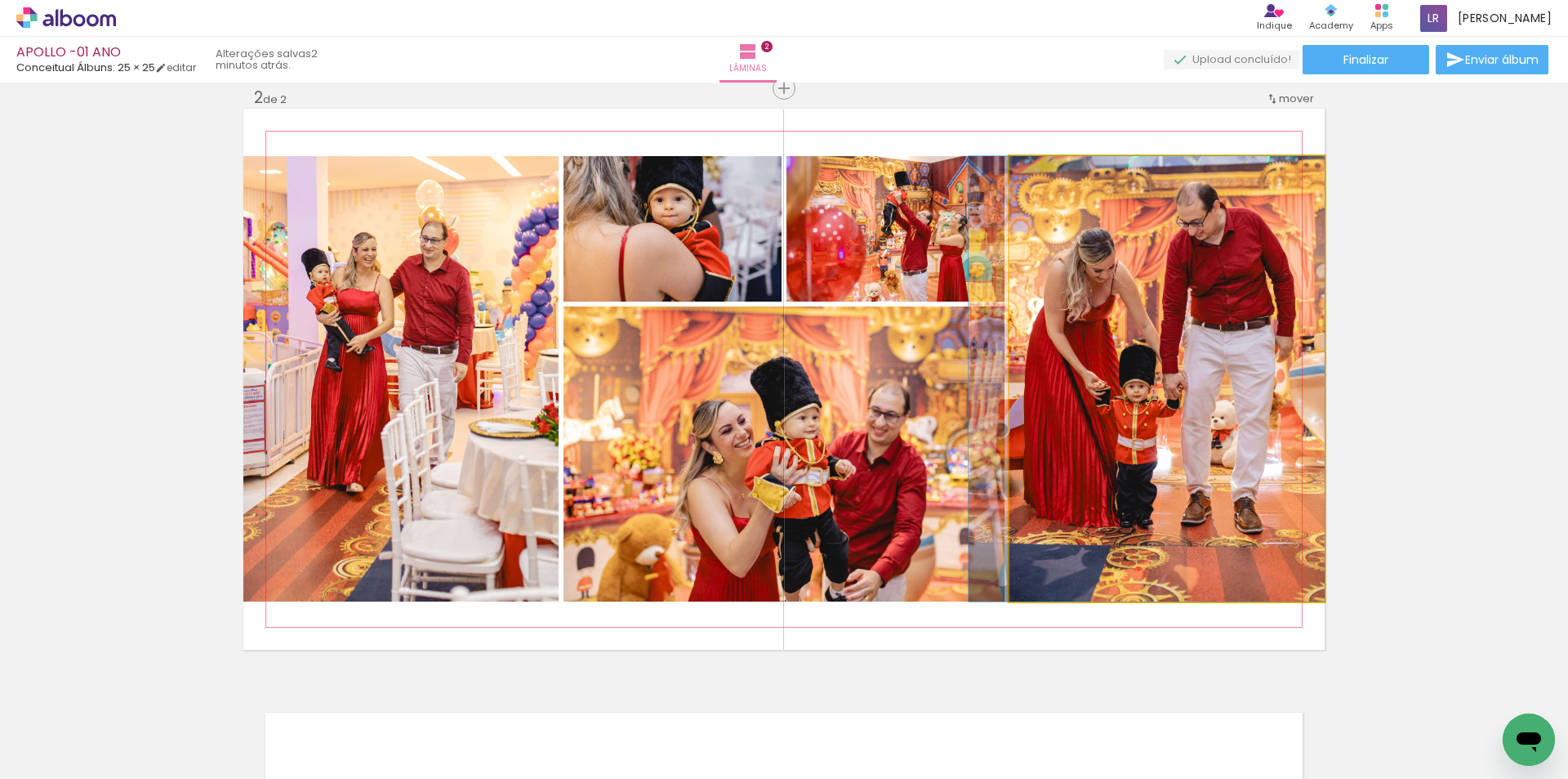
drag, startPoint x: 1228, startPoint y: 426, endPoint x: 1186, endPoint y: 426, distance: 42.0
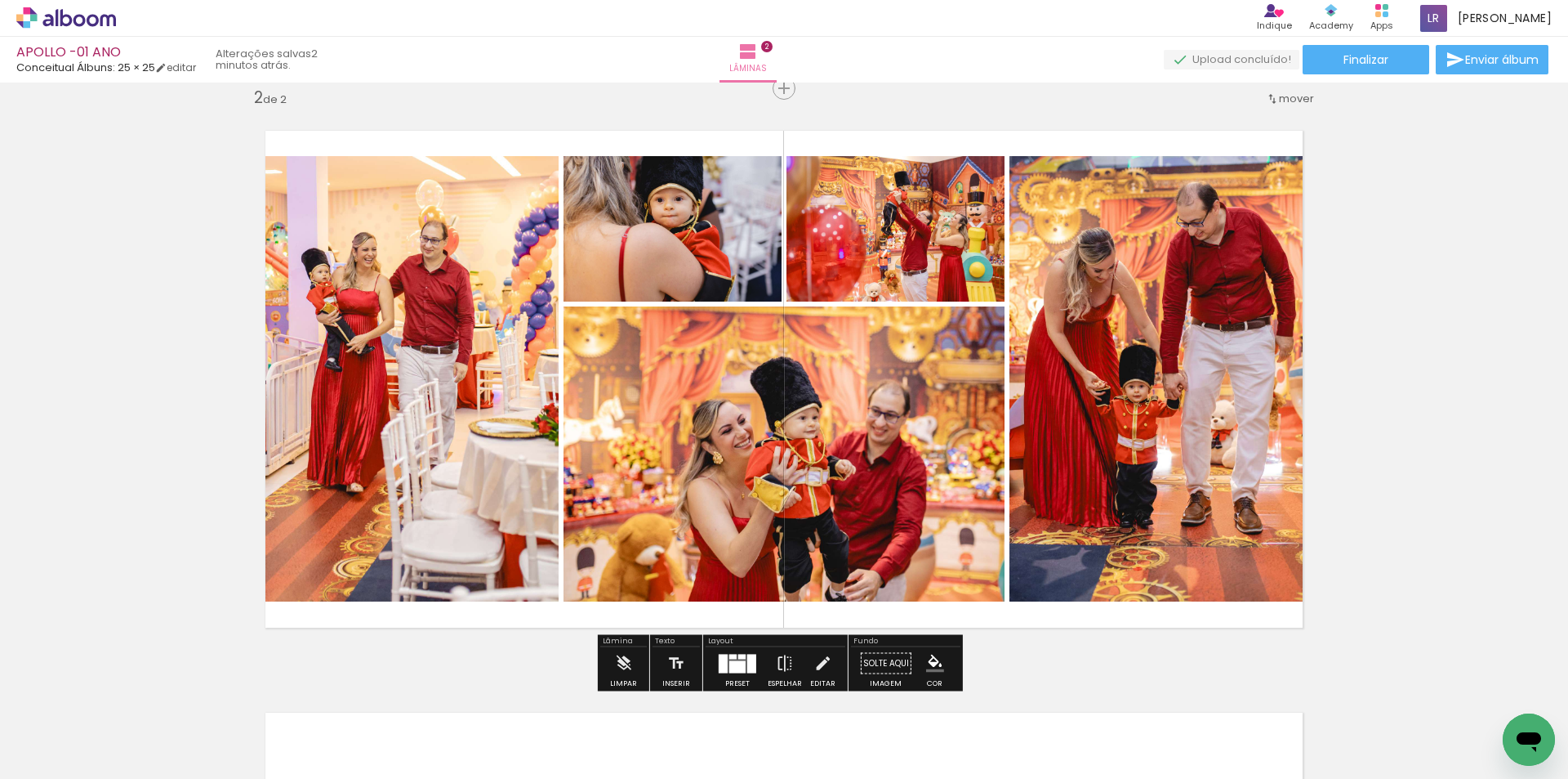
click at [735, 663] on div at bounding box center [738, 667] width 16 height 12
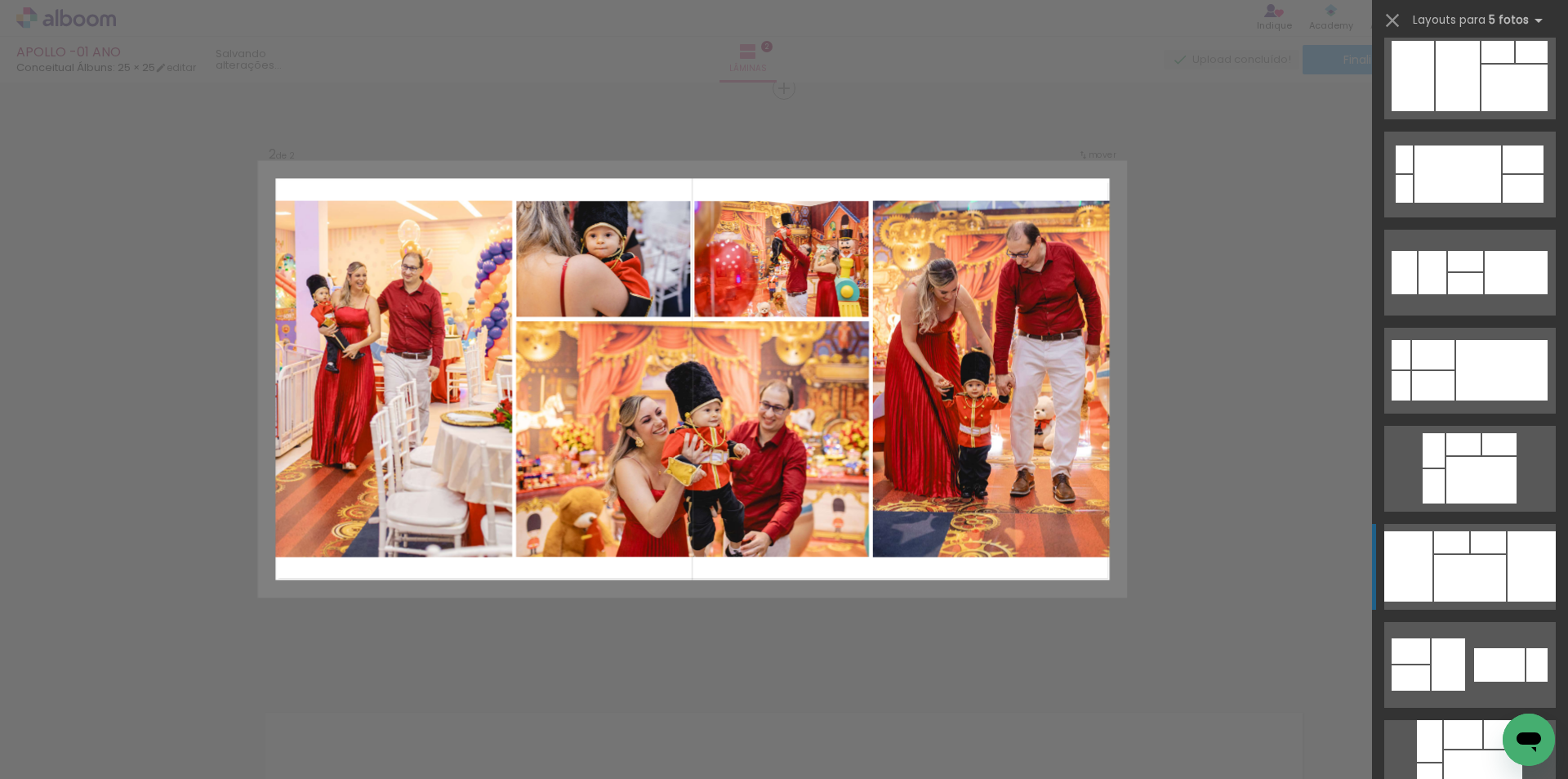
scroll to position [882, 0]
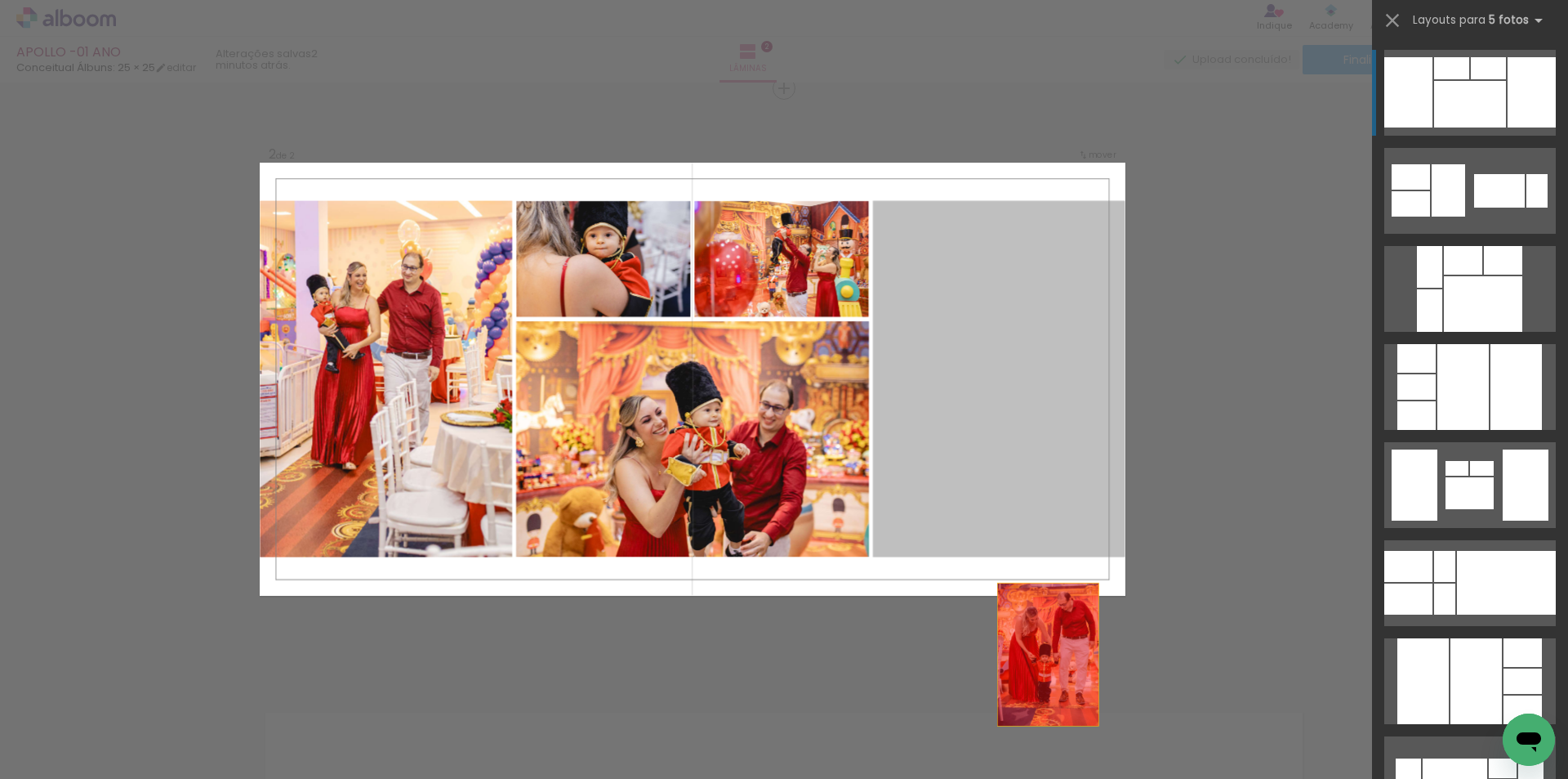
drag, startPoint x: 992, startPoint y: 414, endPoint x: 1146, endPoint y: 647, distance: 279.3
click at [1056, 723] on quentale-workspace at bounding box center [784, 390] width 1568 height 779
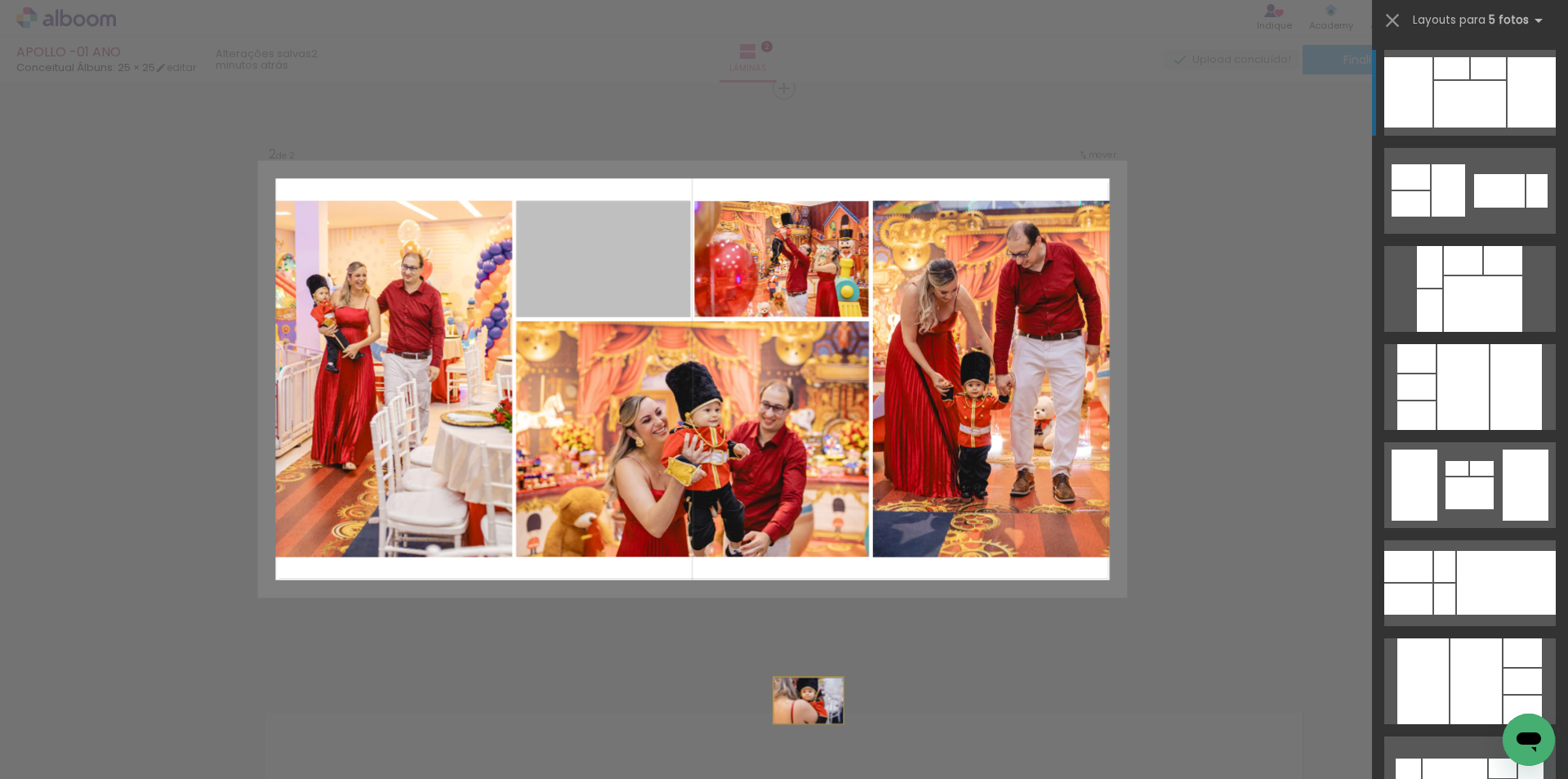
drag, startPoint x: 417, startPoint y: 277, endPoint x: 683, endPoint y: 805, distance: 591.2
click at [683, 778] on html "link( href="../../bower_components/polymer/polymer.html" rel="import" ) picture…" at bounding box center [784, 390] width 1568 height 779
drag, startPoint x: 605, startPoint y: 247, endPoint x: 737, endPoint y: 718, distance: 489.1
click at [731, 731] on quentale-workspace at bounding box center [784, 390] width 1568 height 779
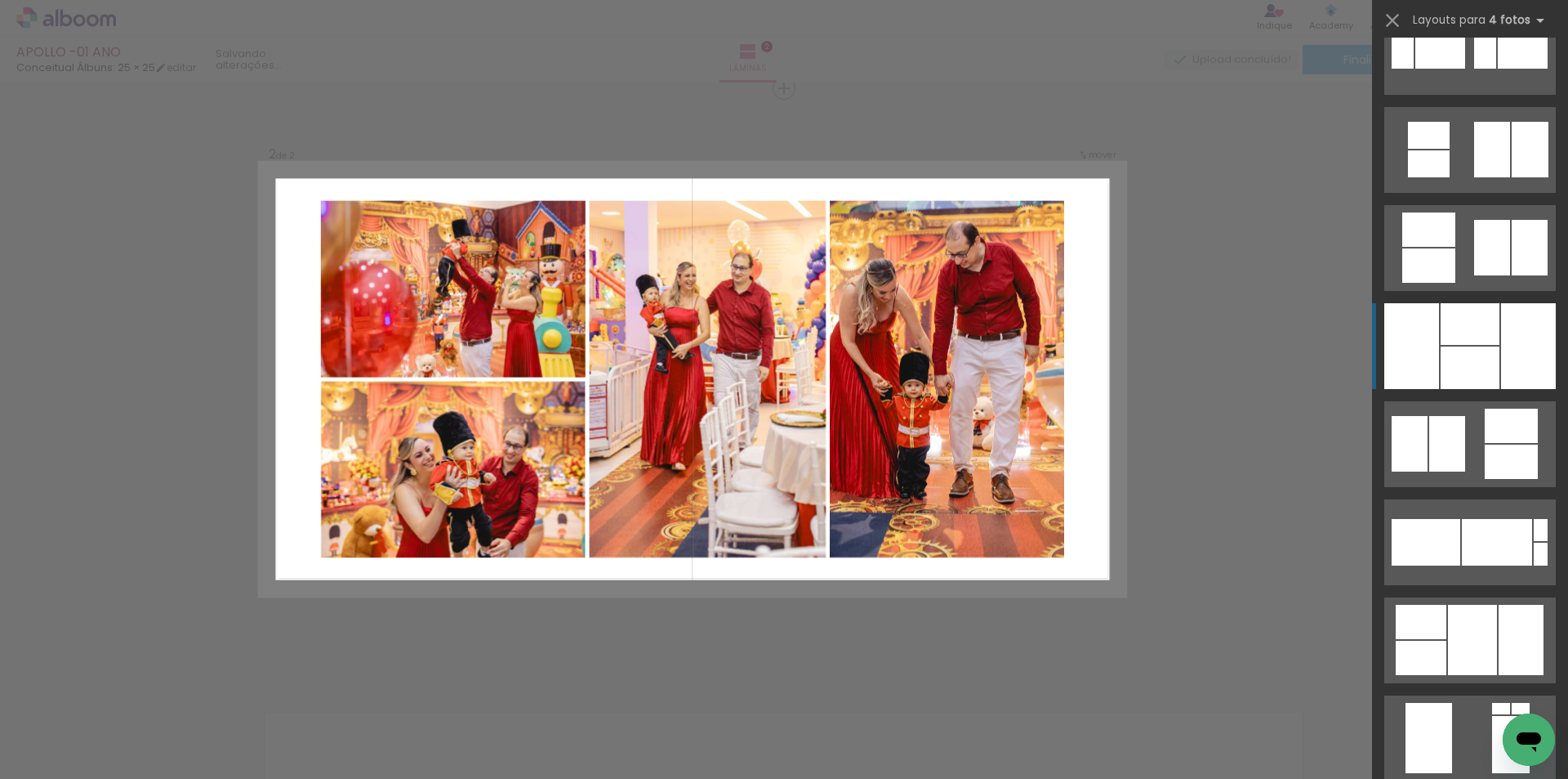
scroll to position [2533, 0]
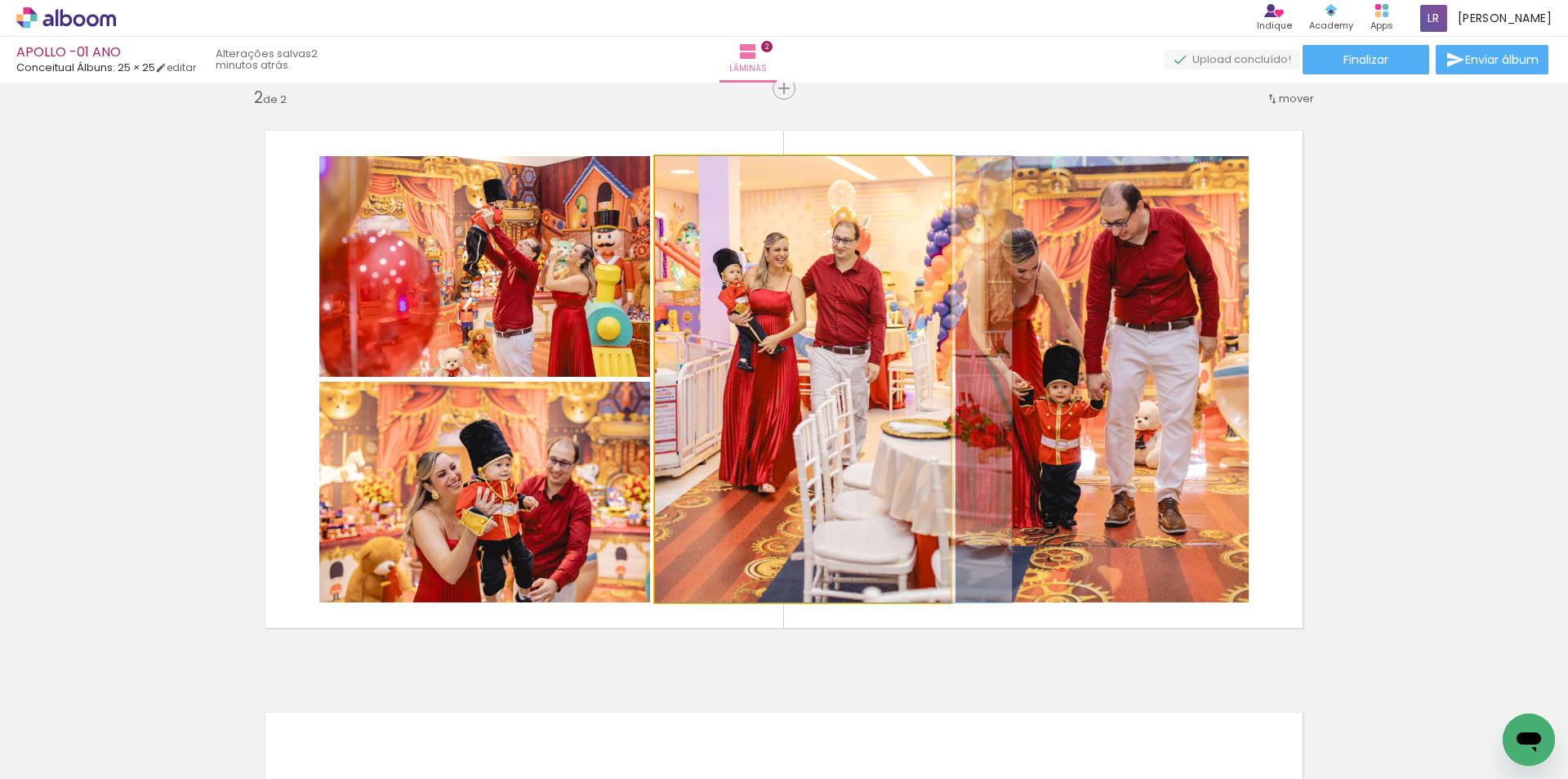
drag, startPoint x: 820, startPoint y: 380, endPoint x: 895, endPoint y: 379, distance: 75.0
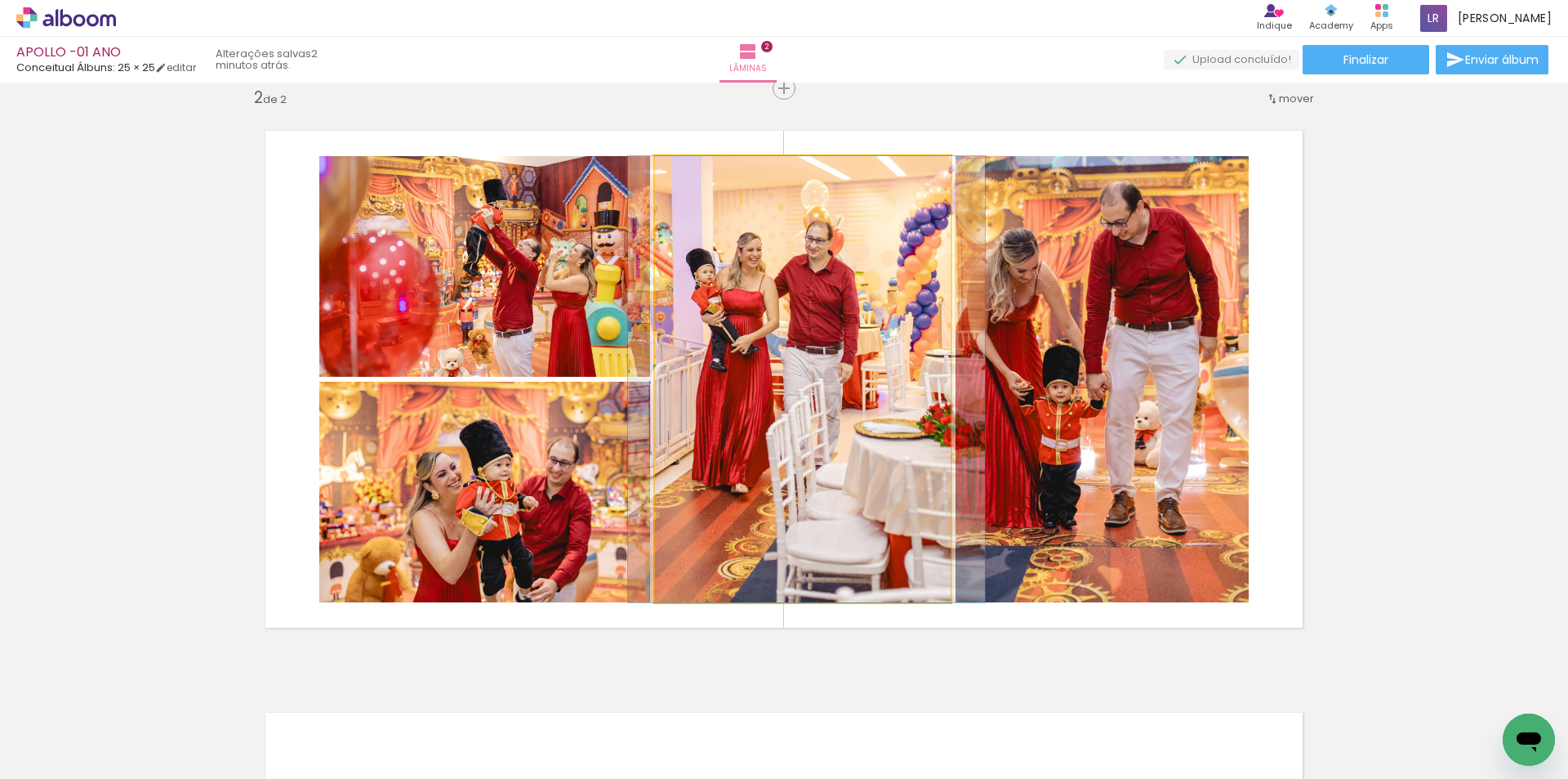
drag, startPoint x: 839, startPoint y: 375, endPoint x: 812, endPoint y: 375, distance: 27.0
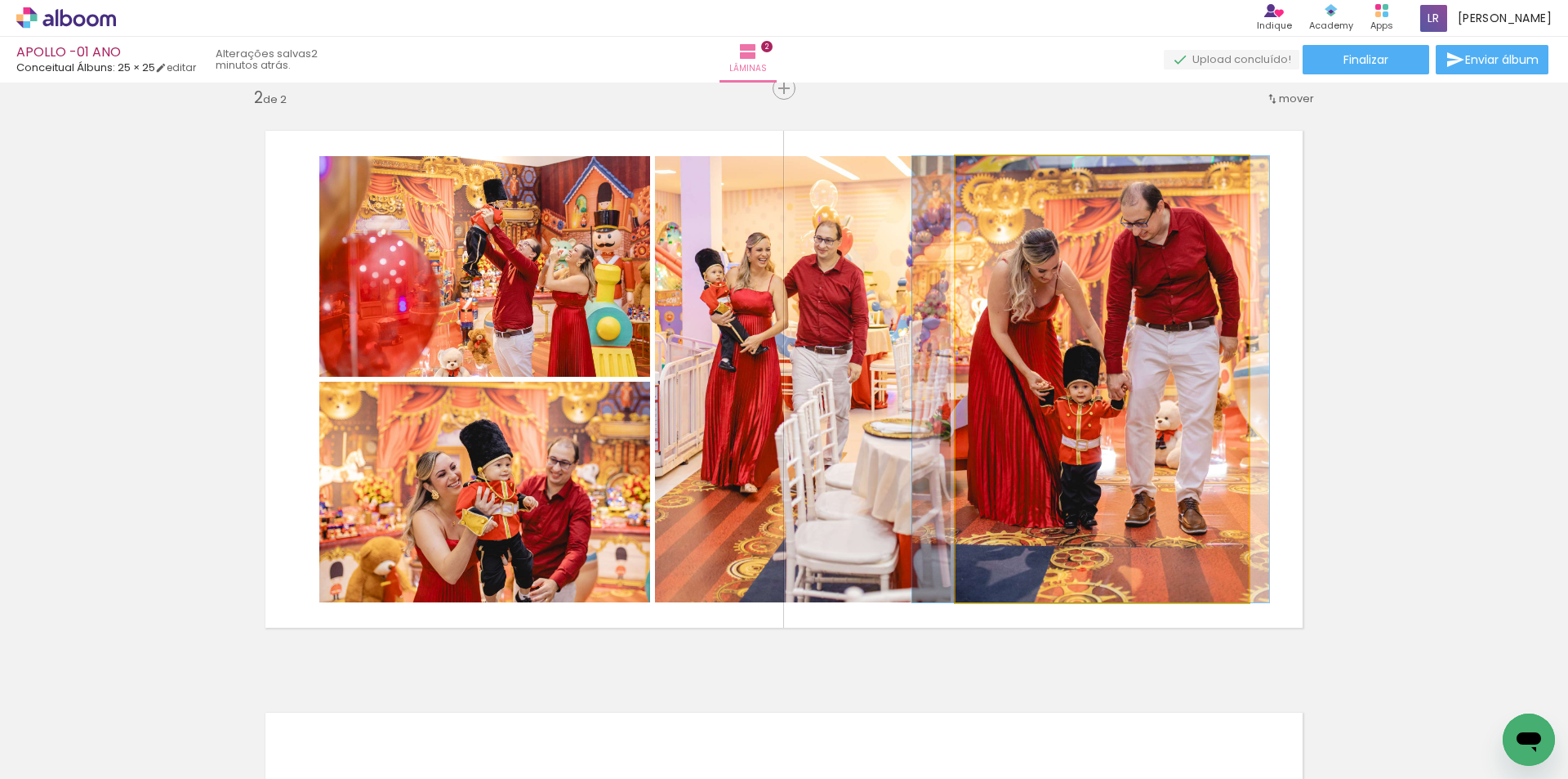
drag, startPoint x: 1083, startPoint y: 404, endPoint x: 1104, endPoint y: 406, distance: 21.1
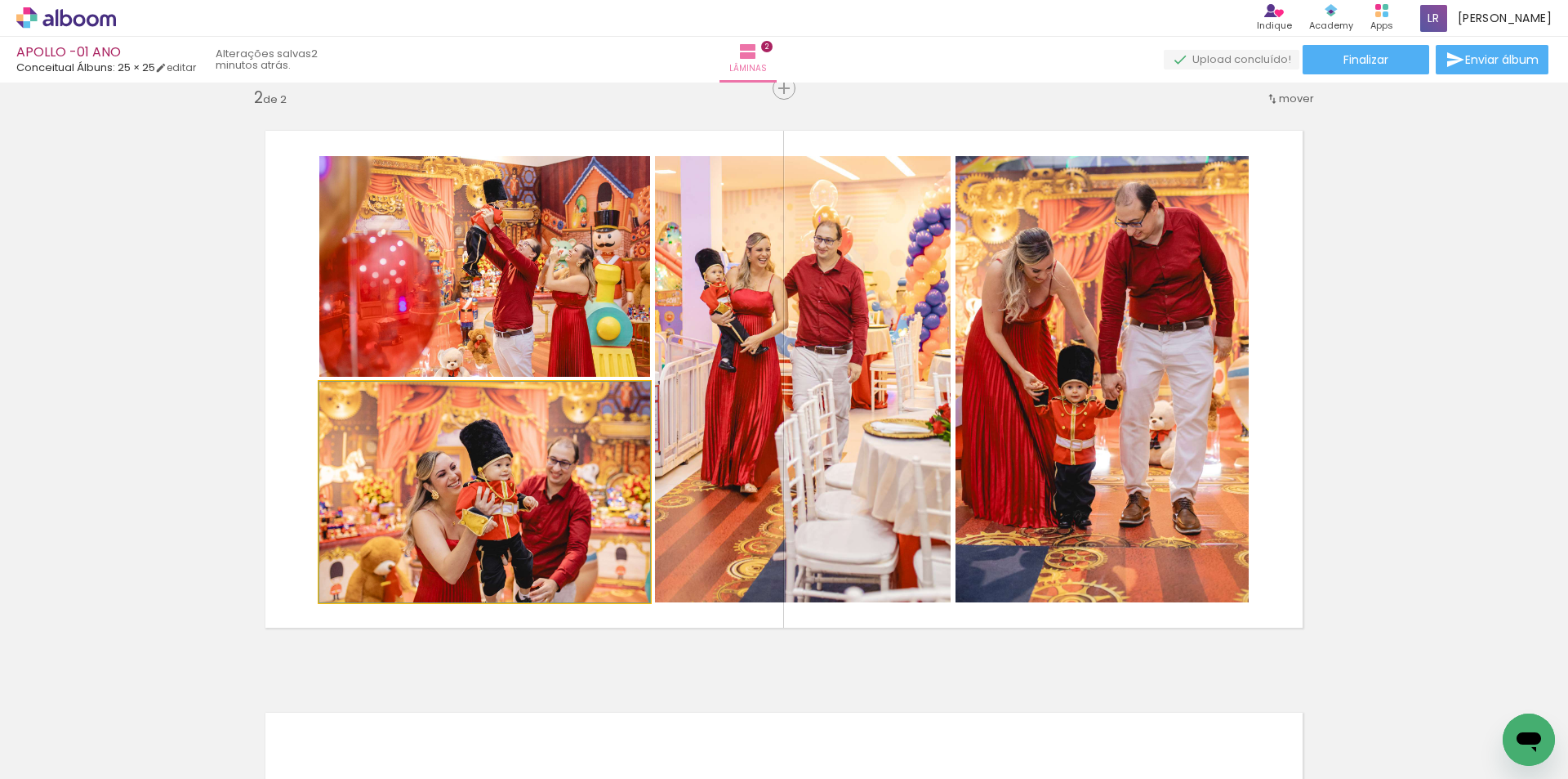
drag, startPoint x: 543, startPoint y: 458, endPoint x: 551, endPoint y: 442, distance: 17.9
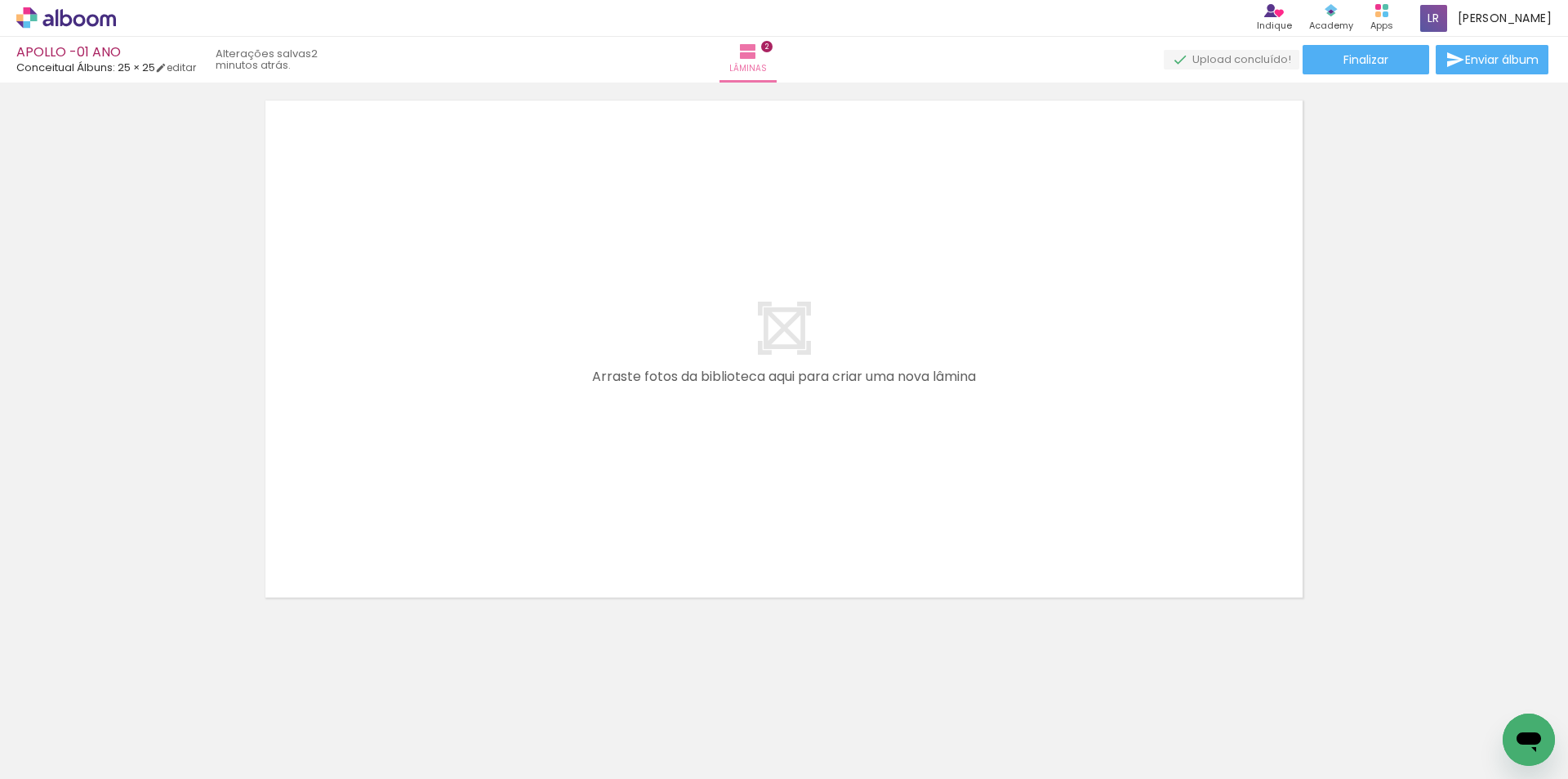
scroll to position [0, 605]
drag, startPoint x: 486, startPoint y: 722, endPoint x: 595, endPoint y: 339, distance: 398.2
click at [595, 341] on quentale-workspace at bounding box center [784, 390] width 1568 height 779
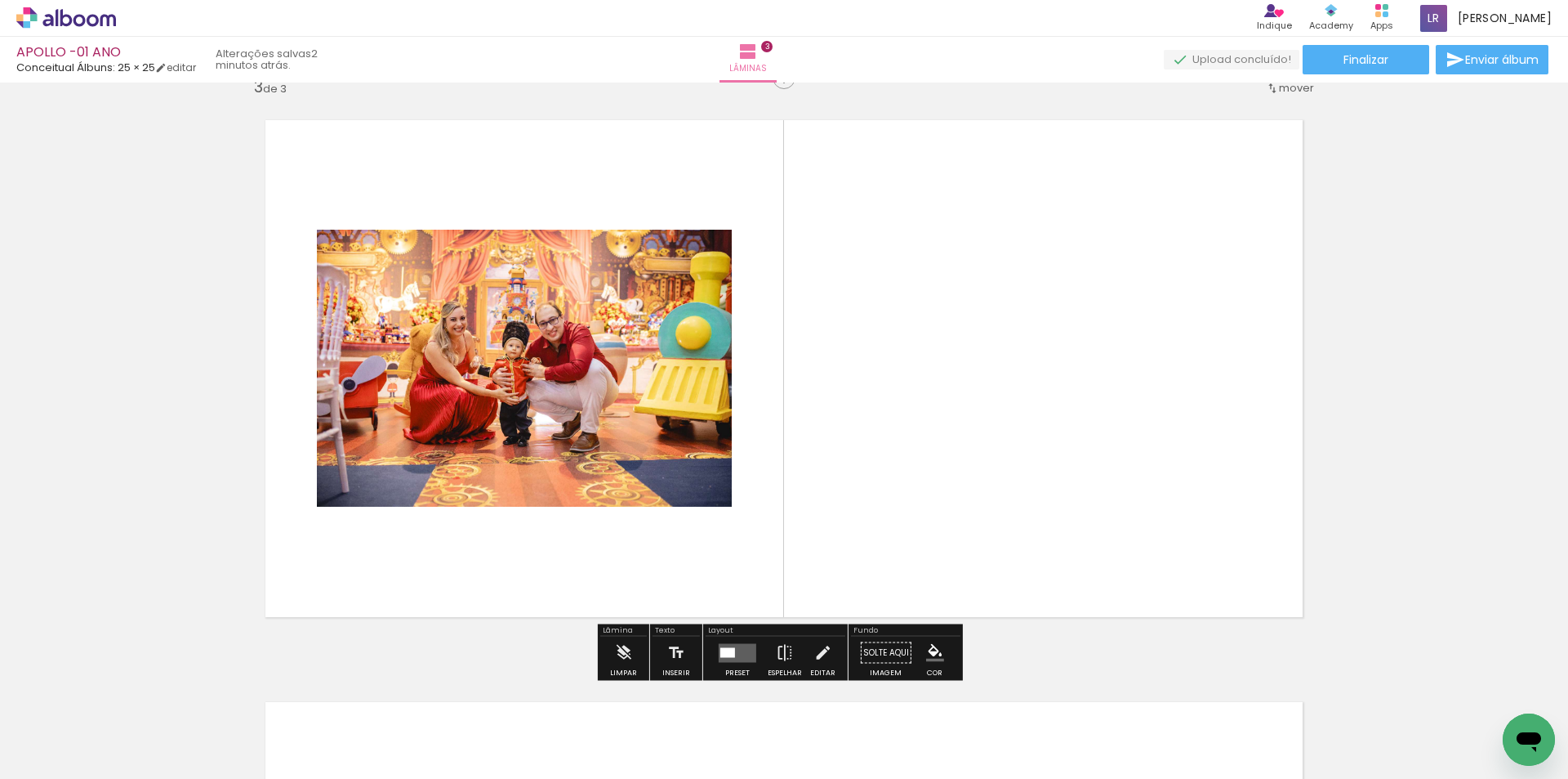
scroll to position [1185, 0]
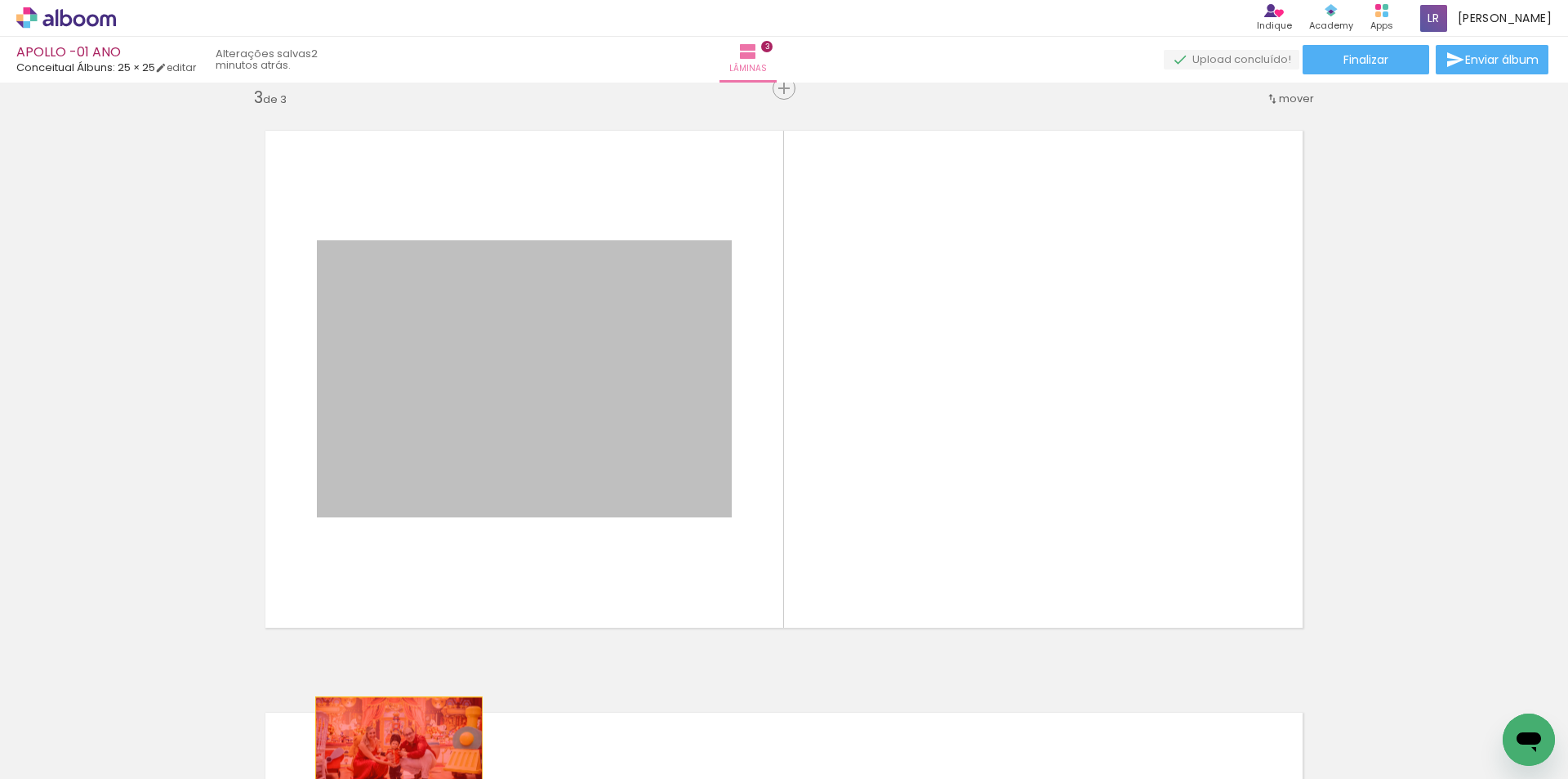
drag, startPoint x: 616, startPoint y: 379, endPoint x: 393, endPoint y: 752, distance: 434.6
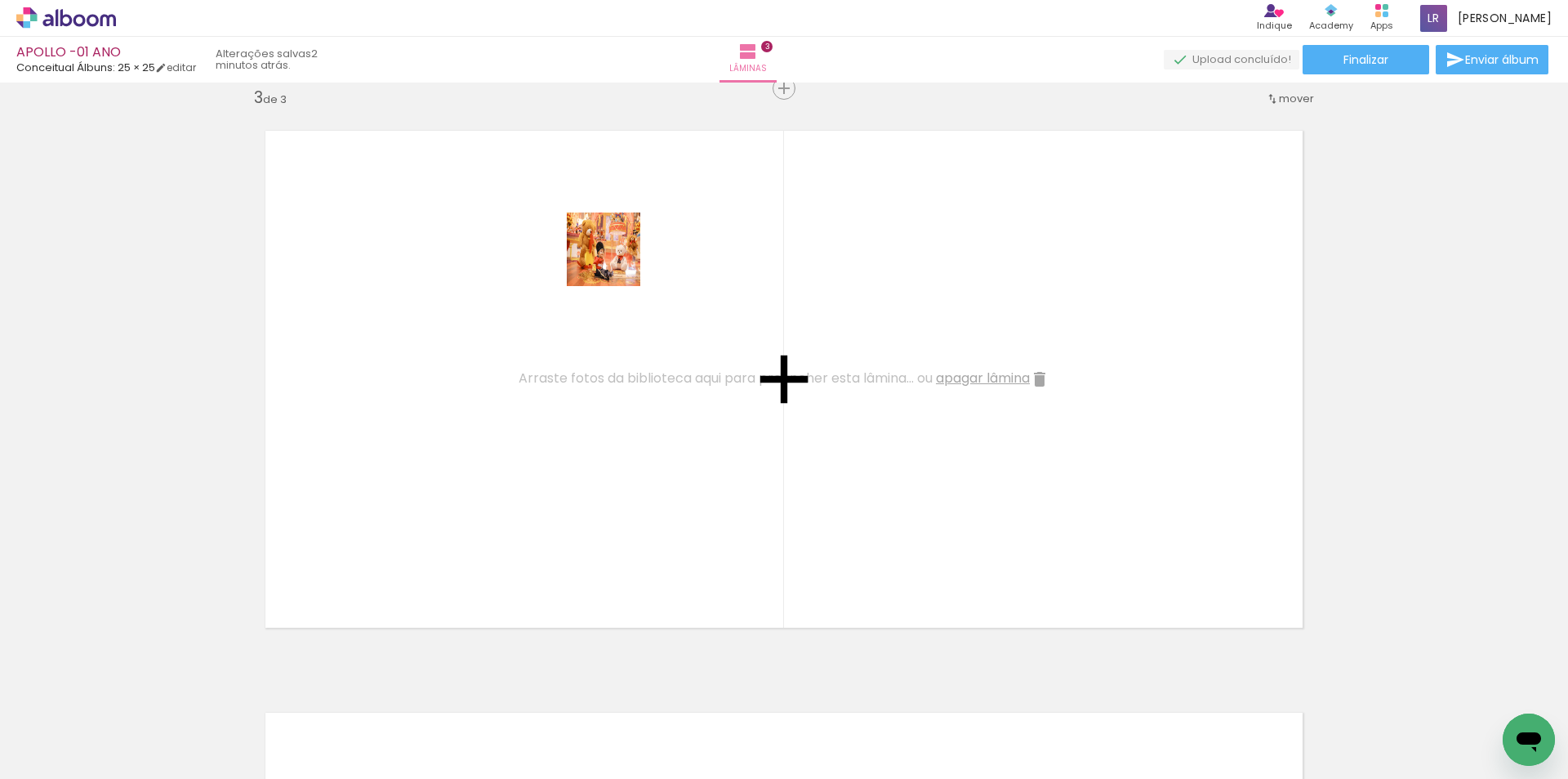
drag, startPoint x: 756, startPoint y: 734, endPoint x: 838, endPoint y: 598, distance: 158.8
click at [615, 260] on quentale-workspace at bounding box center [784, 390] width 1568 height 779
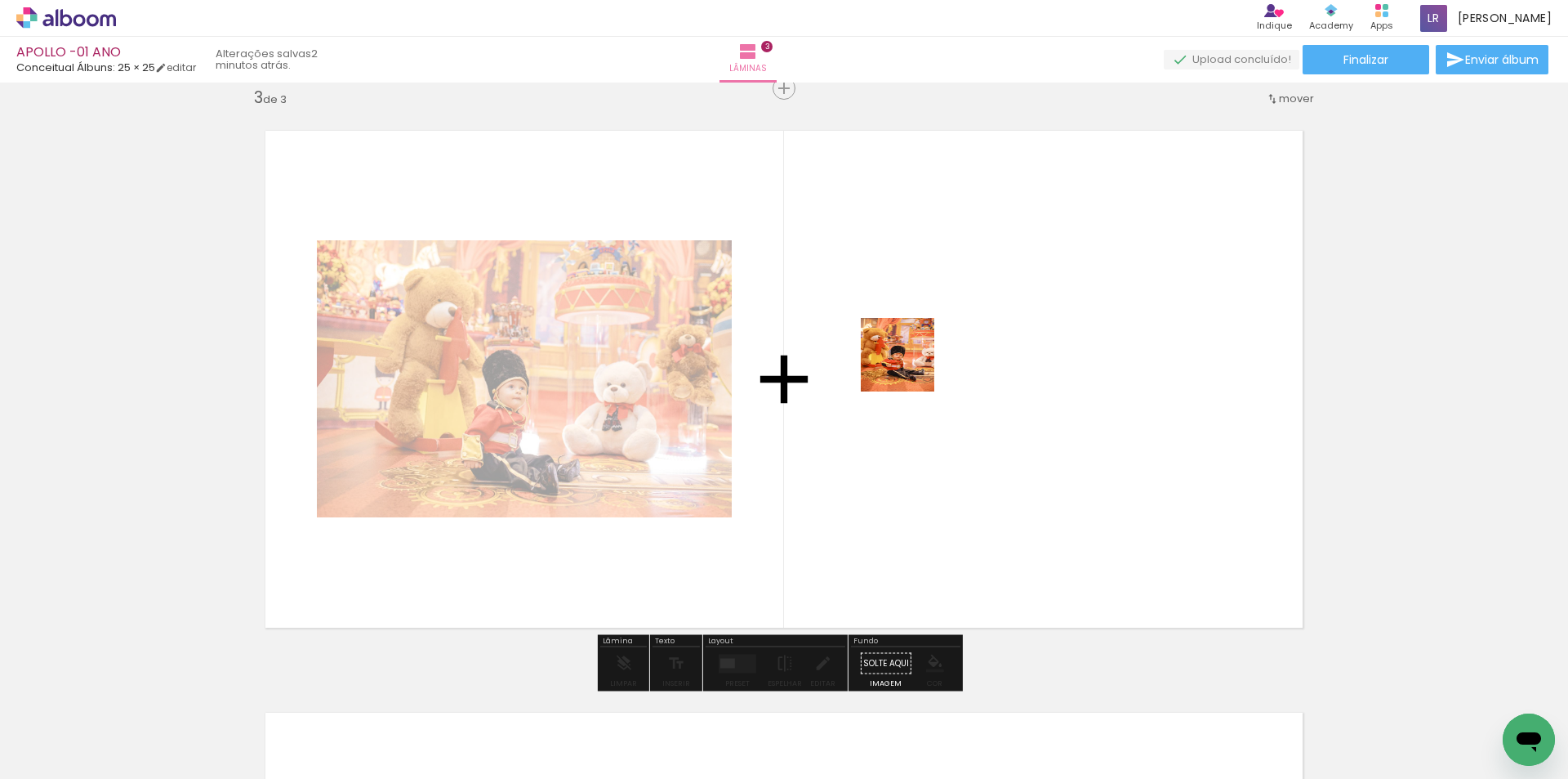
drag, startPoint x: 859, startPoint y: 718, endPoint x: 1057, endPoint y: 184, distance: 569.5
click at [1072, 176] on quentale-workspace at bounding box center [784, 390] width 1568 height 779
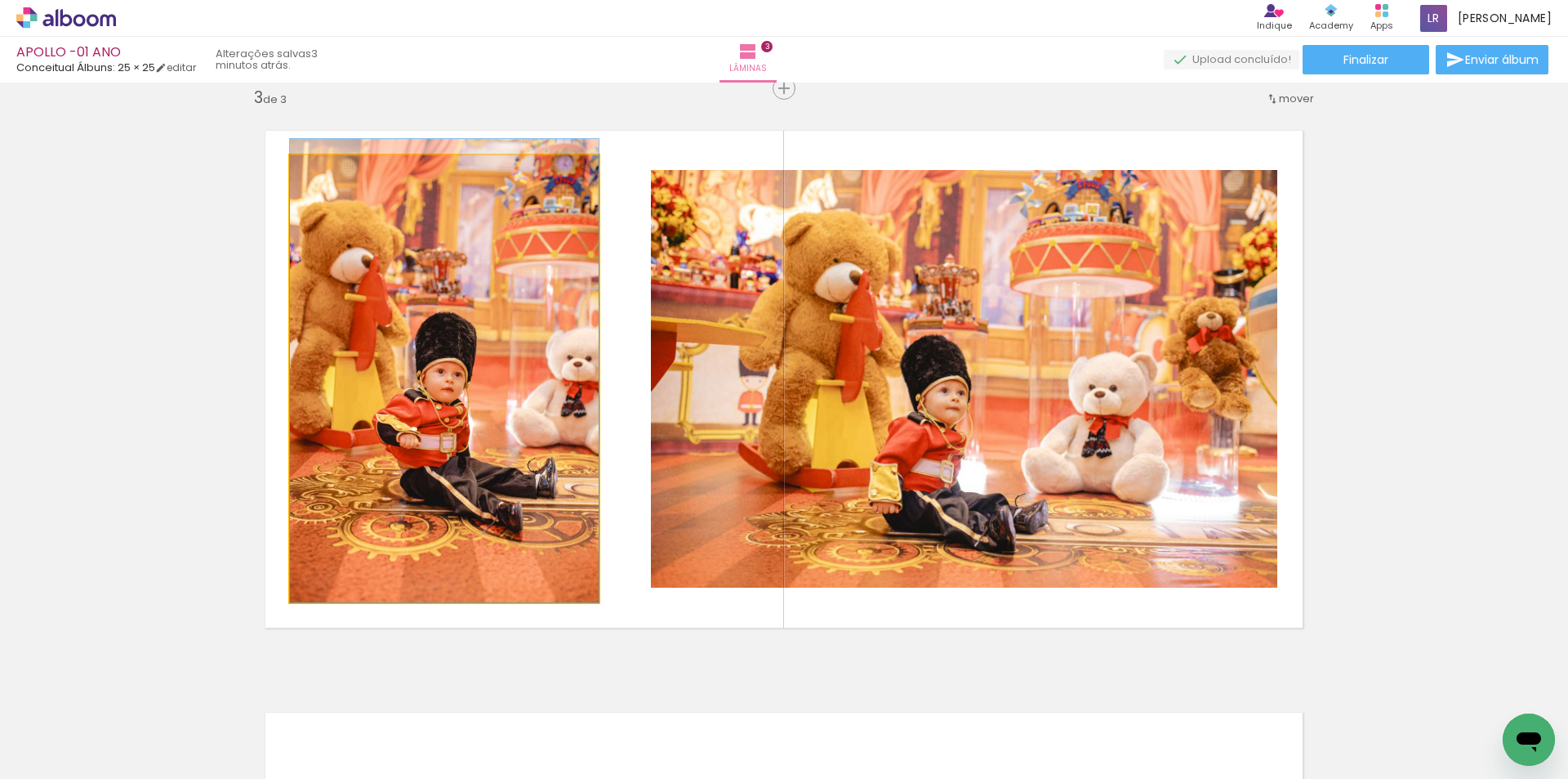
drag, startPoint x: 535, startPoint y: 433, endPoint x: 530, endPoint y: 417, distance: 16.8
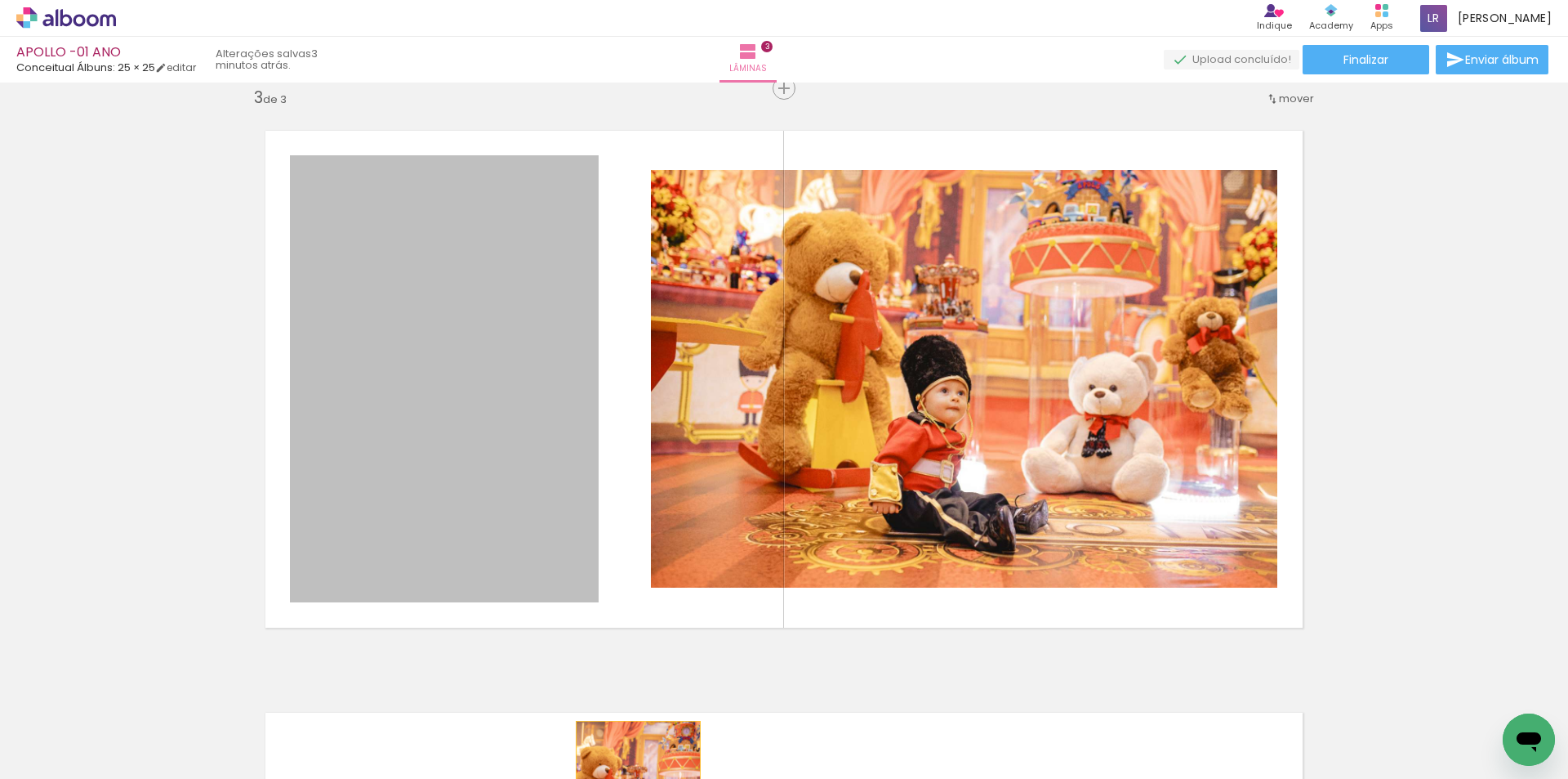
drag, startPoint x: 502, startPoint y: 418, endPoint x: 633, endPoint y: 800, distance: 403.8
click at [633, 778] on html "link( href="../../bower_components/polymer/polymer.html" rel="import" ) picture…" at bounding box center [784, 390] width 1568 height 779
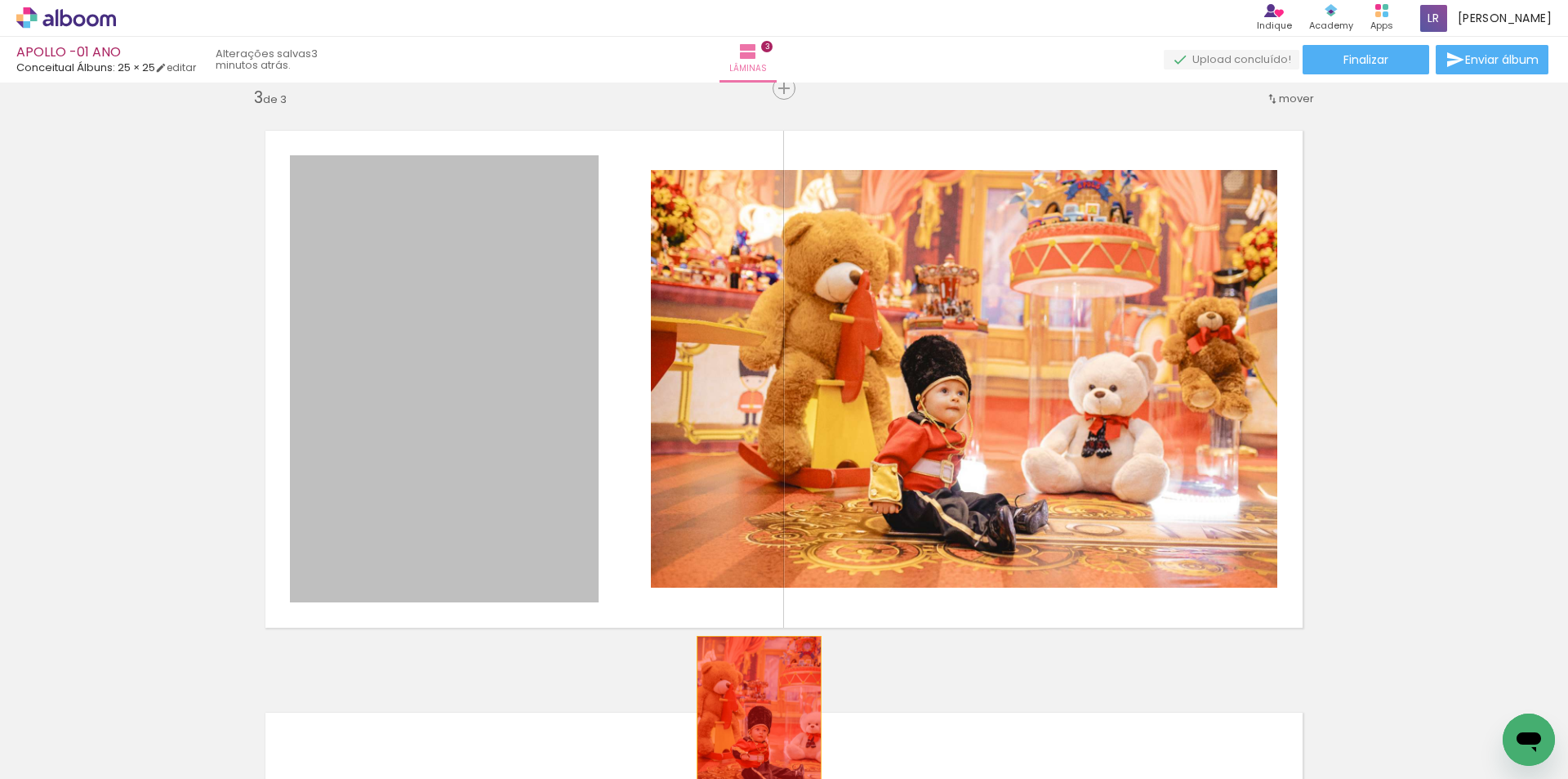
drag, startPoint x: 412, startPoint y: 266, endPoint x: 746, endPoint y: 719, distance: 562.8
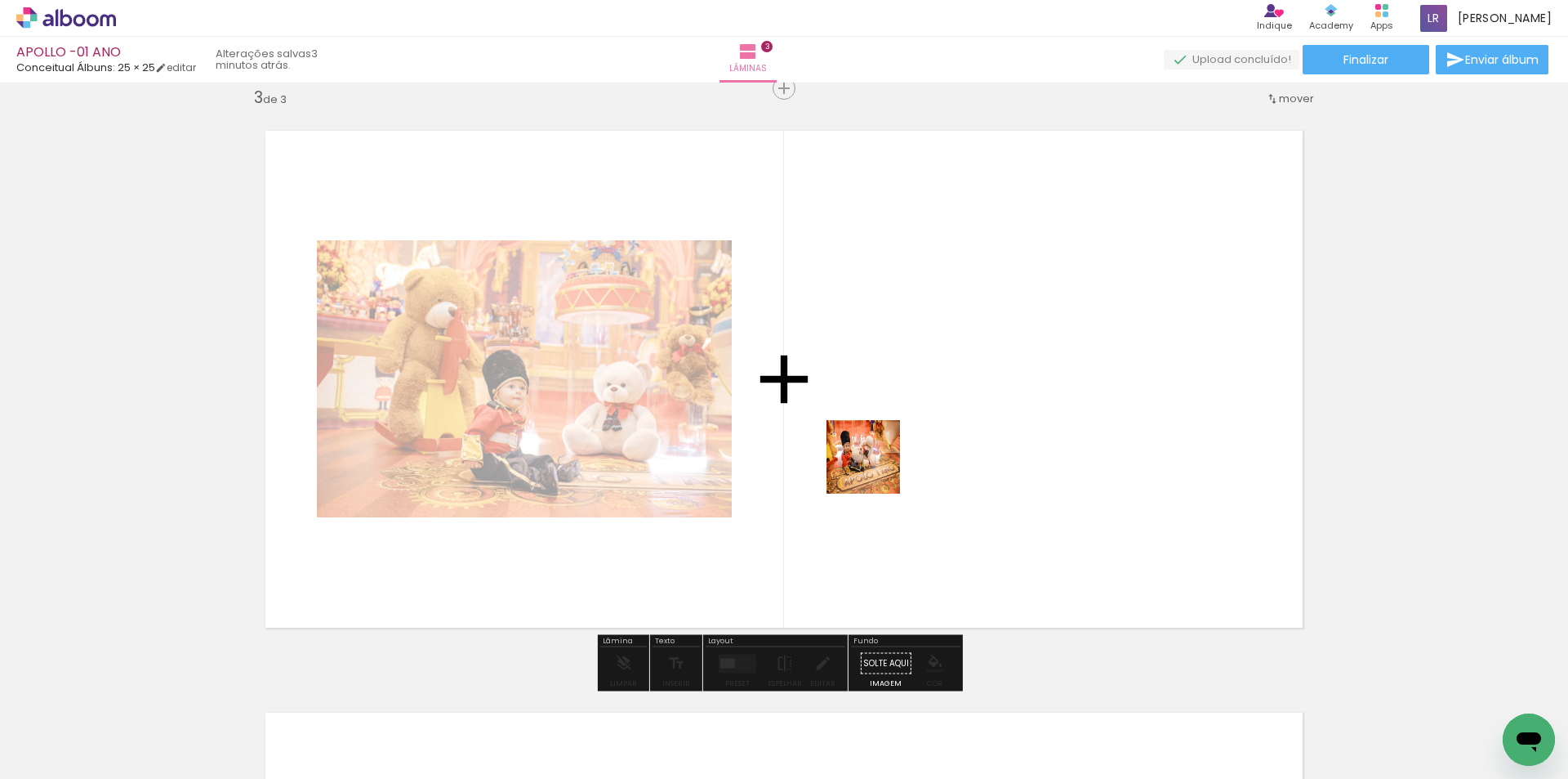
drag, startPoint x: 876, startPoint y: 469, endPoint x: 884, endPoint y: 427, distance: 42.8
click at [884, 427] on quentale-workspace at bounding box center [784, 390] width 1568 height 779
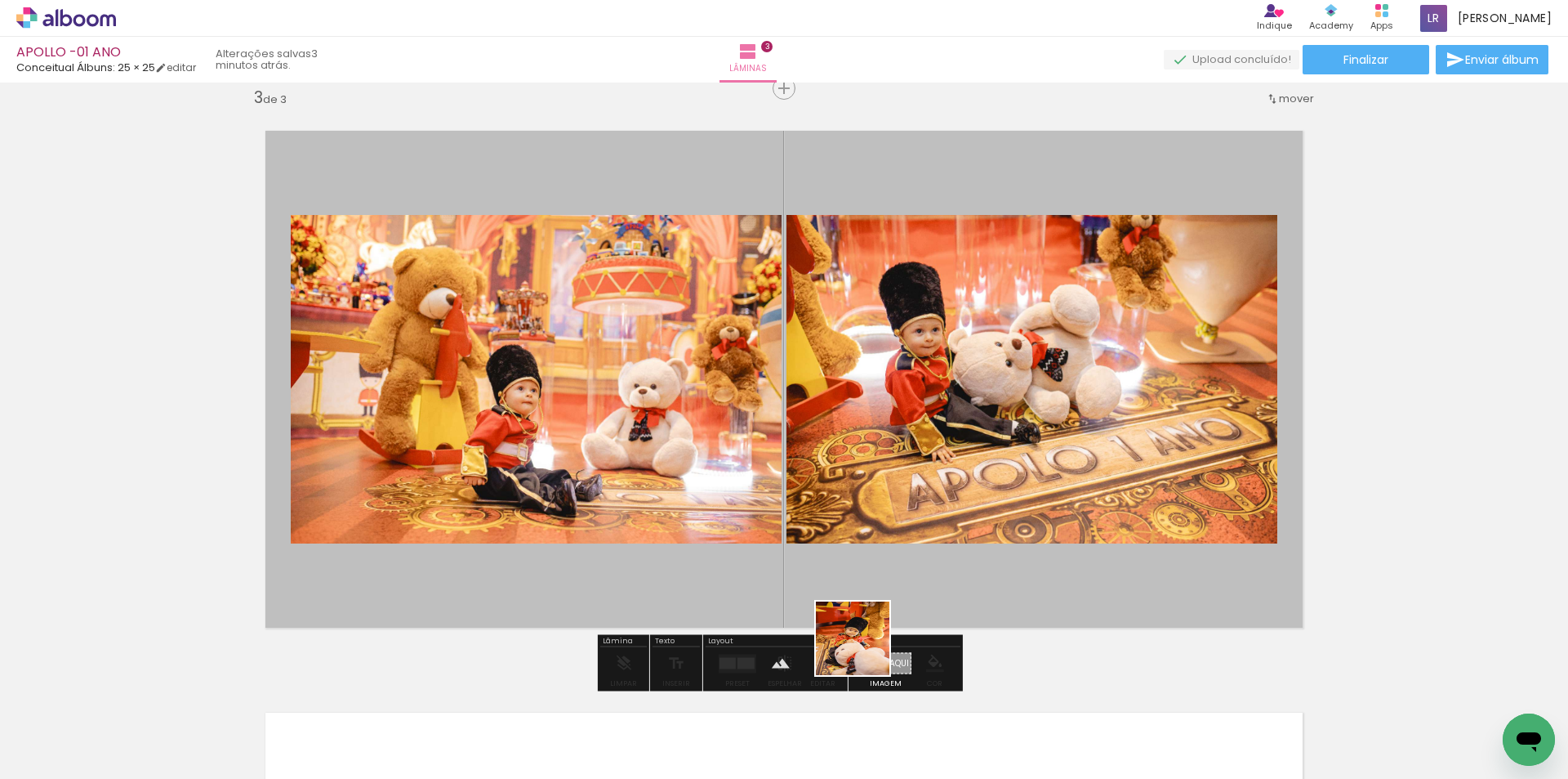
drag, startPoint x: 939, startPoint y: 743, endPoint x: 758, endPoint y: 434, distance: 358.1
click at [757, 433] on quentale-workspace at bounding box center [784, 390] width 1568 height 779
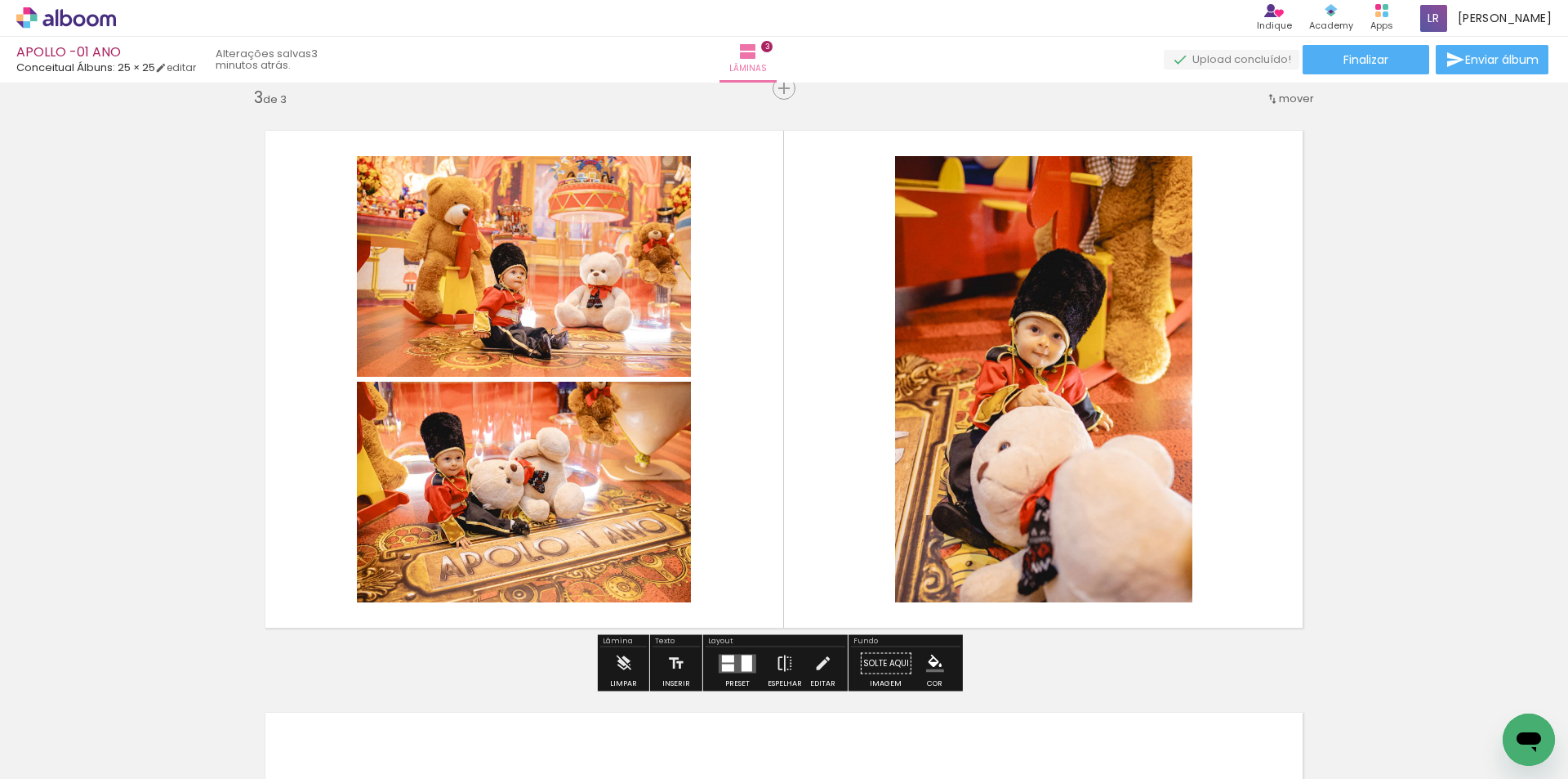
drag, startPoint x: 1025, startPoint y: 734, endPoint x: 862, endPoint y: 432, distance: 343.2
click at [862, 432] on quentale-workspace at bounding box center [784, 390] width 1568 height 779
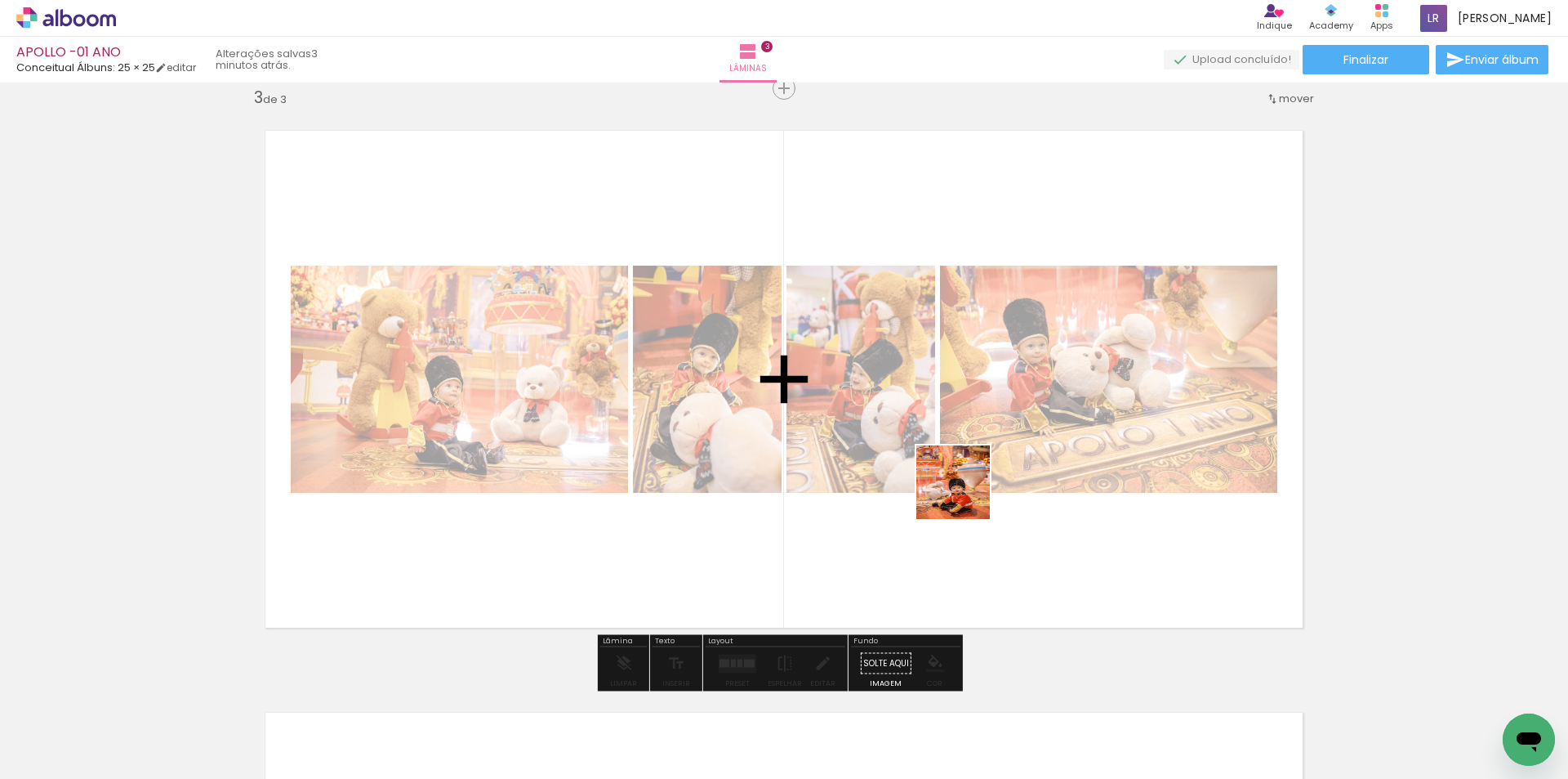
drag, startPoint x: 1205, startPoint y: 742, endPoint x: 910, endPoint y: 437, distance: 424.3
click at [910, 437] on quentale-workspace at bounding box center [784, 390] width 1568 height 779
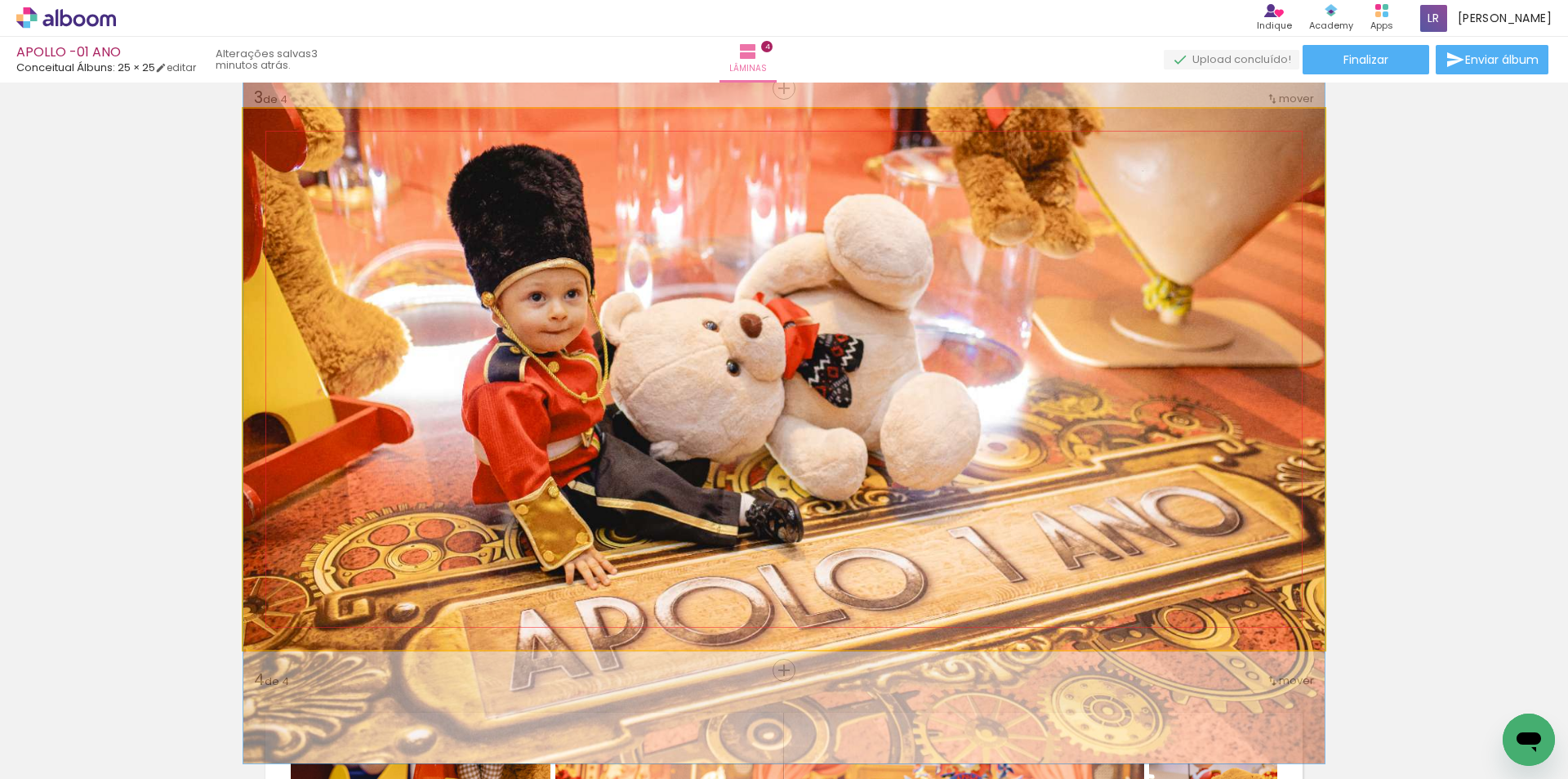
scroll to position [0, 605]
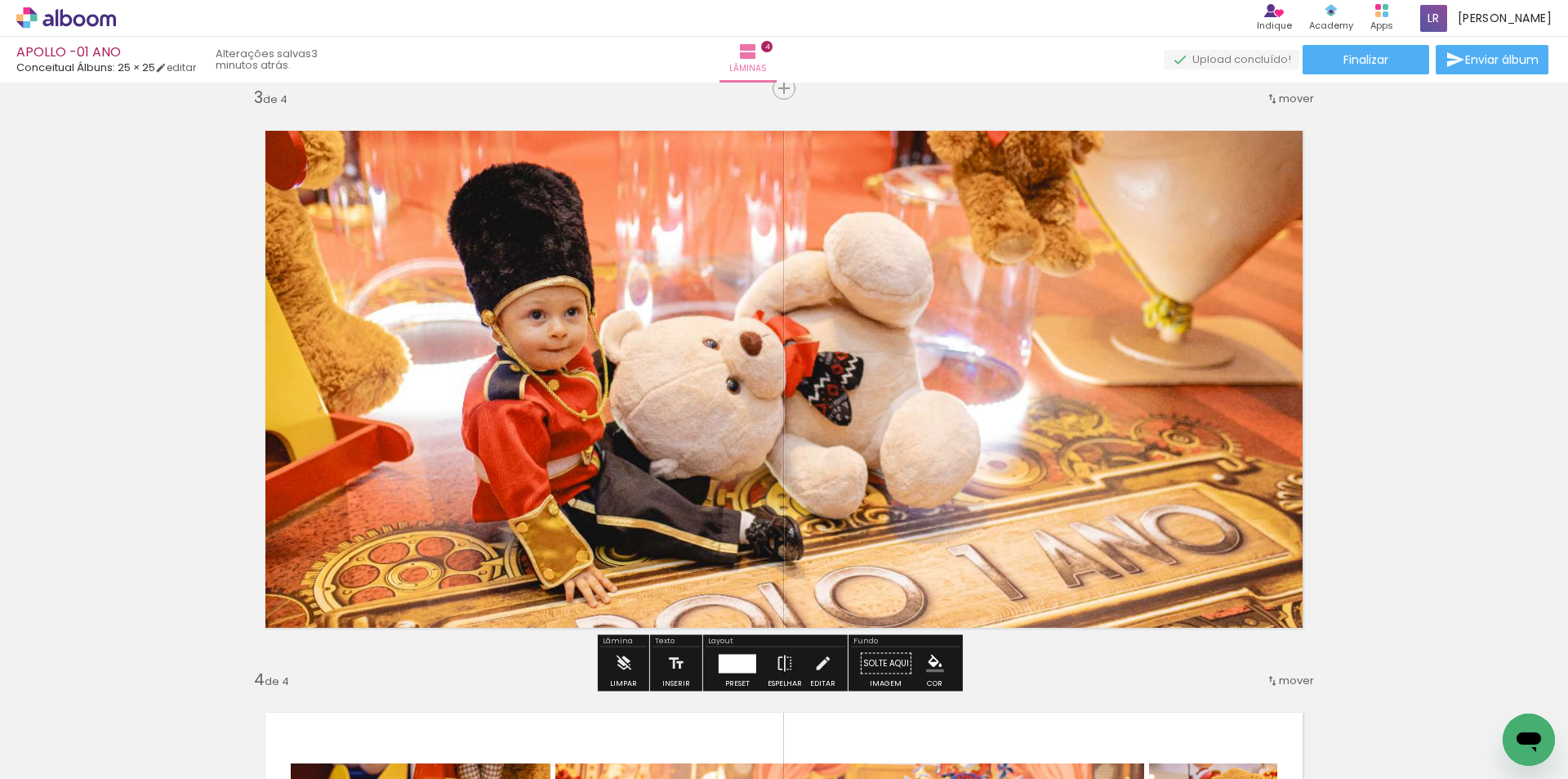
click at [1513, 454] on div "Inserir lâmina 1 de 4 Inserir lâmina 2 de 4 Inserir lâmina 3 de 4 Inserir lâmin…" at bounding box center [784, 358] width 1568 height 2910
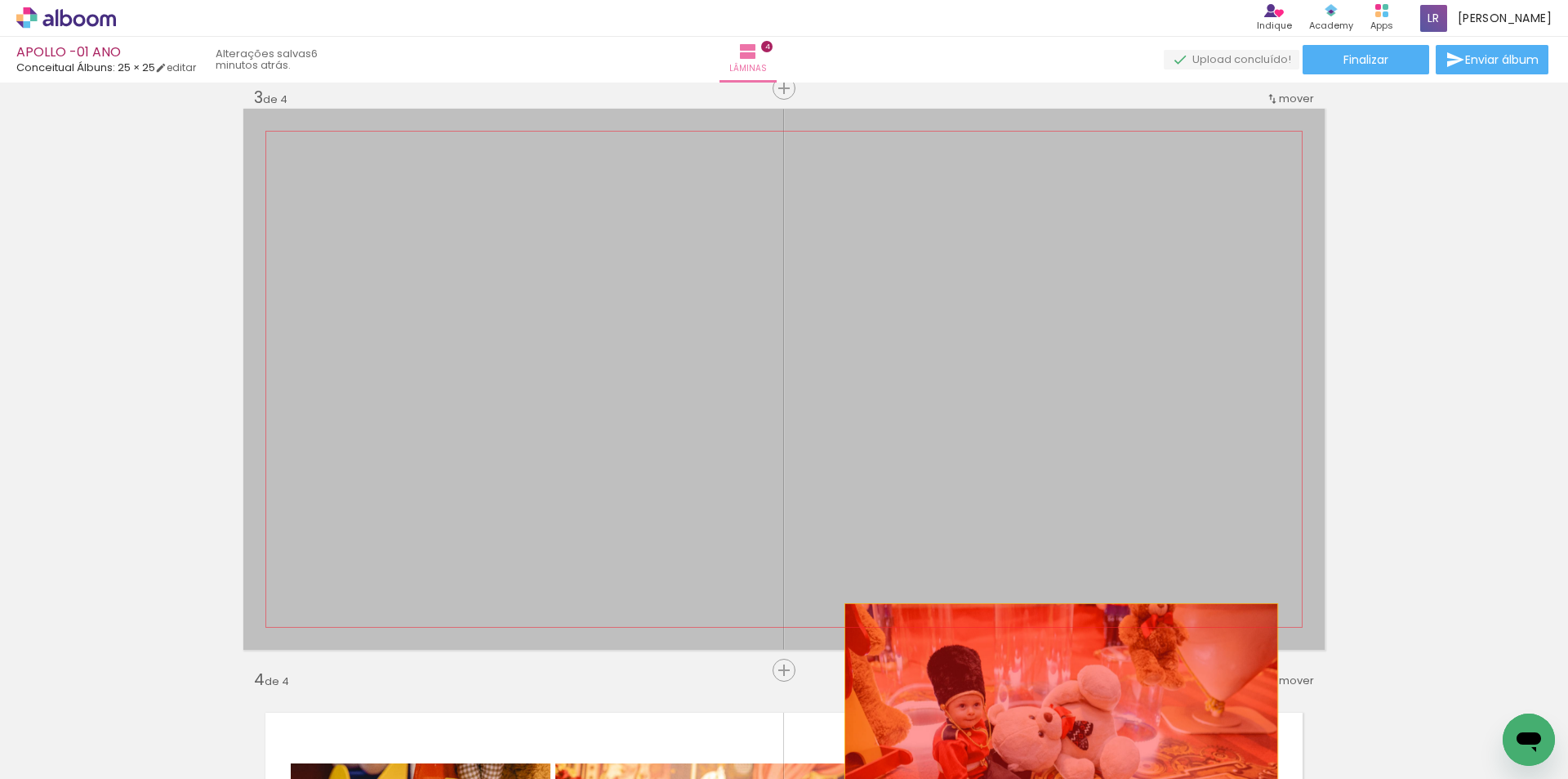
drag, startPoint x: 955, startPoint y: 372, endPoint x: 1055, endPoint y: 716, distance: 358.2
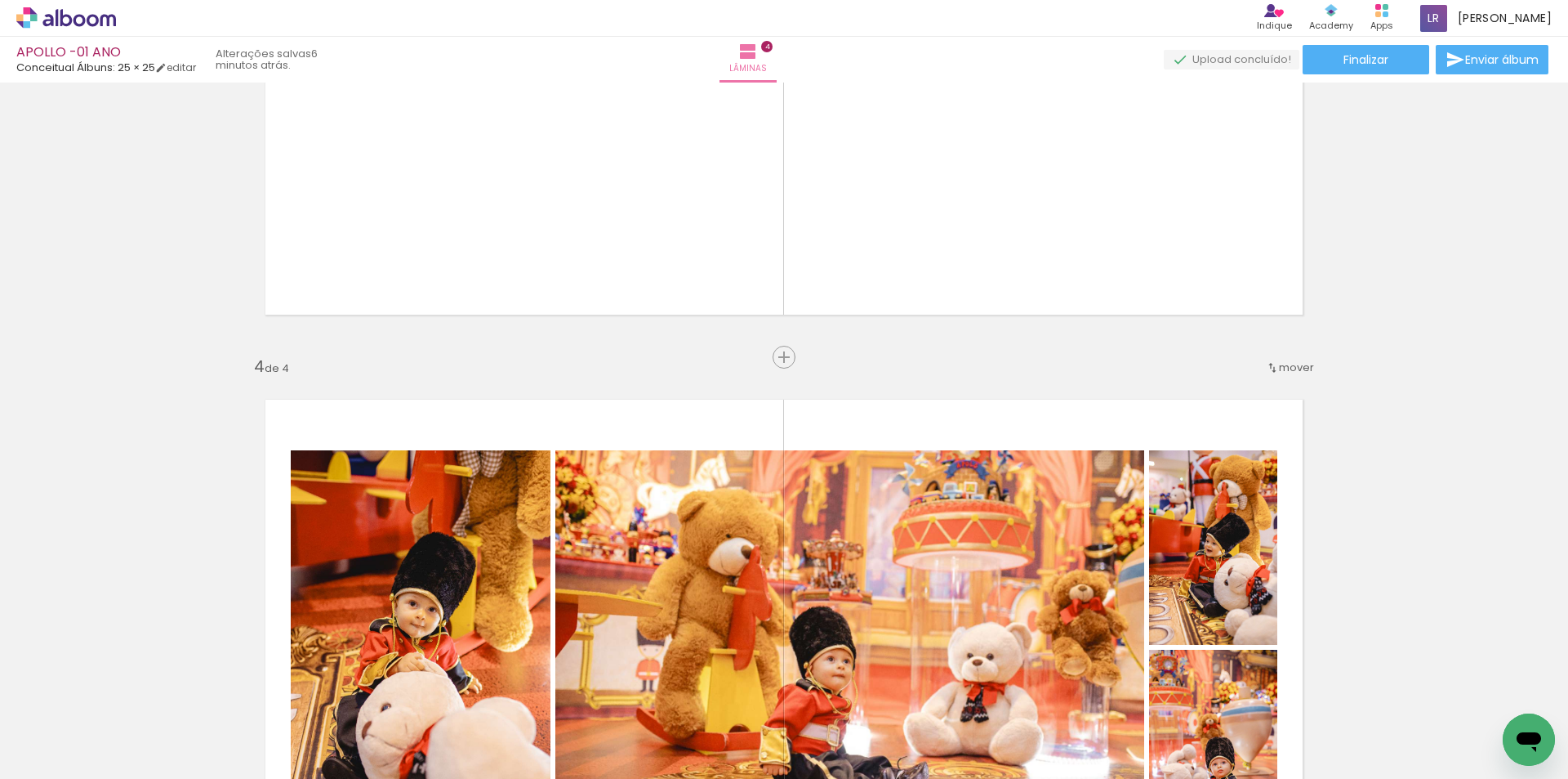
scroll to position [1512, 0]
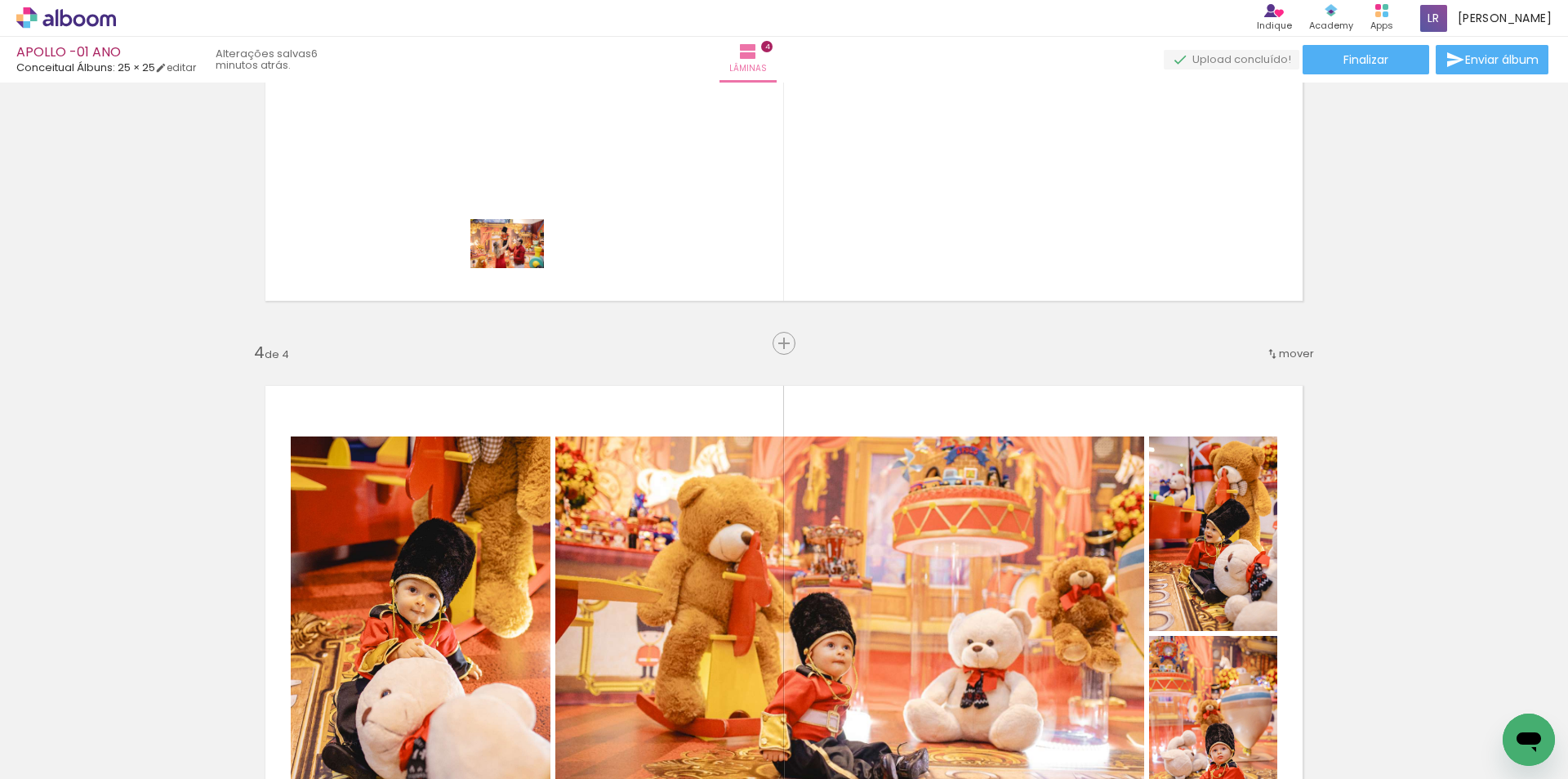
drag, startPoint x: 581, startPoint y: 727, endPoint x: 512, endPoint y: 239, distance: 492.9
click at [512, 239] on quentale-workspace at bounding box center [784, 390] width 1568 height 779
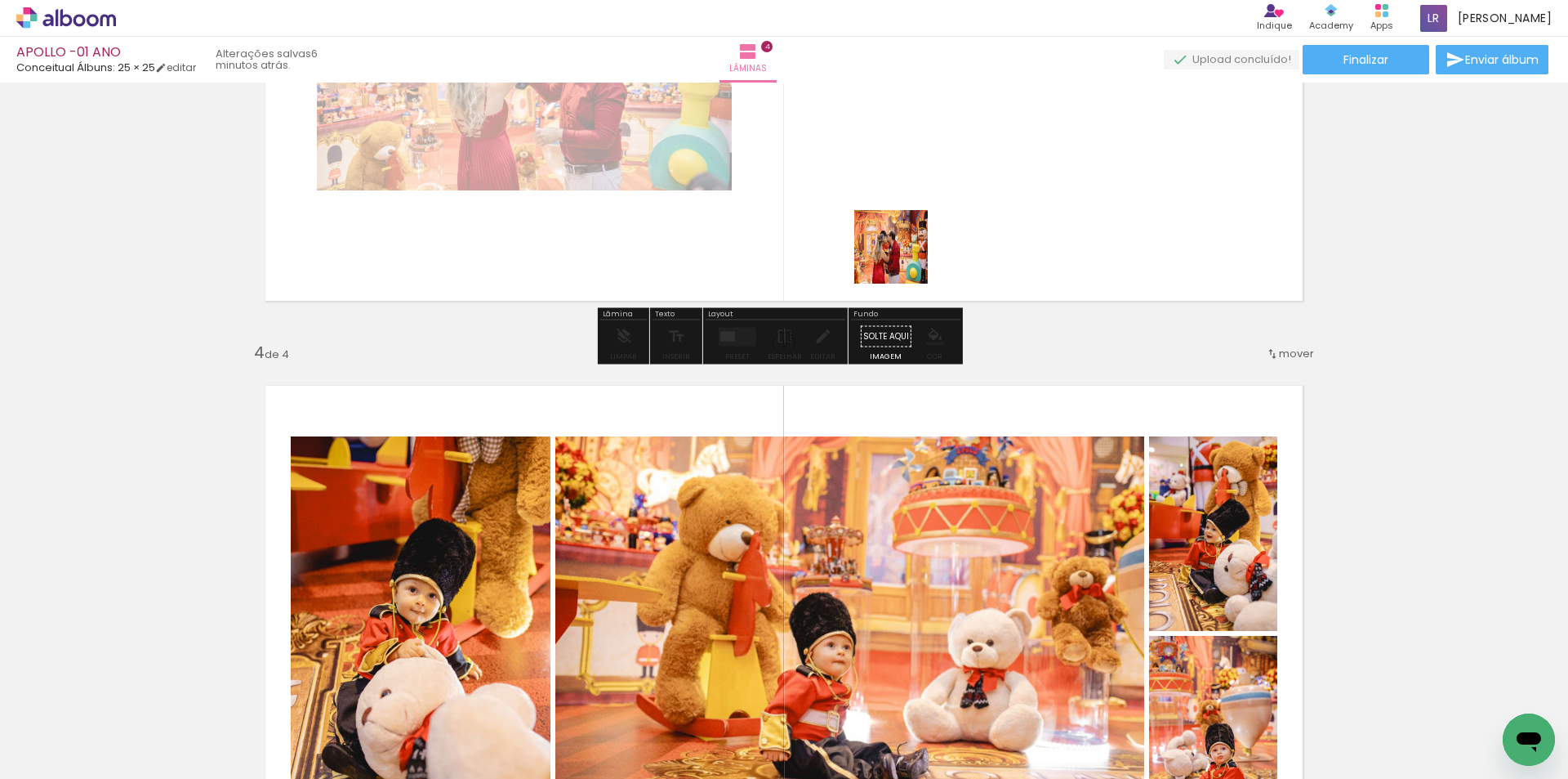
drag, startPoint x: 666, startPoint y: 739, endPoint x: 928, endPoint y: 206, distance: 593.9
click at [928, 206] on quentale-workspace at bounding box center [784, 390] width 1568 height 779
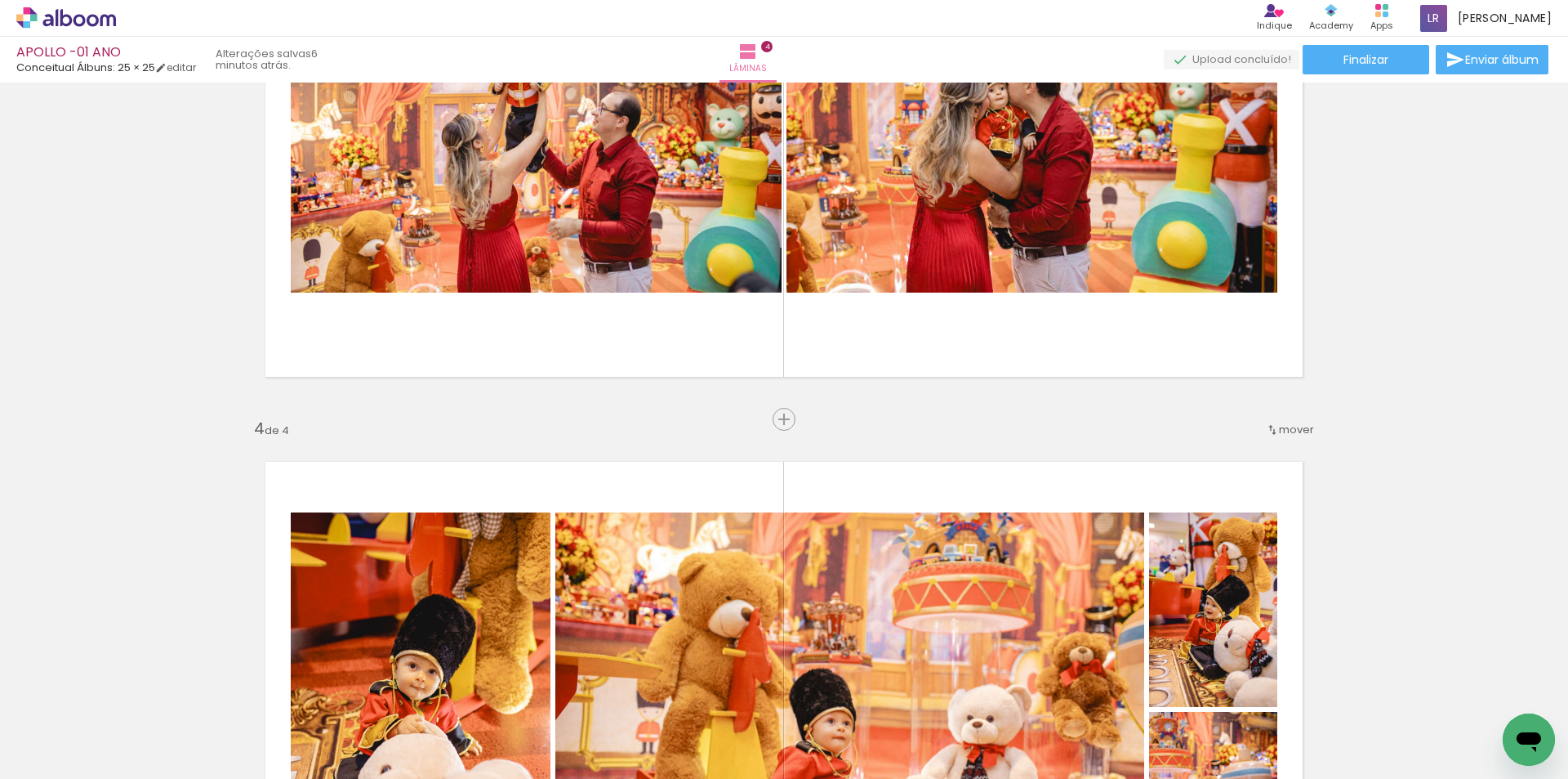
scroll to position [1430, 0]
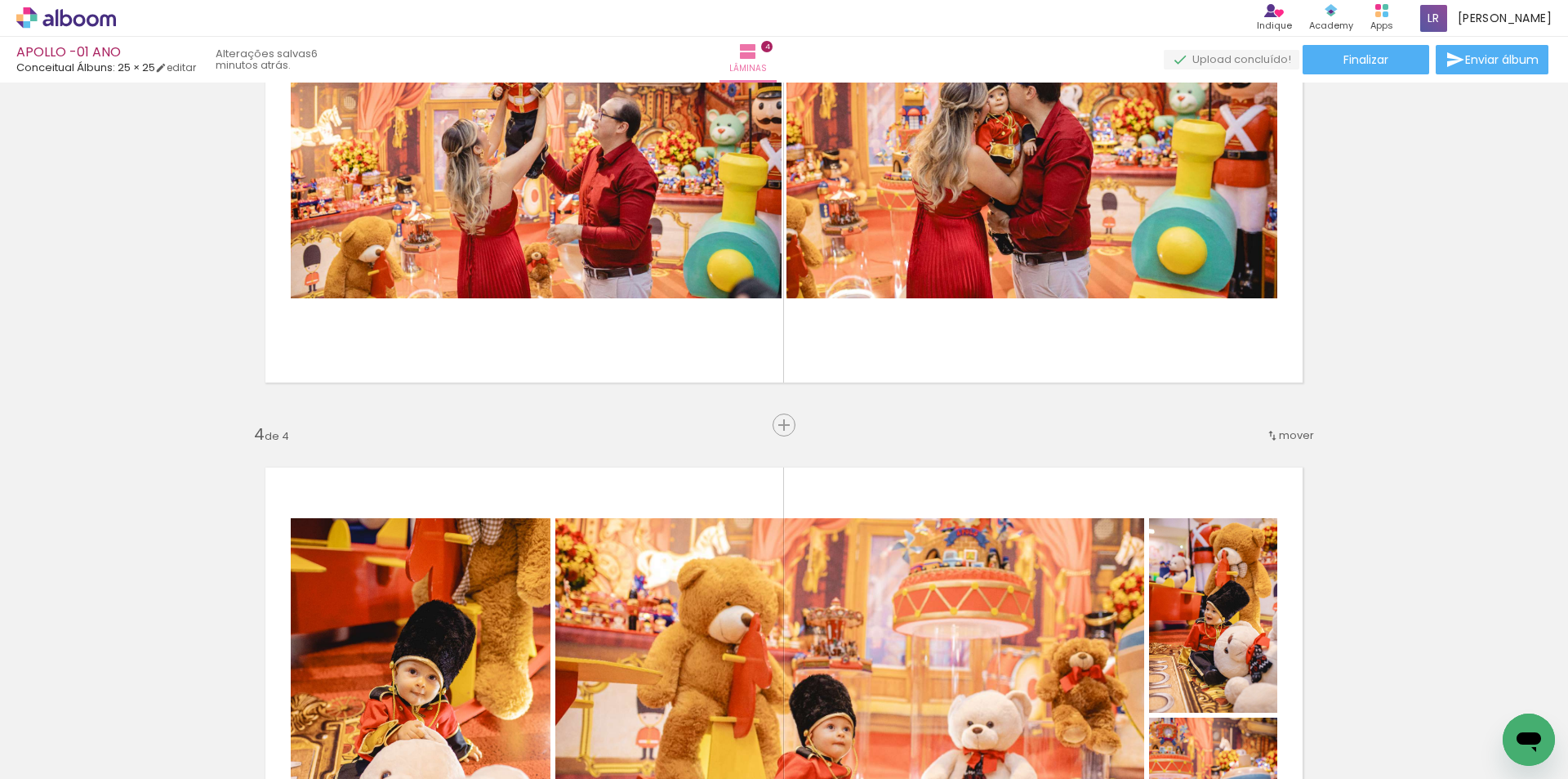
click at [1270, 435] on iron-icon at bounding box center [1272, 435] width 13 height 13
click at [1238, 485] on span "antes da" at bounding box center [1223, 487] width 47 height 27
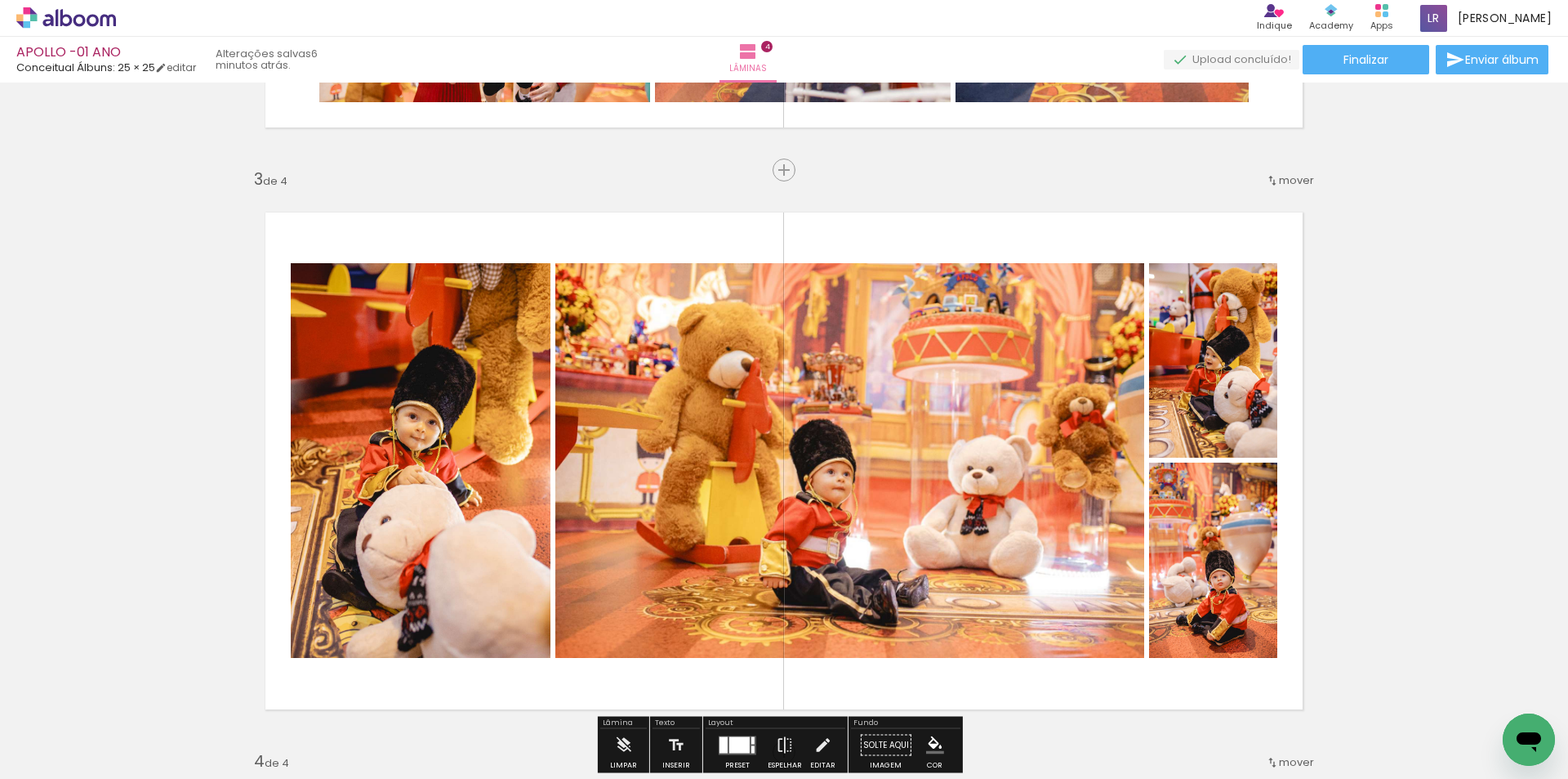
scroll to position [1267, 0]
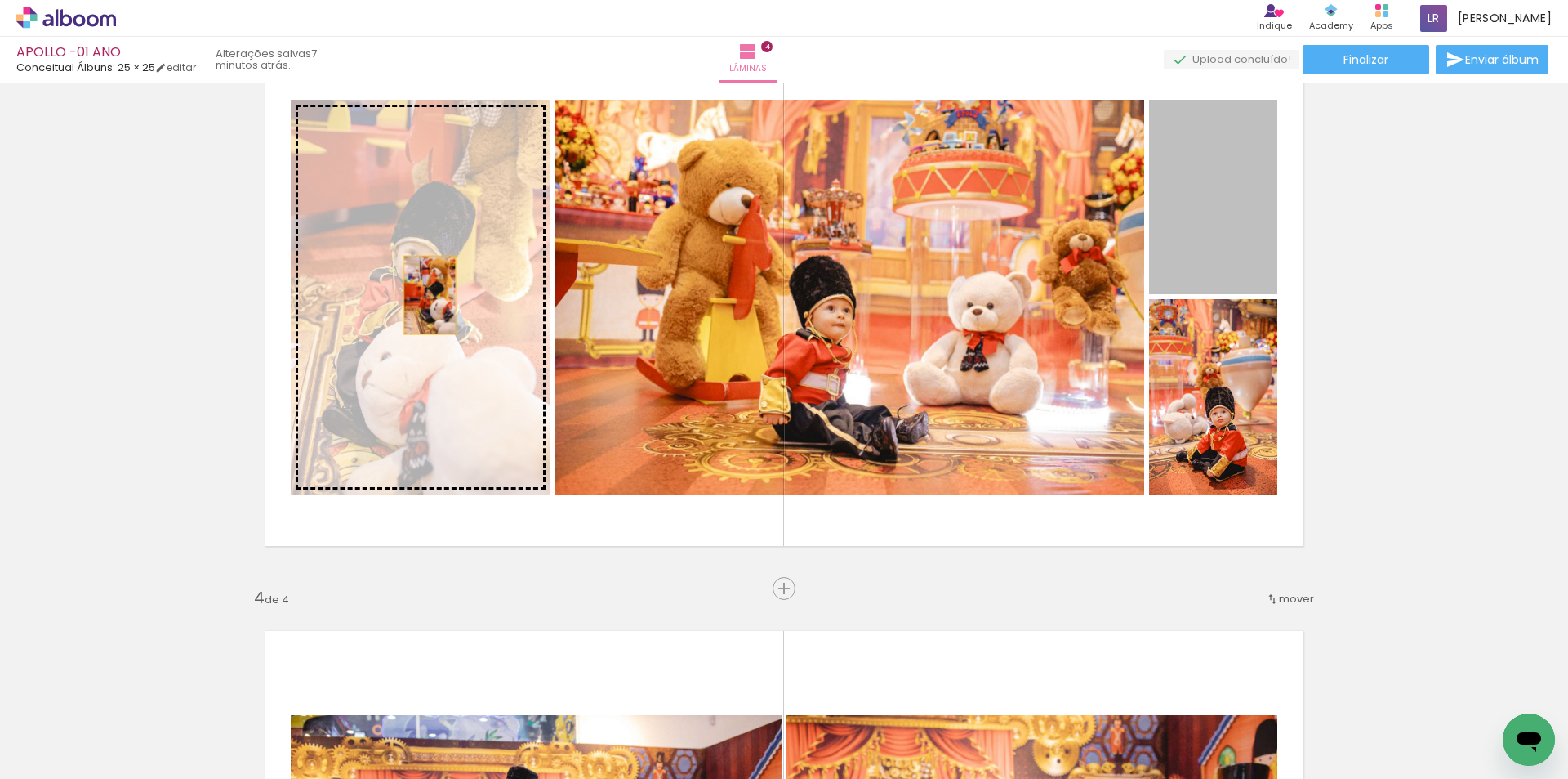
drag, startPoint x: 1240, startPoint y: 235, endPoint x: 419, endPoint y: 297, distance: 823.3
click at [0, 0] on slot at bounding box center [0, 0] width 0 height 0
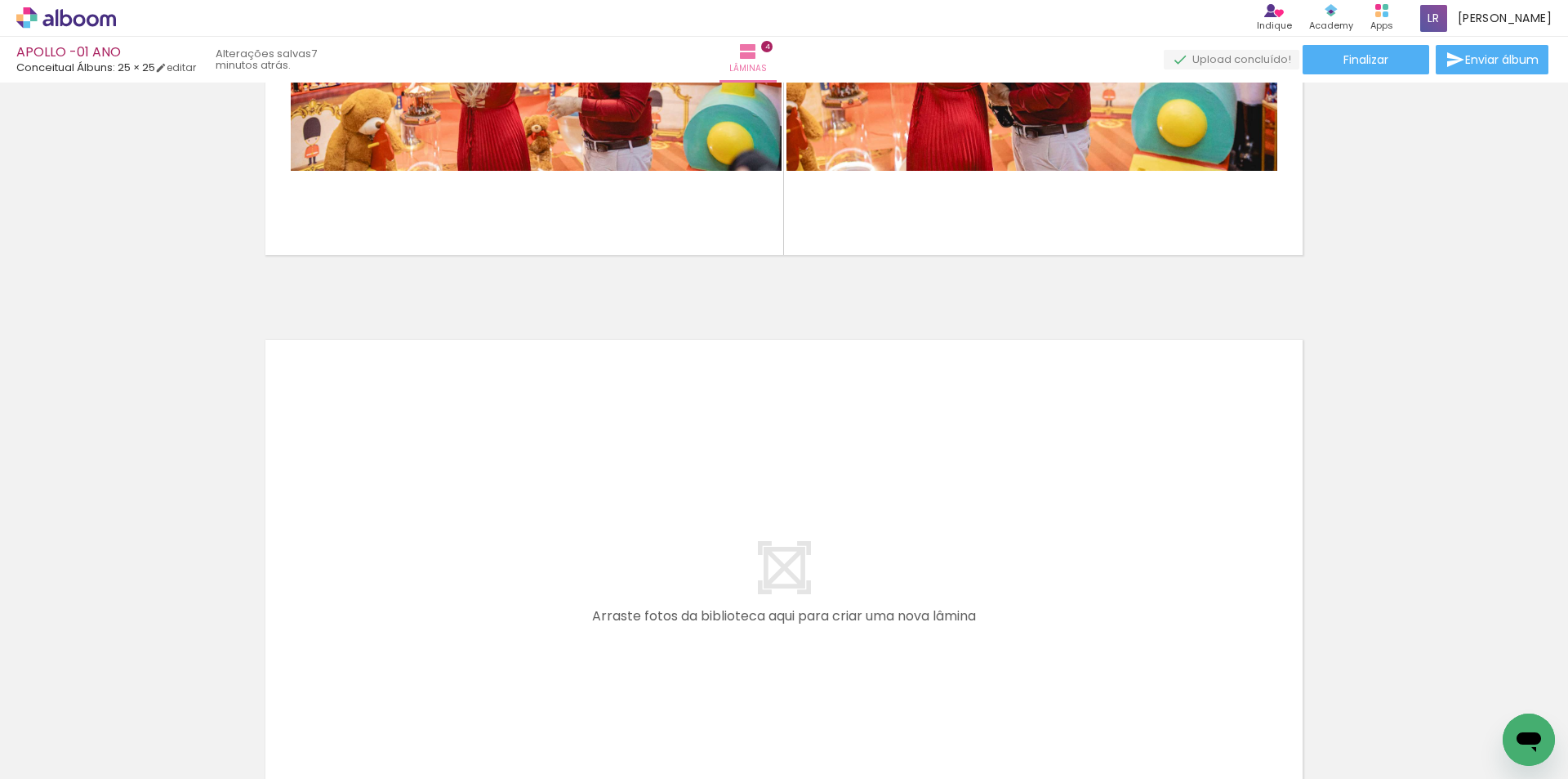
scroll to position [2165, 0]
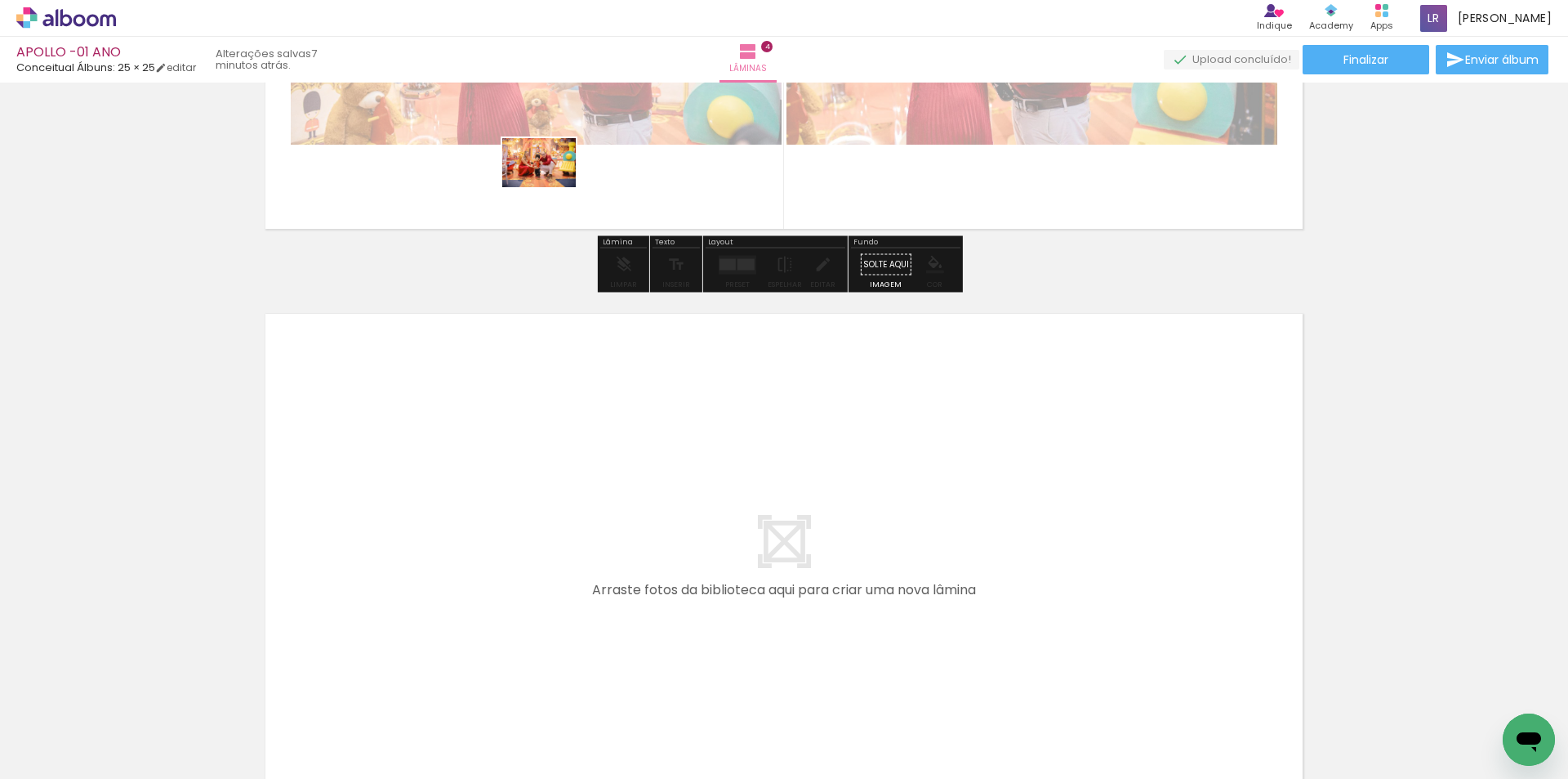
drag, startPoint x: 493, startPoint y: 737, endPoint x: 553, endPoint y: 174, distance: 566.2
click at [553, 174] on quentale-workspace at bounding box center [784, 390] width 1568 height 779
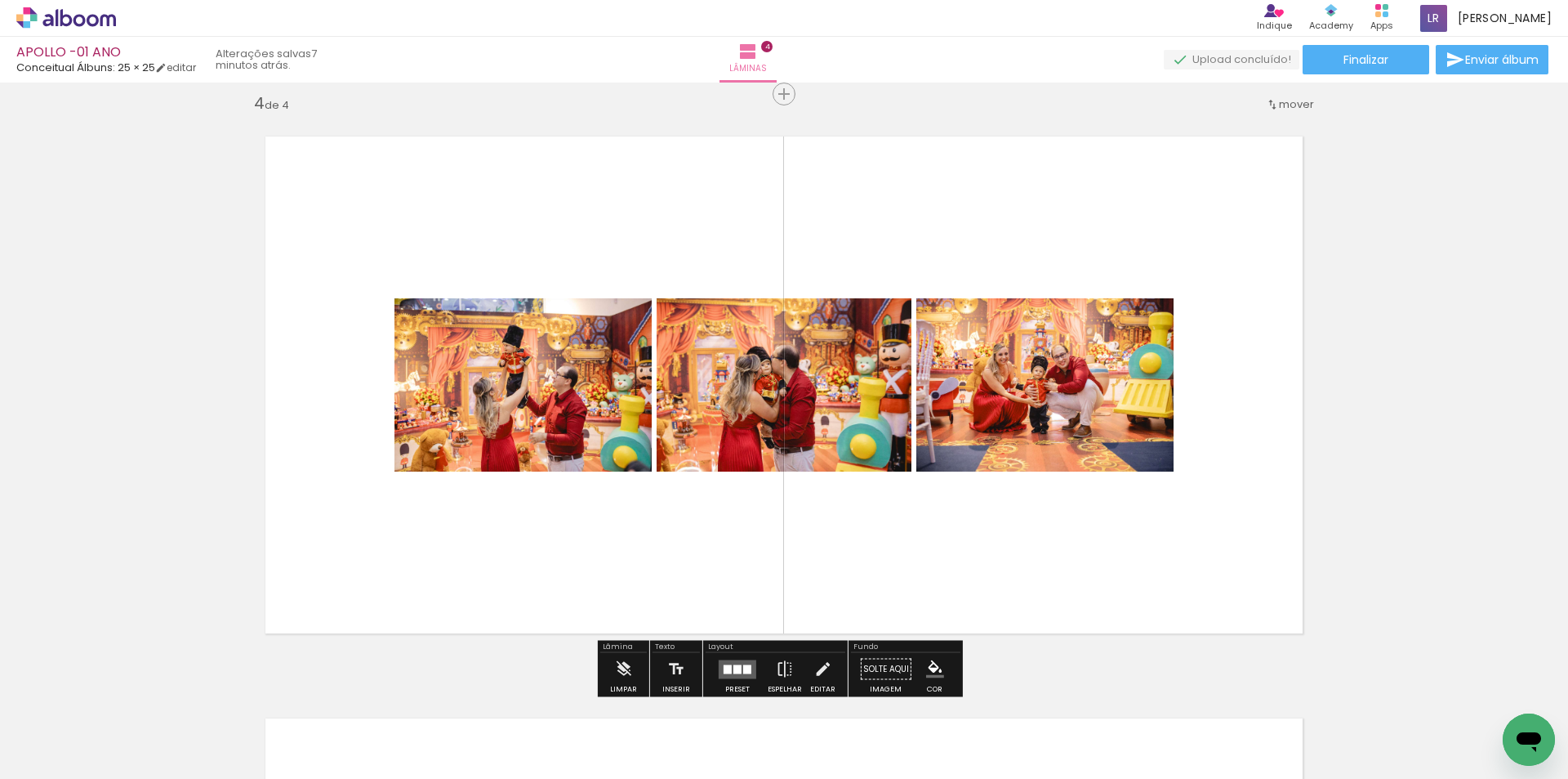
scroll to position [1757, 0]
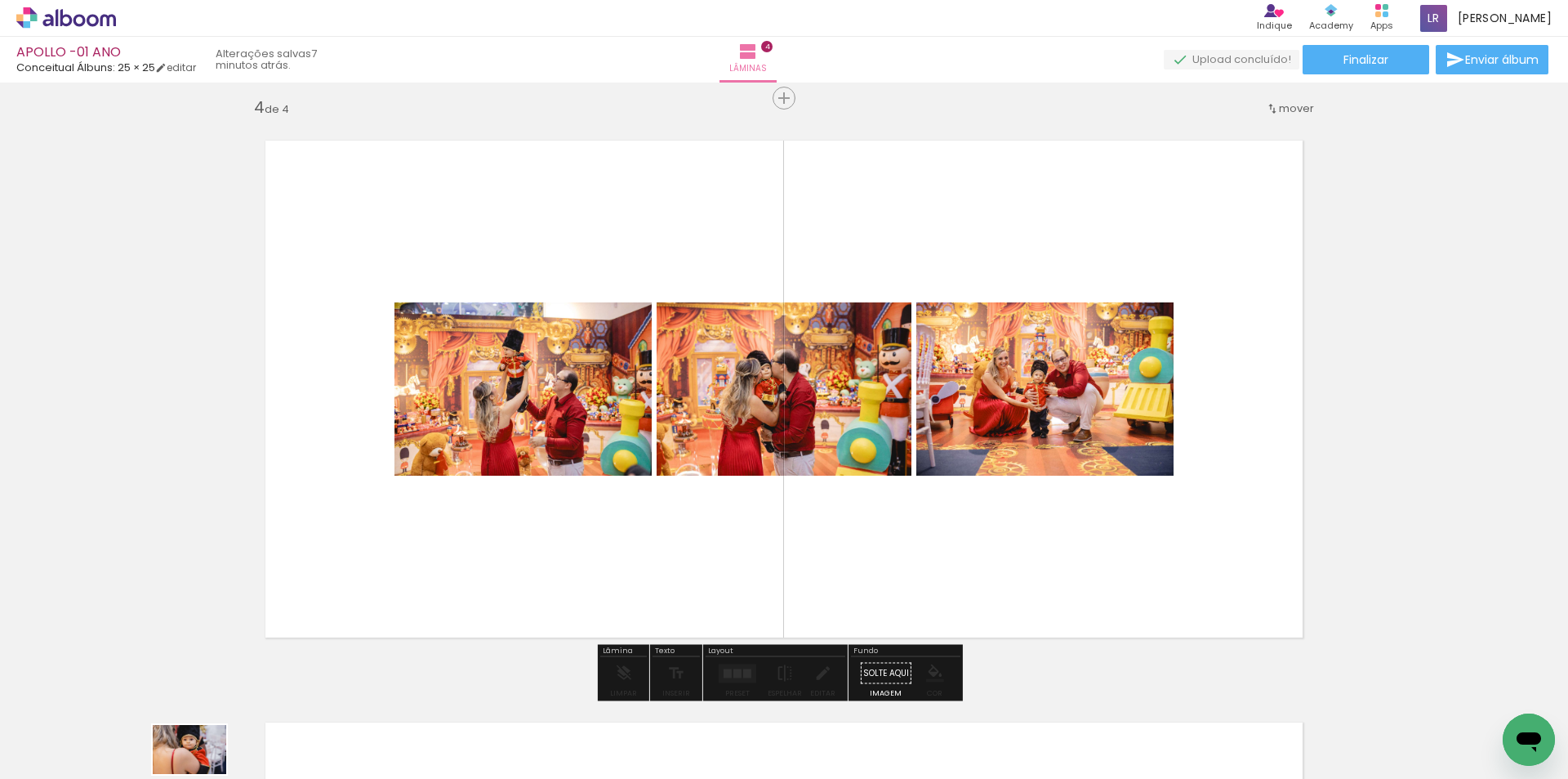
drag, startPoint x: 140, startPoint y: 739, endPoint x: 201, endPoint y: 774, distance: 70.3
click at [134, 774] on iron-horizontal-list at bounding box center [118, 727] width 33 height 102
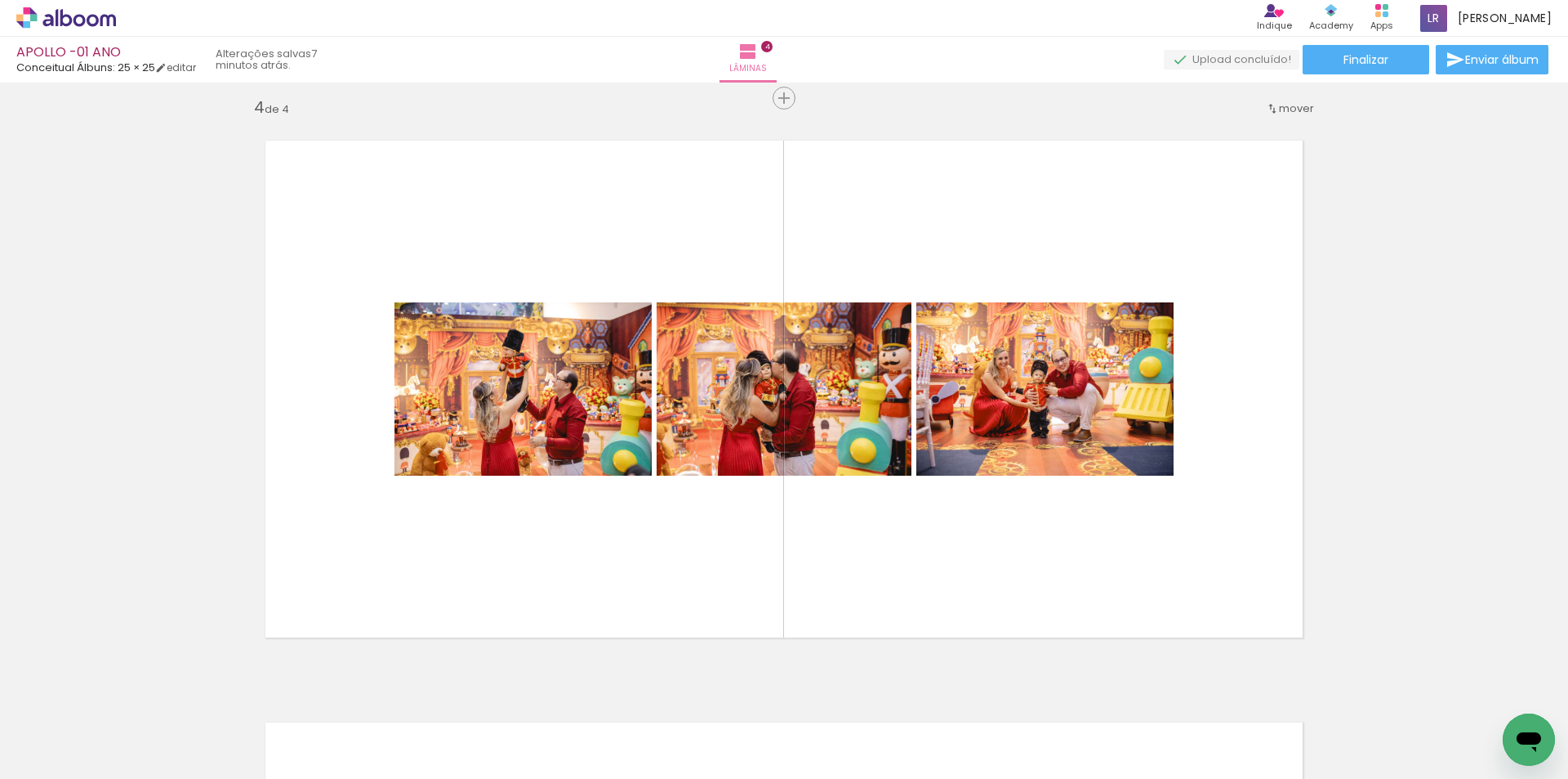
scroll to position [0, 1547]
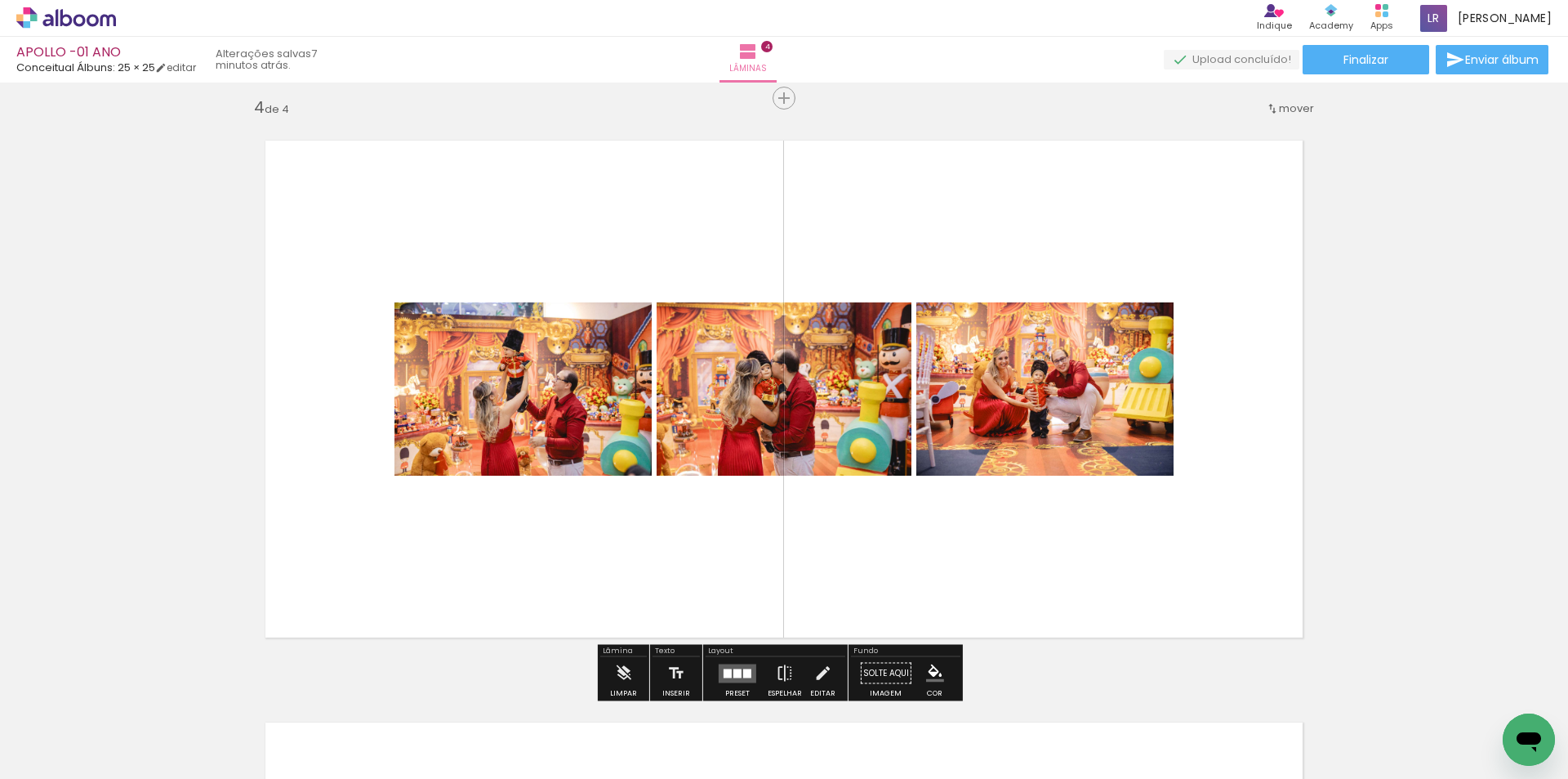
click at [729, 663] on quentale-layouter at bounding box center [738, 672] width 37 height 19
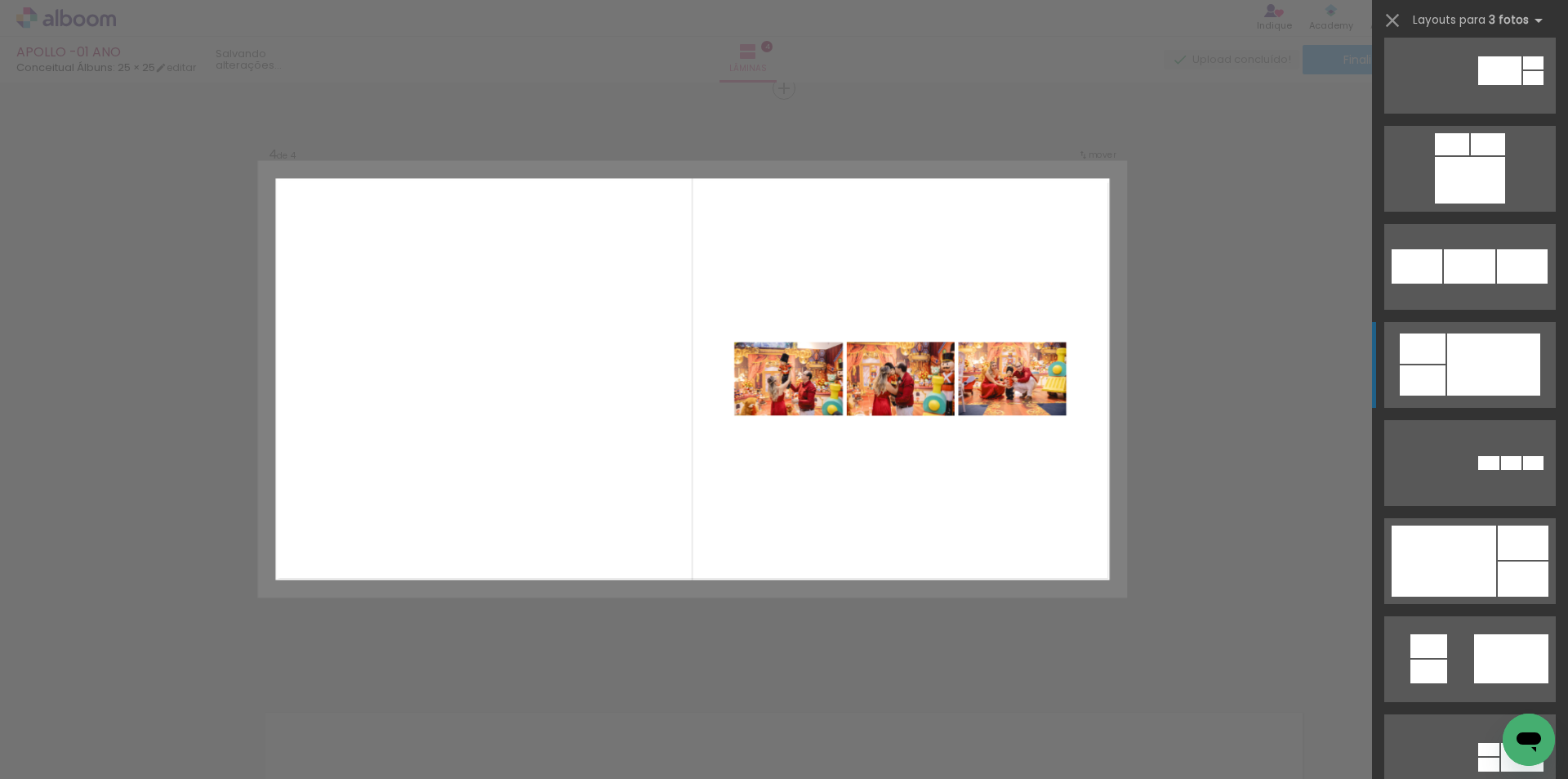
scroll to position [1635, 0]
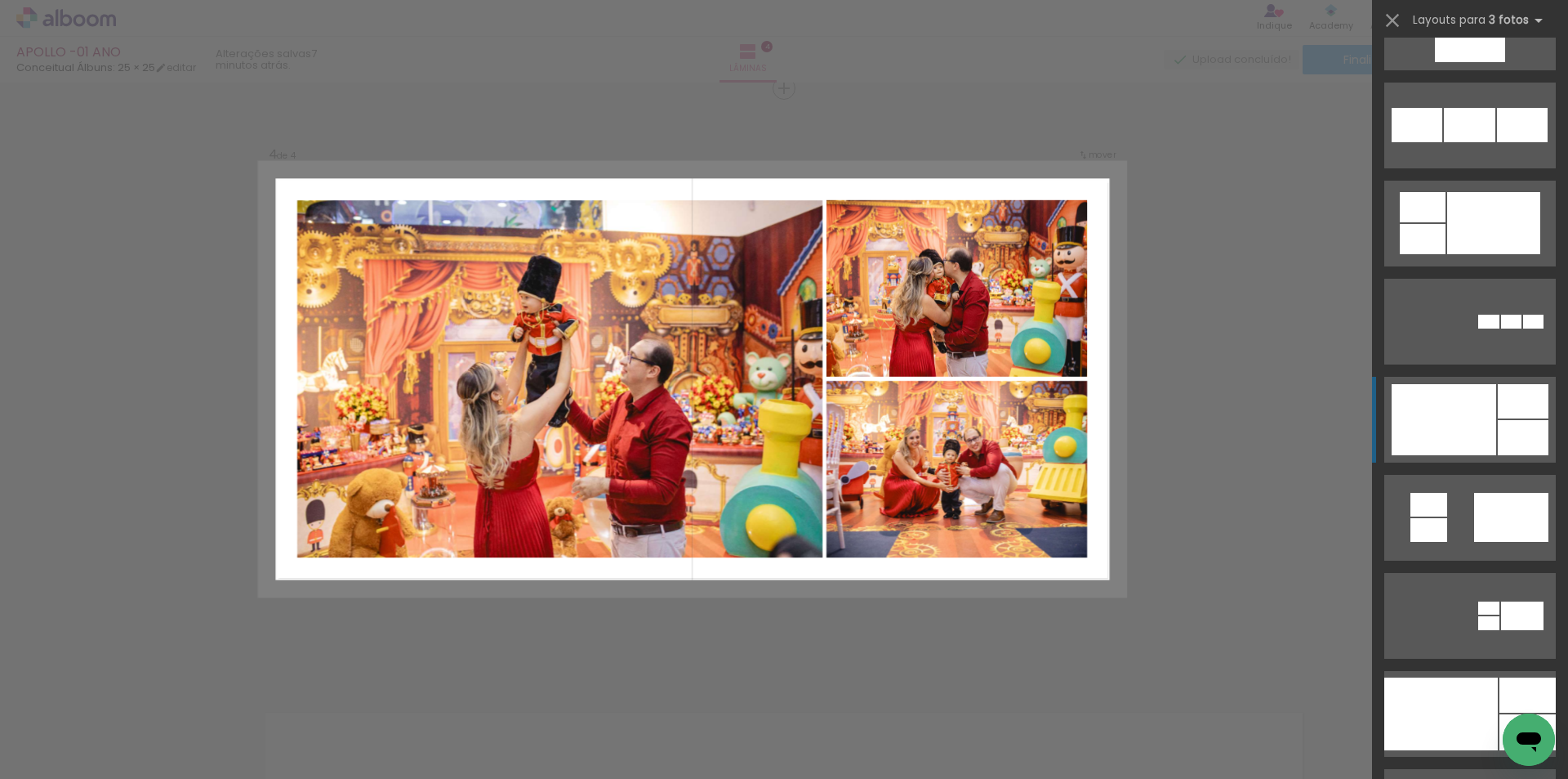
click at [1467, 427] on div at bounding box center [1443, 420] width 104 height 71
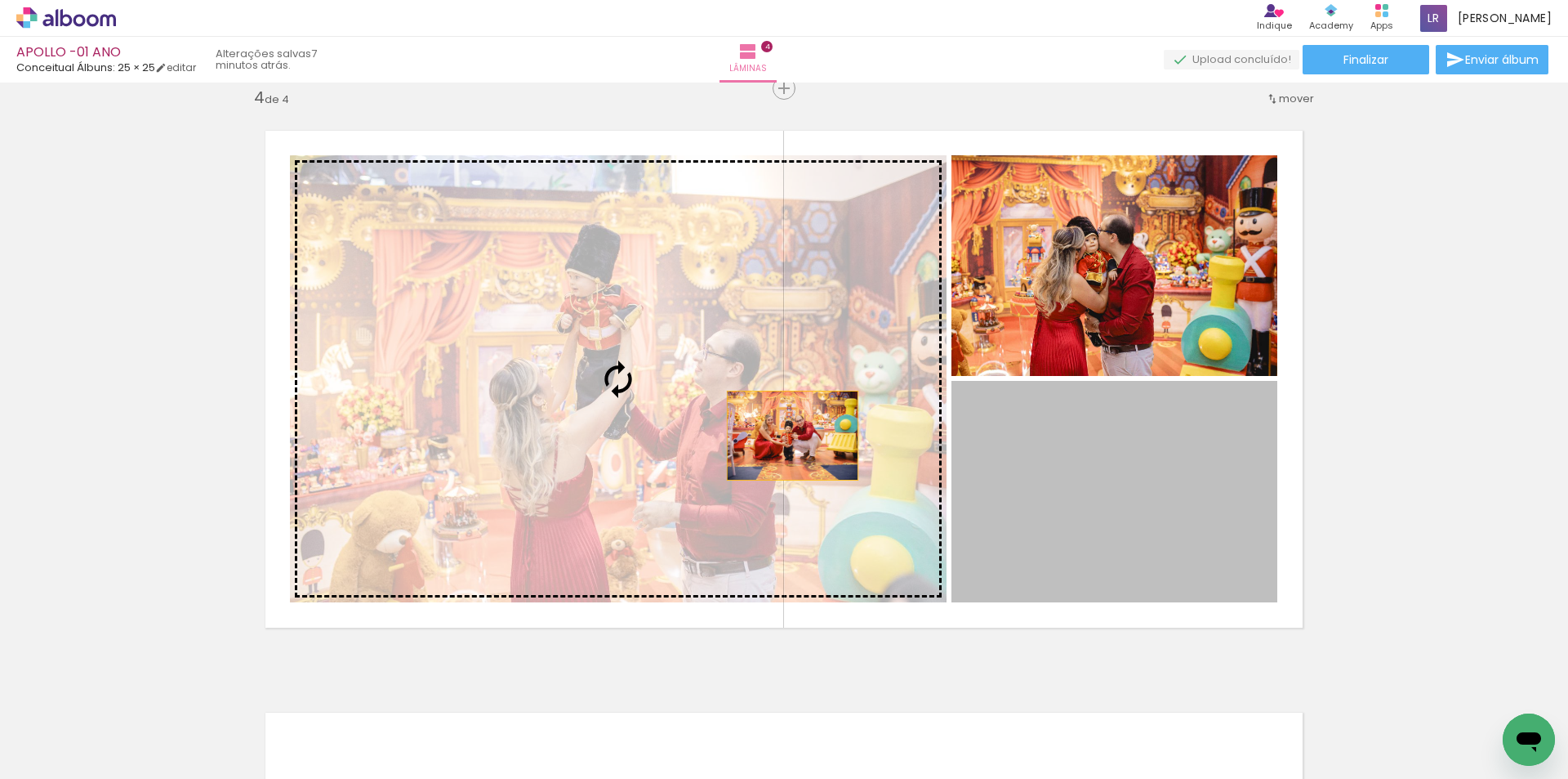
drag, startPoint x: 1182, startPoint y: 505, endPoint x: 674, endPoint y: 405, distance: 517.7
click at [0, 0] on slot at bounding box center [0, 0] width 0 height 0
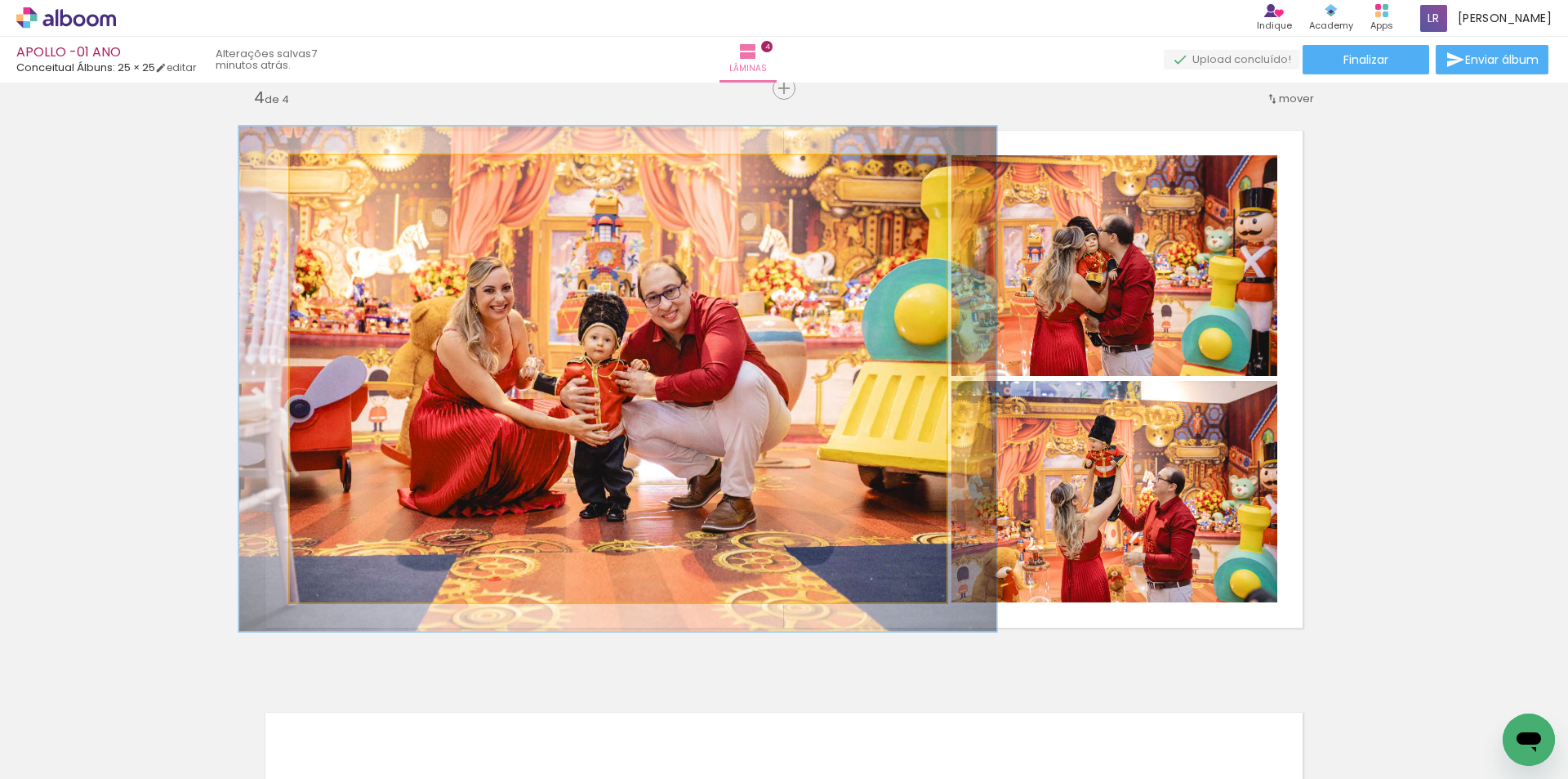
type paper-slider "113"
click at [329, 176] on div at bounding box center [336, 172] width 15 height 15
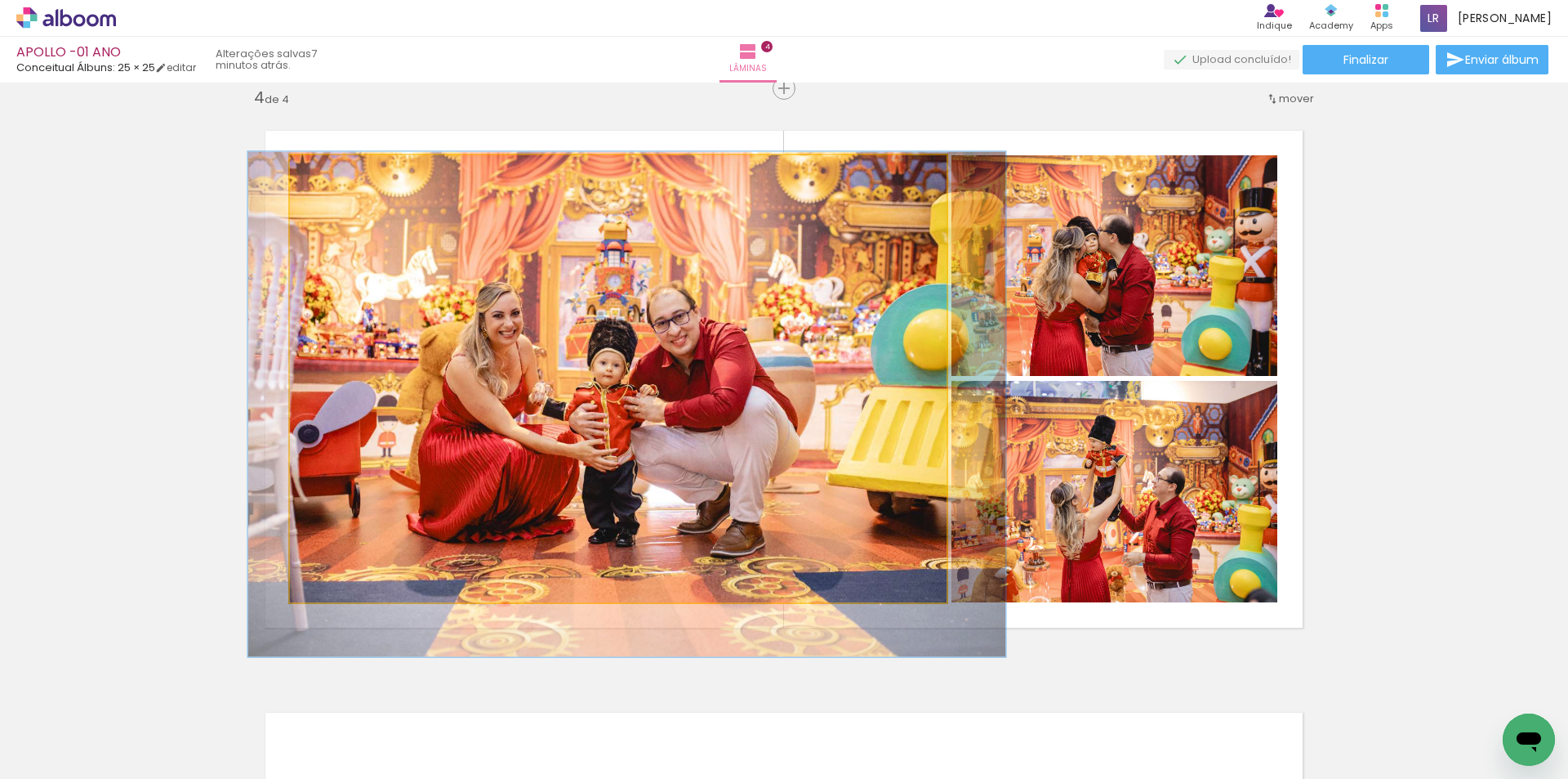
drag, startPoint x: 497, startPoint y: 291, endPoint x: 506, endPoint y: 317, distance: 27.5
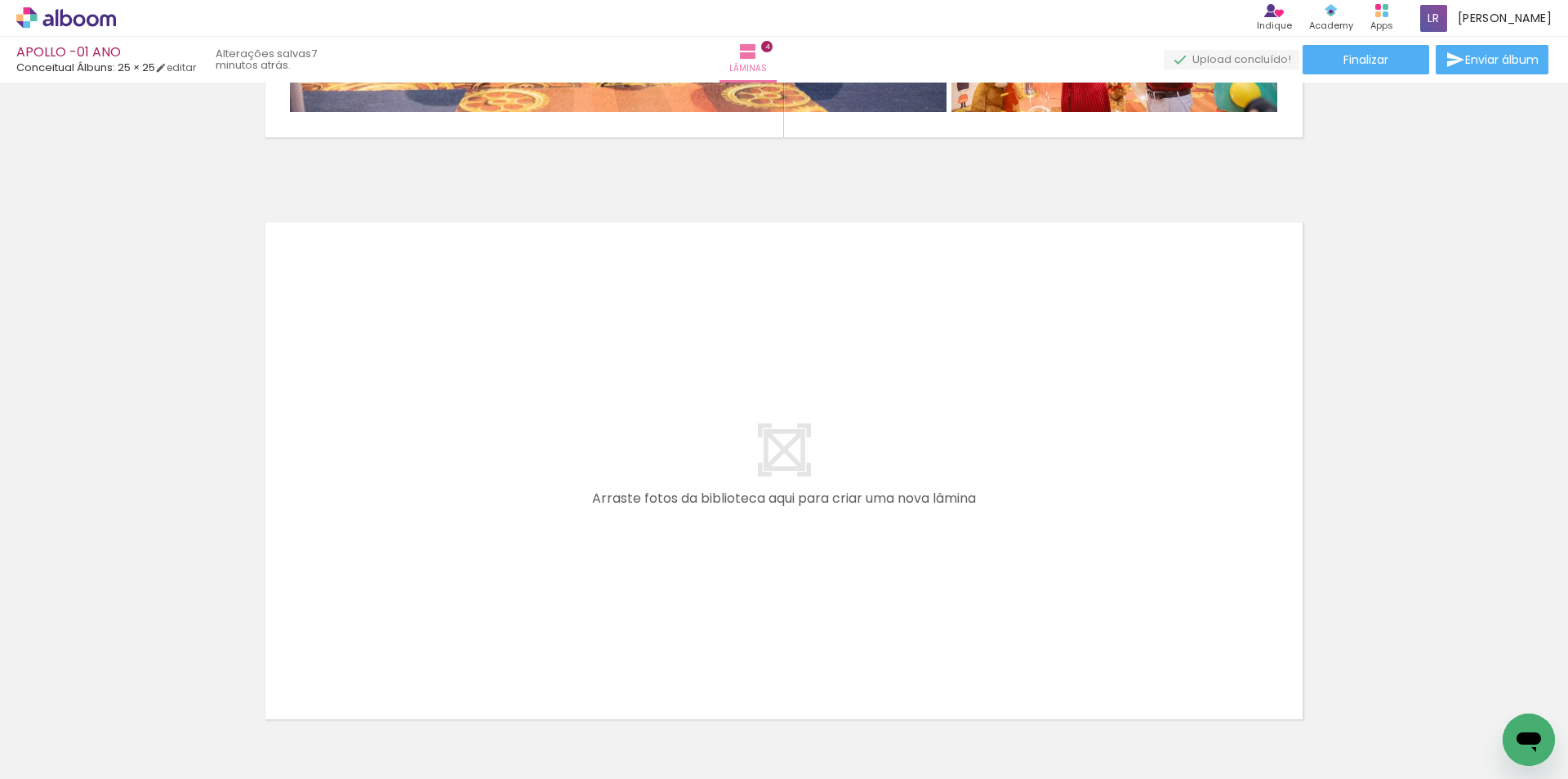
scroll to position [0, 954]
drag, startPoint x: 775, startPoint y: 737, endPoint x: 518, endPoint y: 409, distance: 416.7
click at [518, 409] on quentale-workspace at bounding box center [784, 390] width 1568 height 779
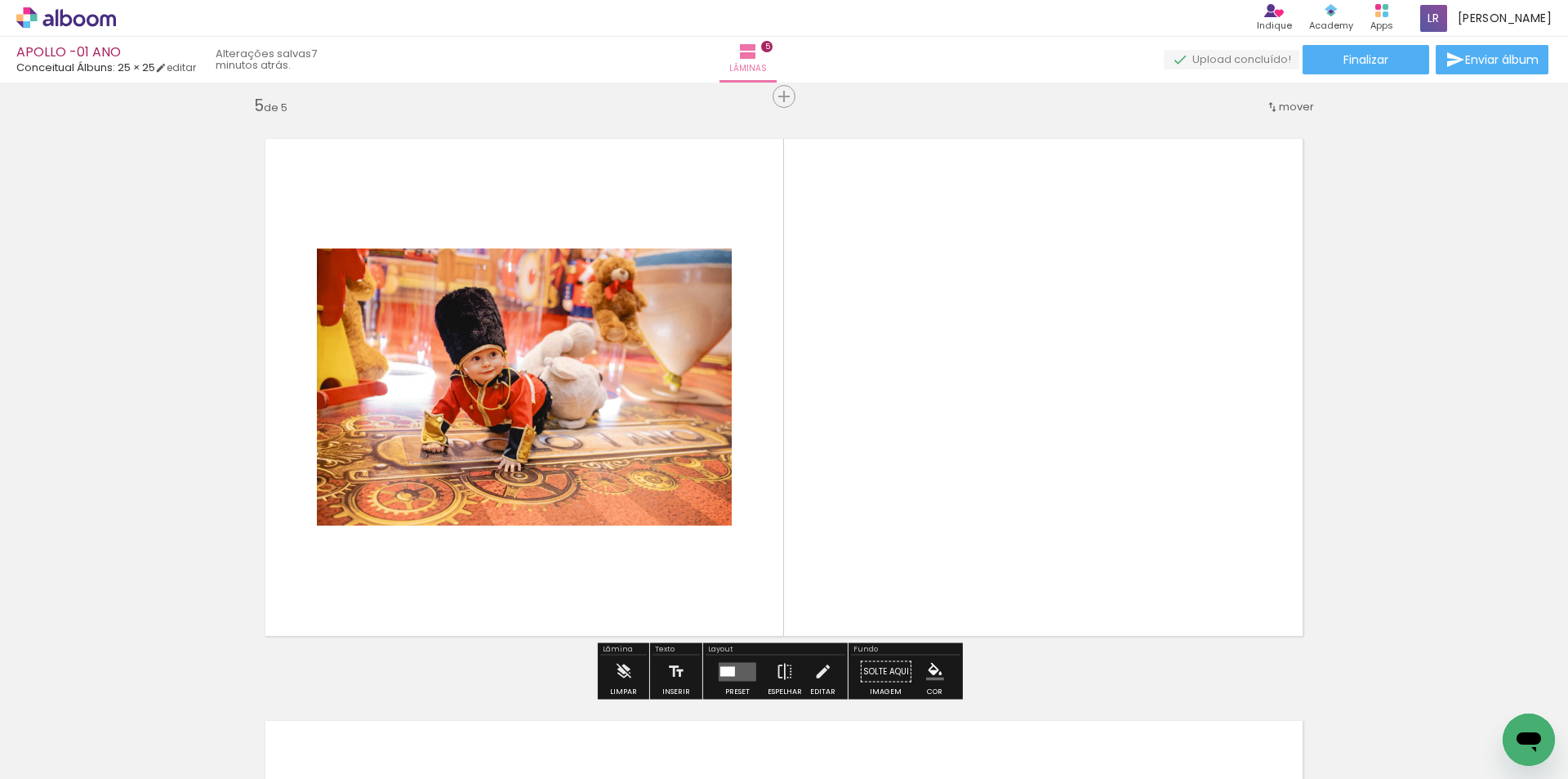
scroll to position [2349, 0]
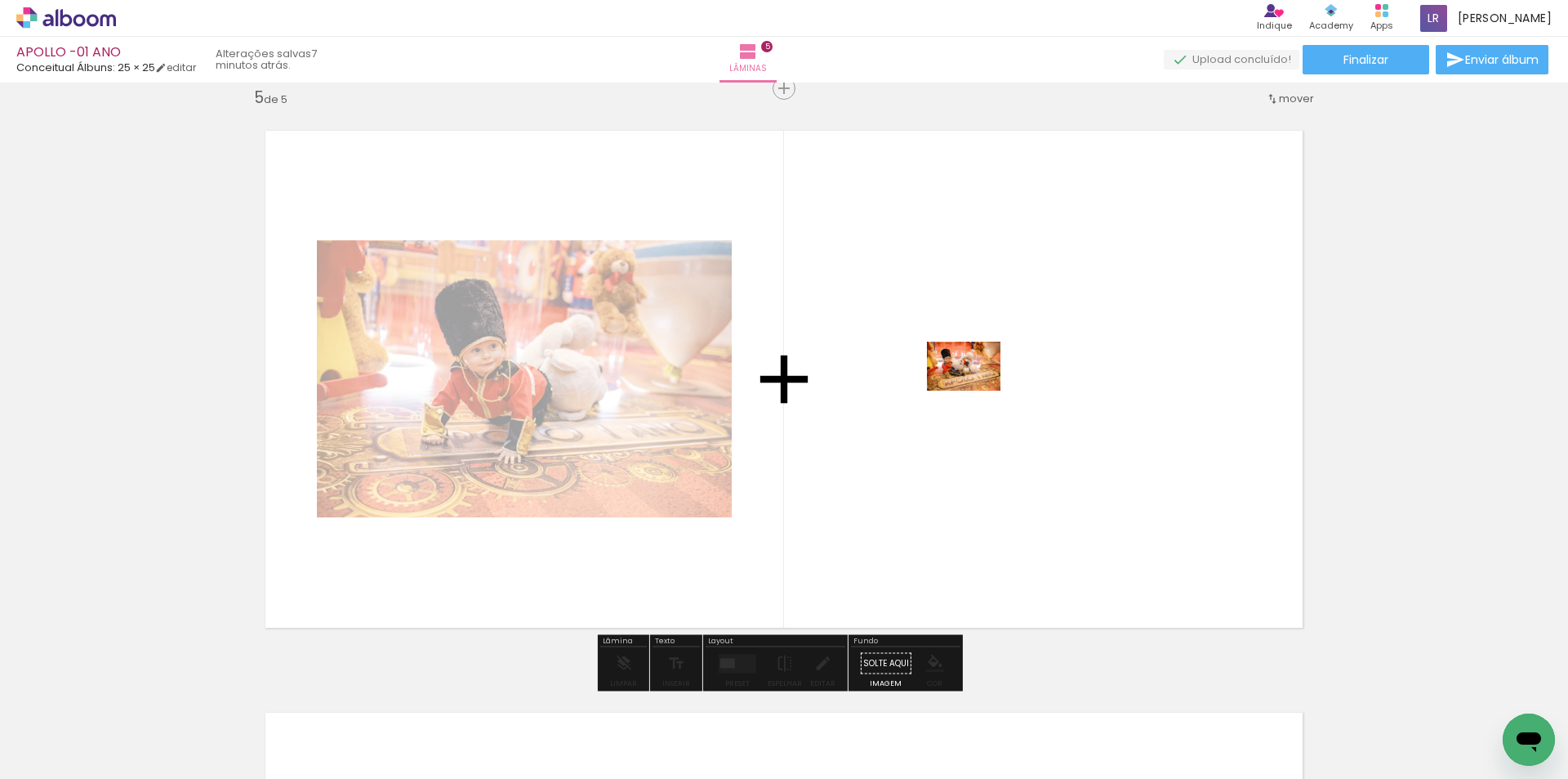
drag, startPoint x: 502, startPoint y: 736, endPoint x: 956, endPoint y: 350, distance: 595.9
click at [956, 350] on quentale-workspace at bounding box center [784, 390] width 1568 height 779
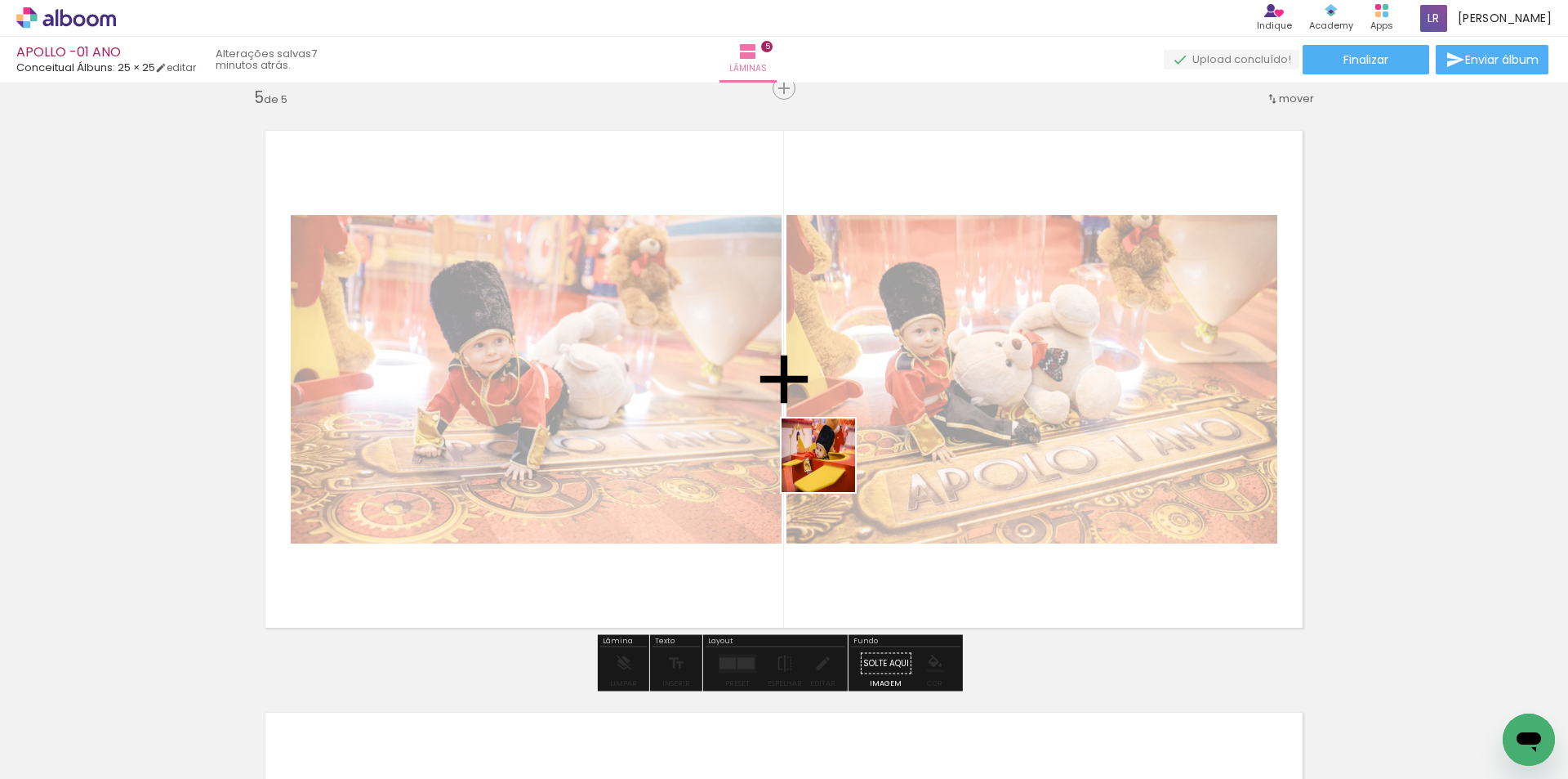
drag, startPoint x: 968, startPoint y: 734, endPoint x: 982, endPoint y: 671, distance: 64.5
click at [815, 432] on quentale-workspace at bounding box center [784, 390] width 1568 height 779
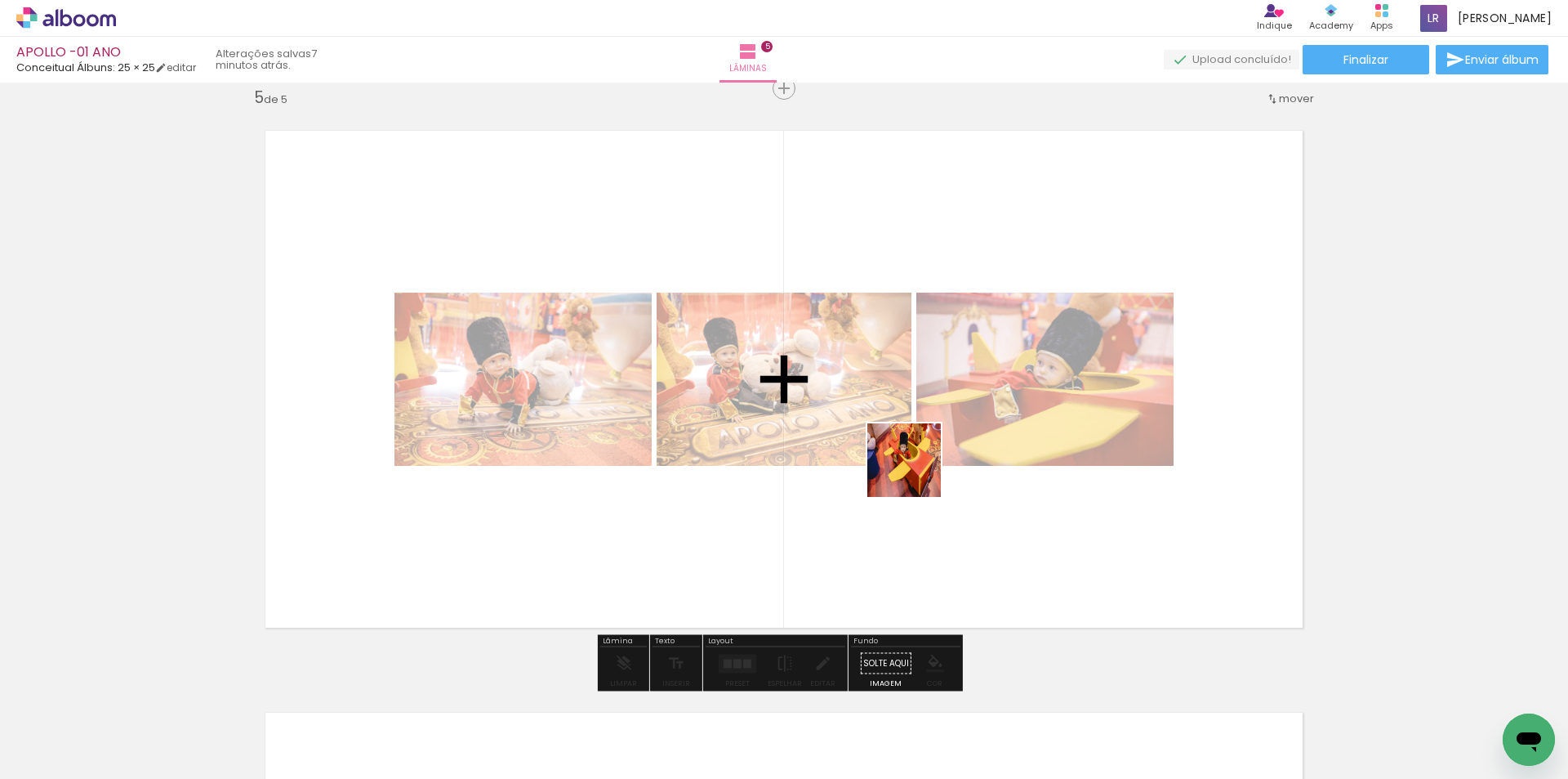
drag, startPoint x: 991, startPoint y: 611, endPoint x: 956, endPoint y: 477, distance: 138.5
click at [915, 474] on quentale-workspace at bounding box center [784, 390] width 1568 height 779
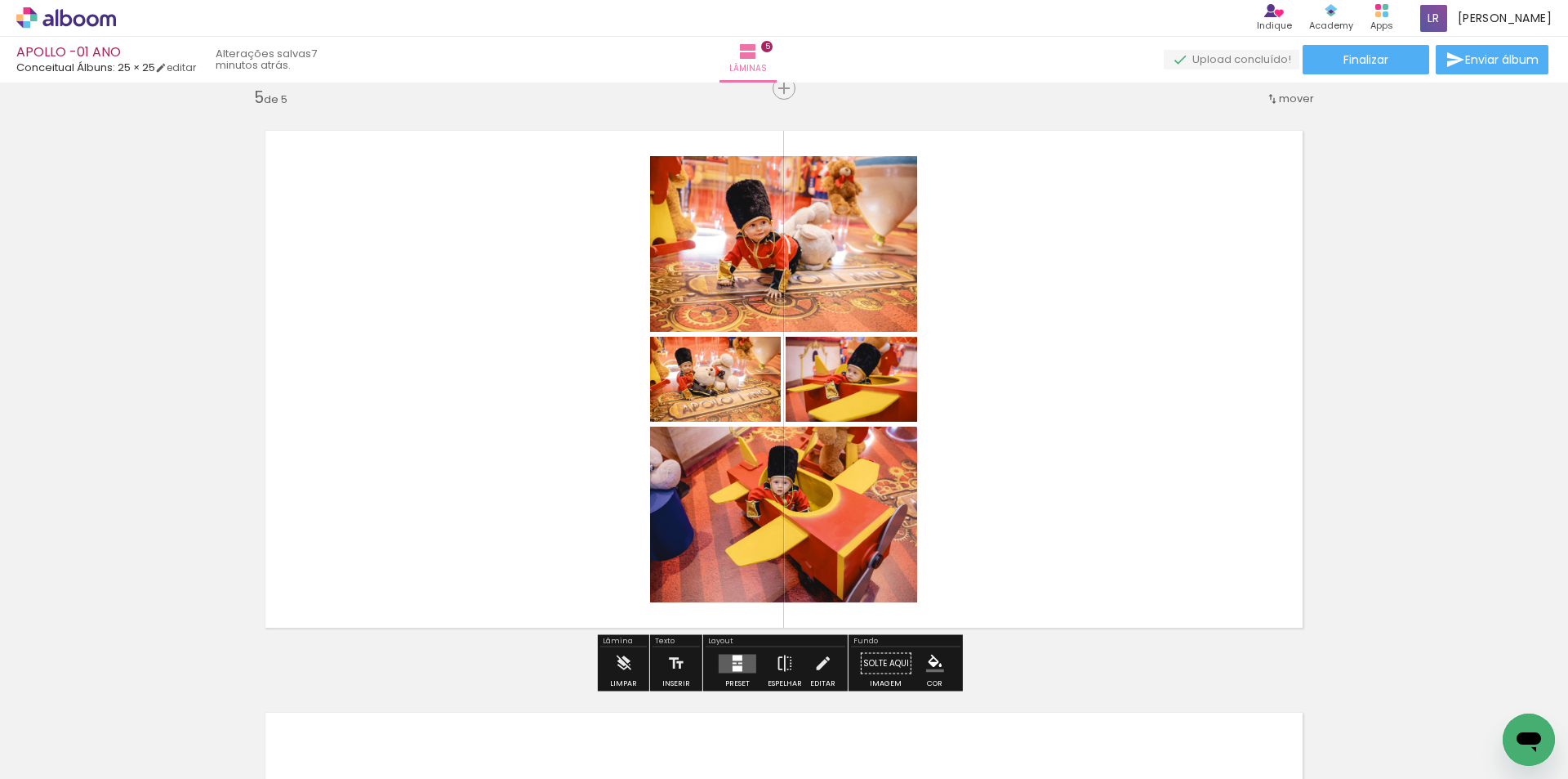
click at [747, 660] on quentale-layouter at bounding box center [738, 662] width 37 height 19
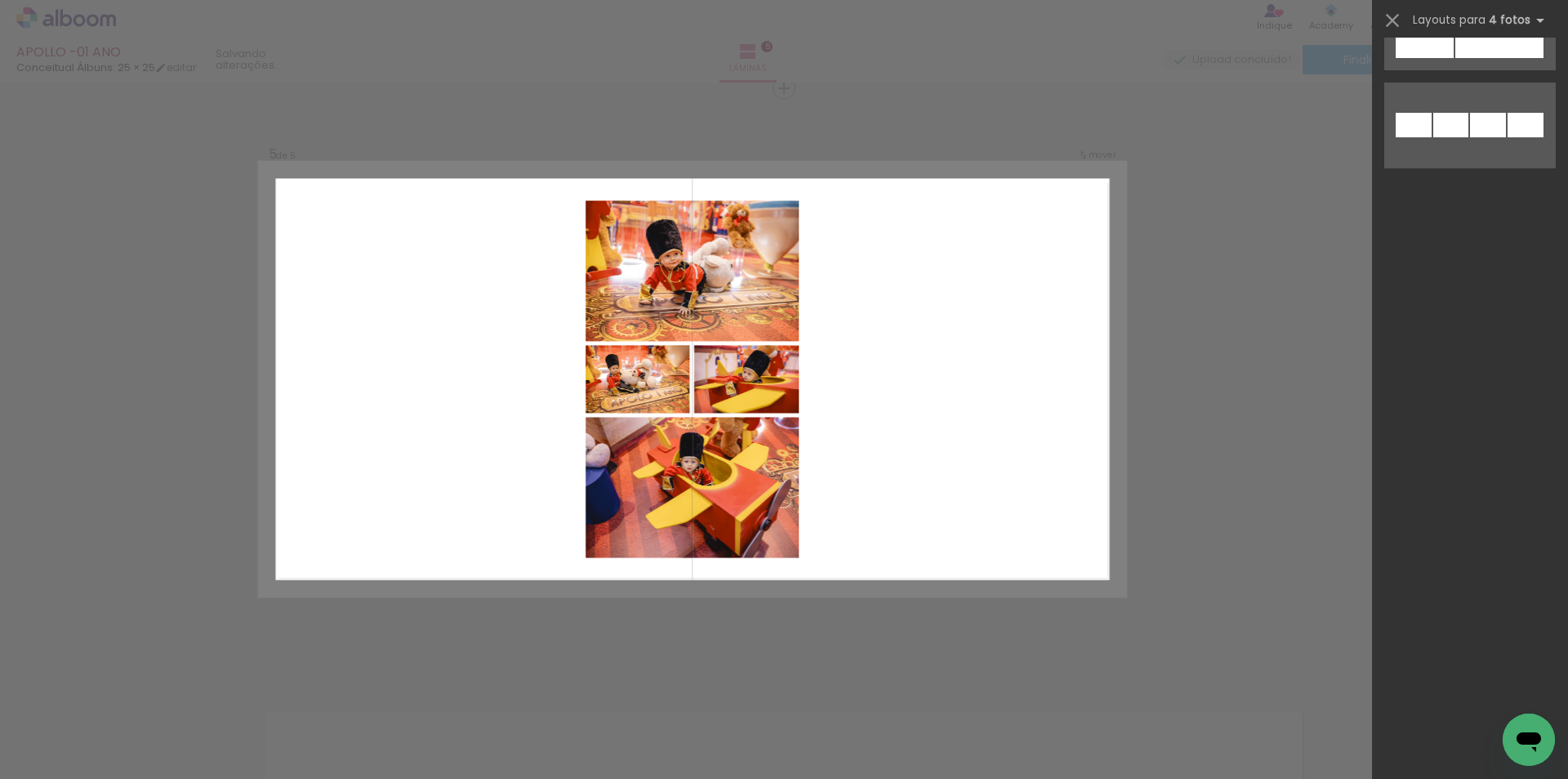
scroll to position [0, 0]
